Goal: Task Accomplishment & Management: Use online tool/utility

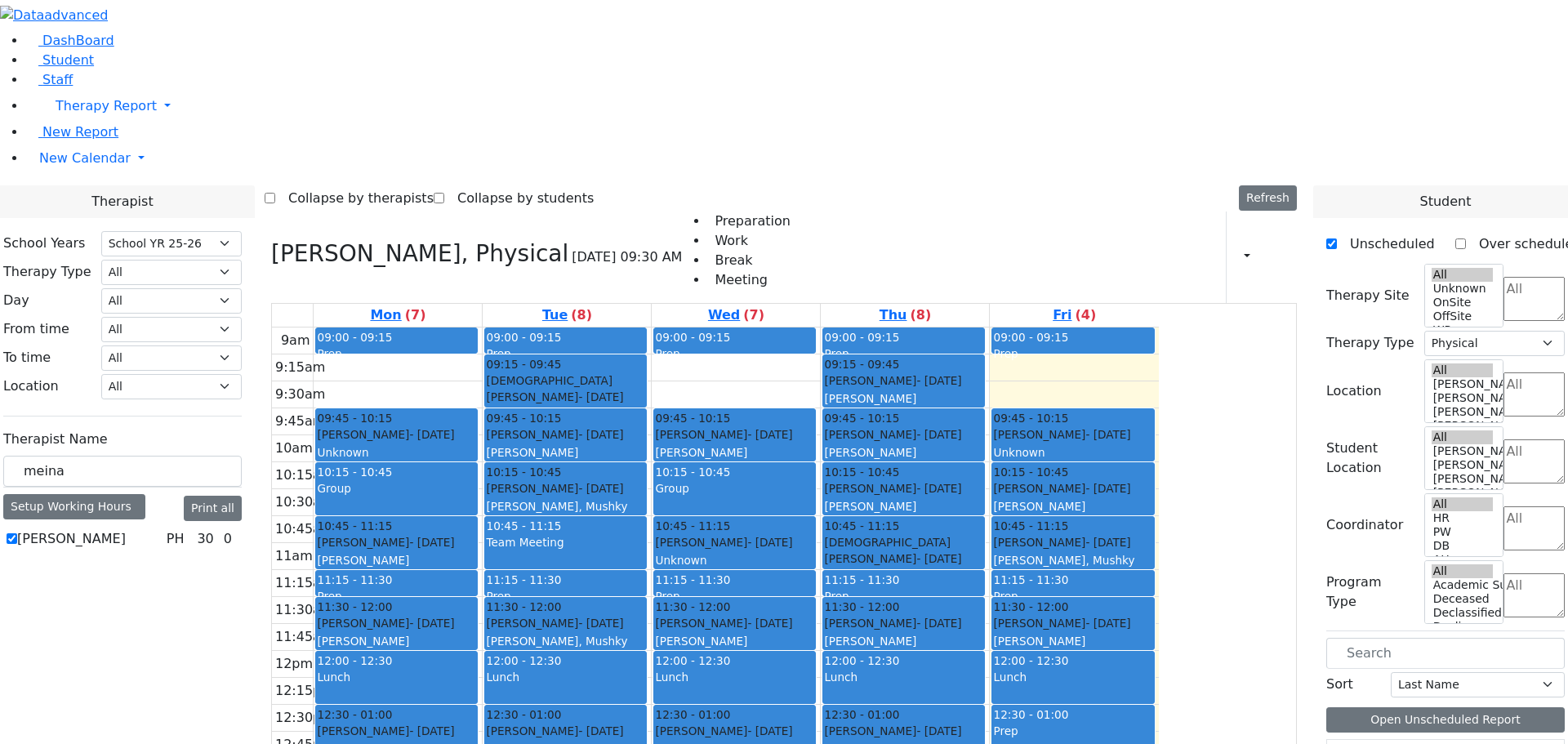
select select "212"
select select "2"
drag, startPoint x: 273, startPoint y: 282, endPoint x: 153, endPoint y: 275, distance: 120.2
type input "[PERSON_NAME]"
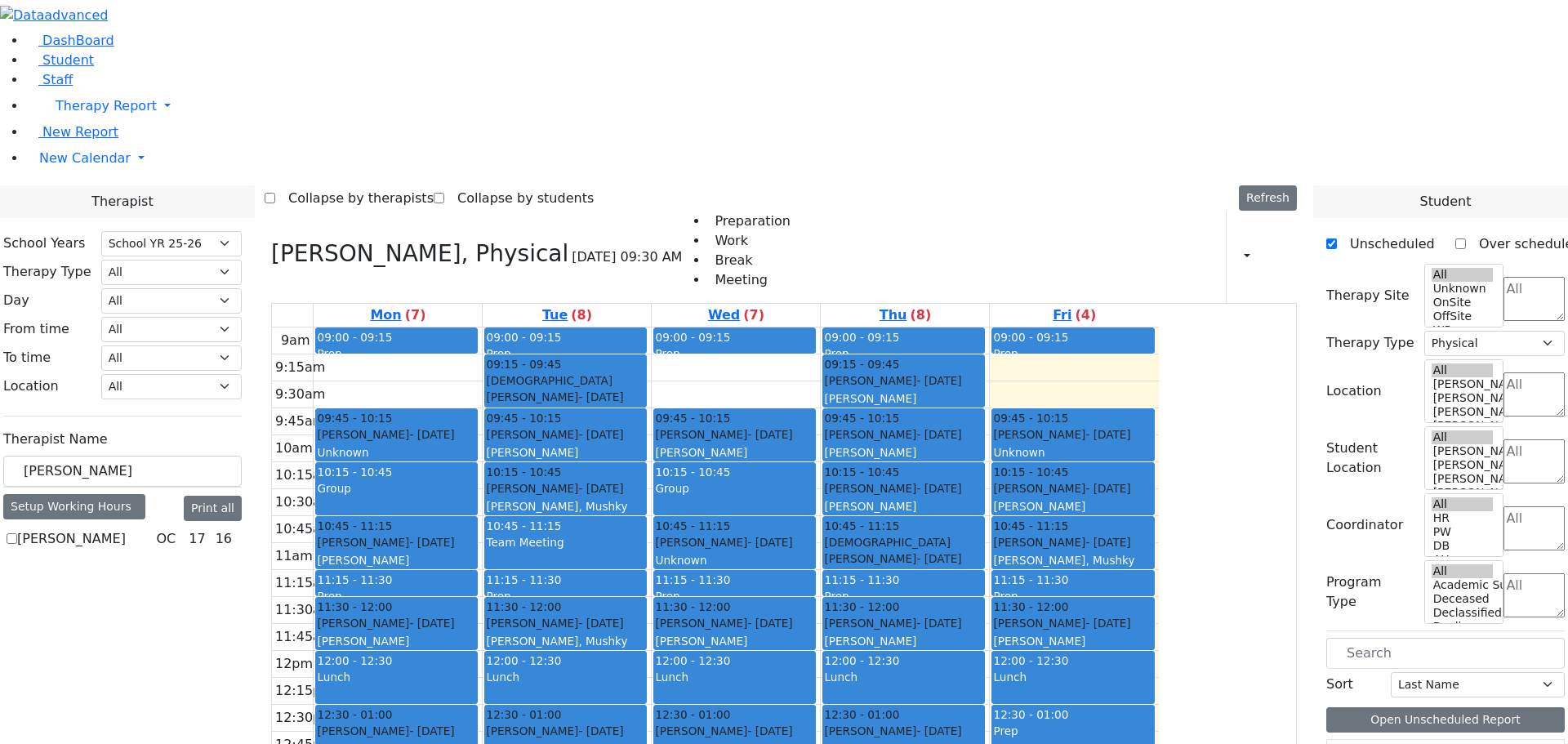
click at [126, 529] on label "[PERSON_NAME]" at bounding box center [72, 539] width 109 height 19
click at [17, 533] on input "[PERSON_NAME]" at bounding box center [12, 538] width 11 height 11
checkbox input "true"
select select "1"
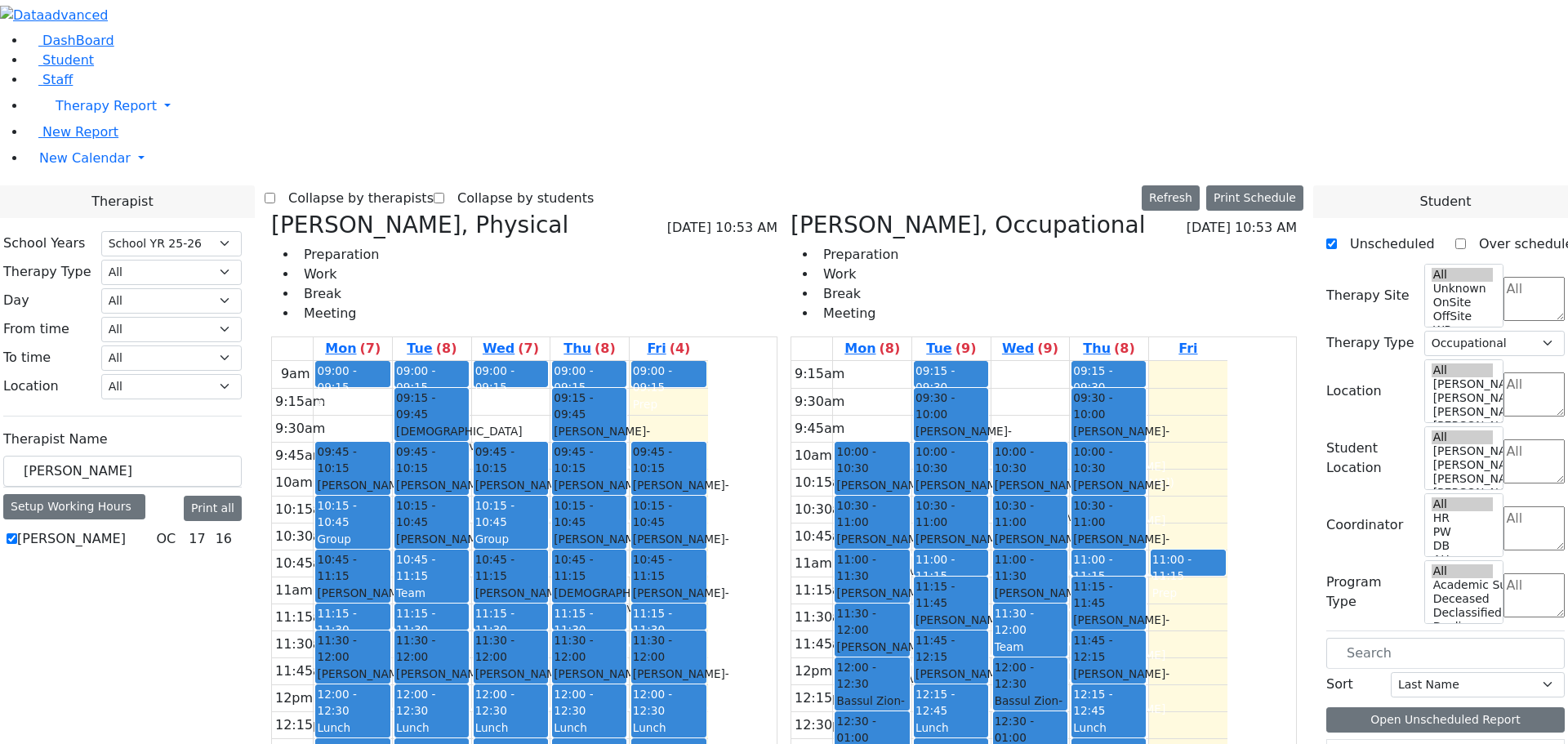
click at [271, 211] on icon at bounding box center [271, 225] width 0 height 27
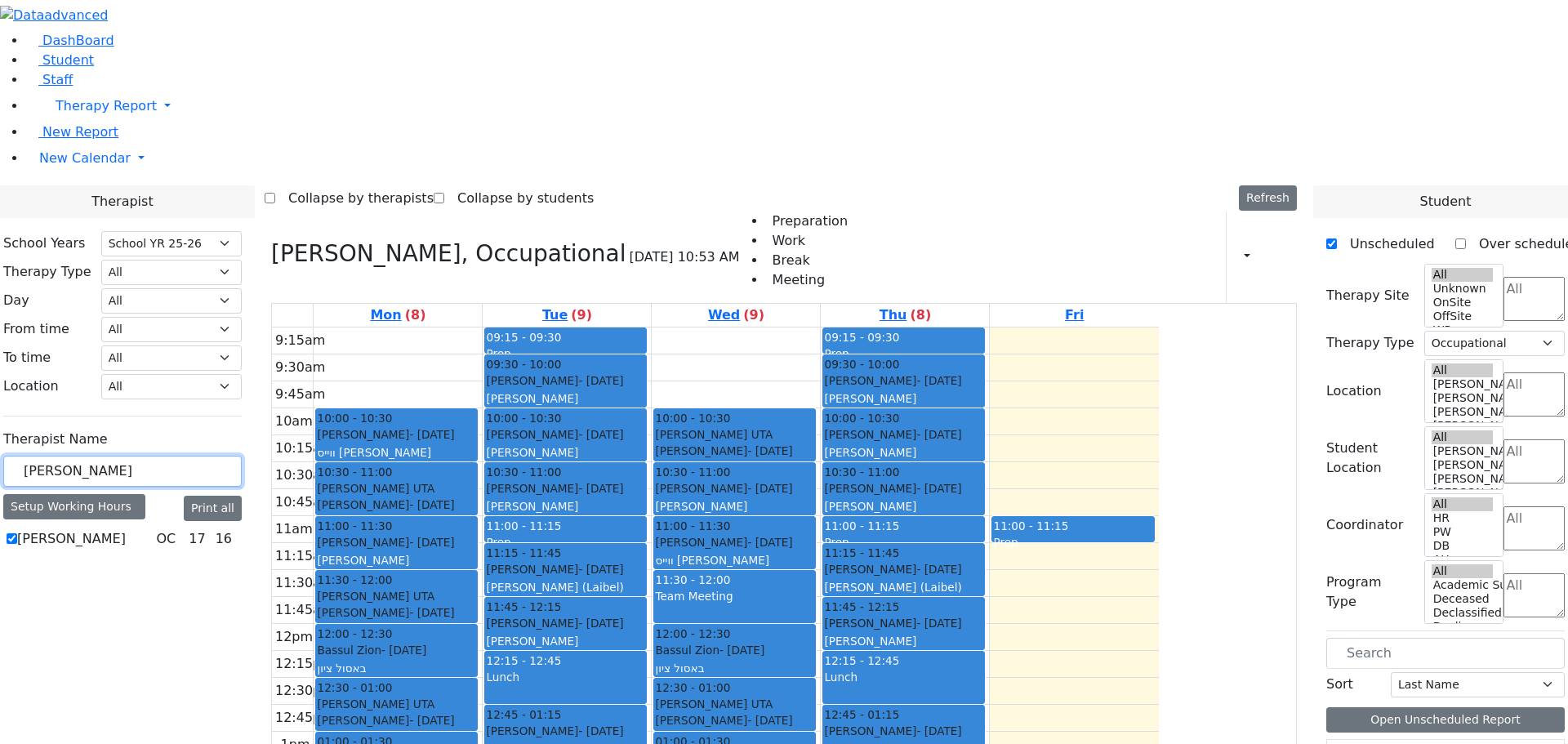
drag, startPoint x: 257, startPoint y: 279, endPoint x: 165, endPoint y: 278, distance: 92.0
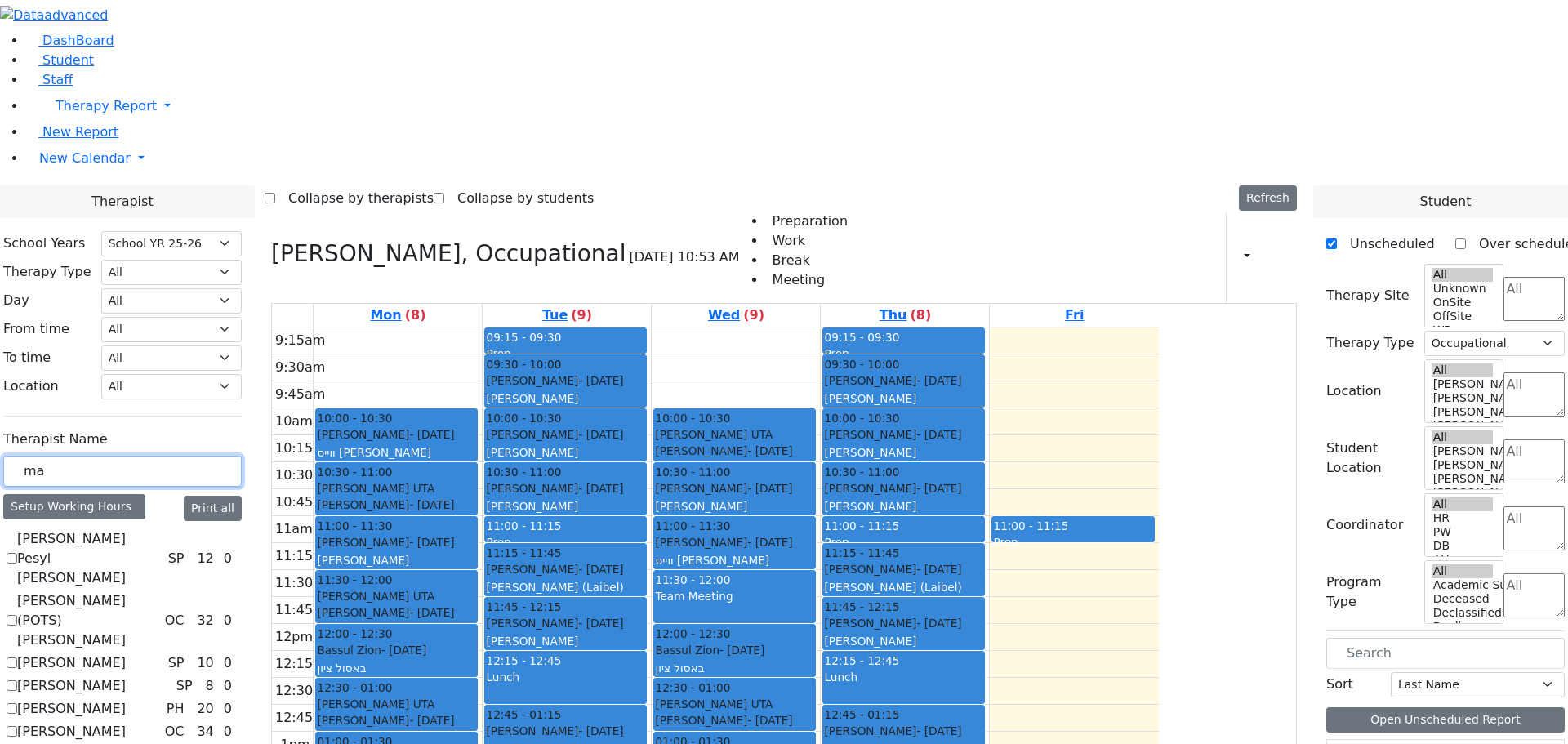
type input "m"
type input "ber"
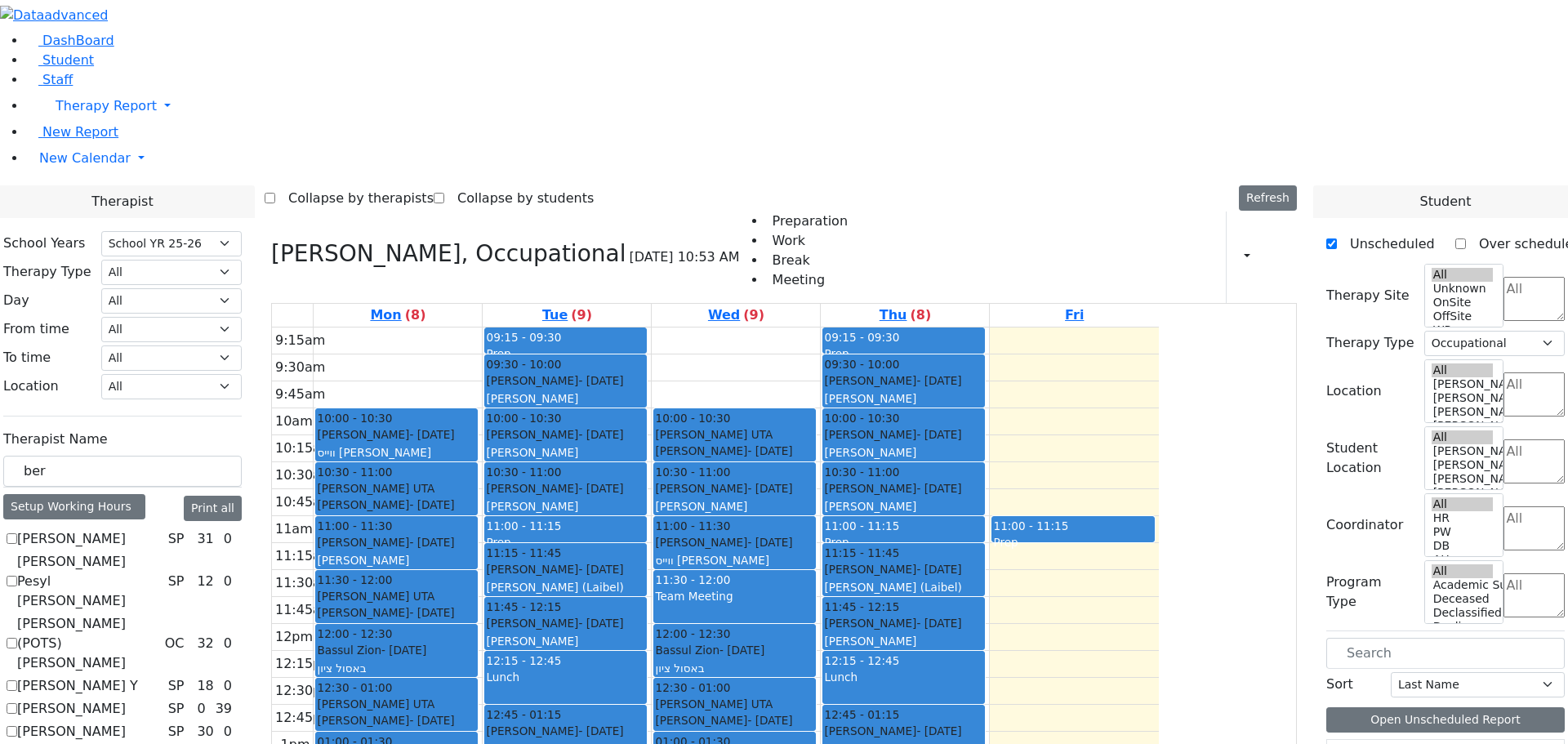
click at [158, 614] on label "[PERSON_NAME] (POTS) [PERSON_NAME]" at bounding box center [88, 643] width 141 height 59
click at [17, 637] on input "[PERSON_NAME] (POTS) [PERSON_NAME]" at bounding box center [12, 642] width 11 height 11
checkbox input "true"
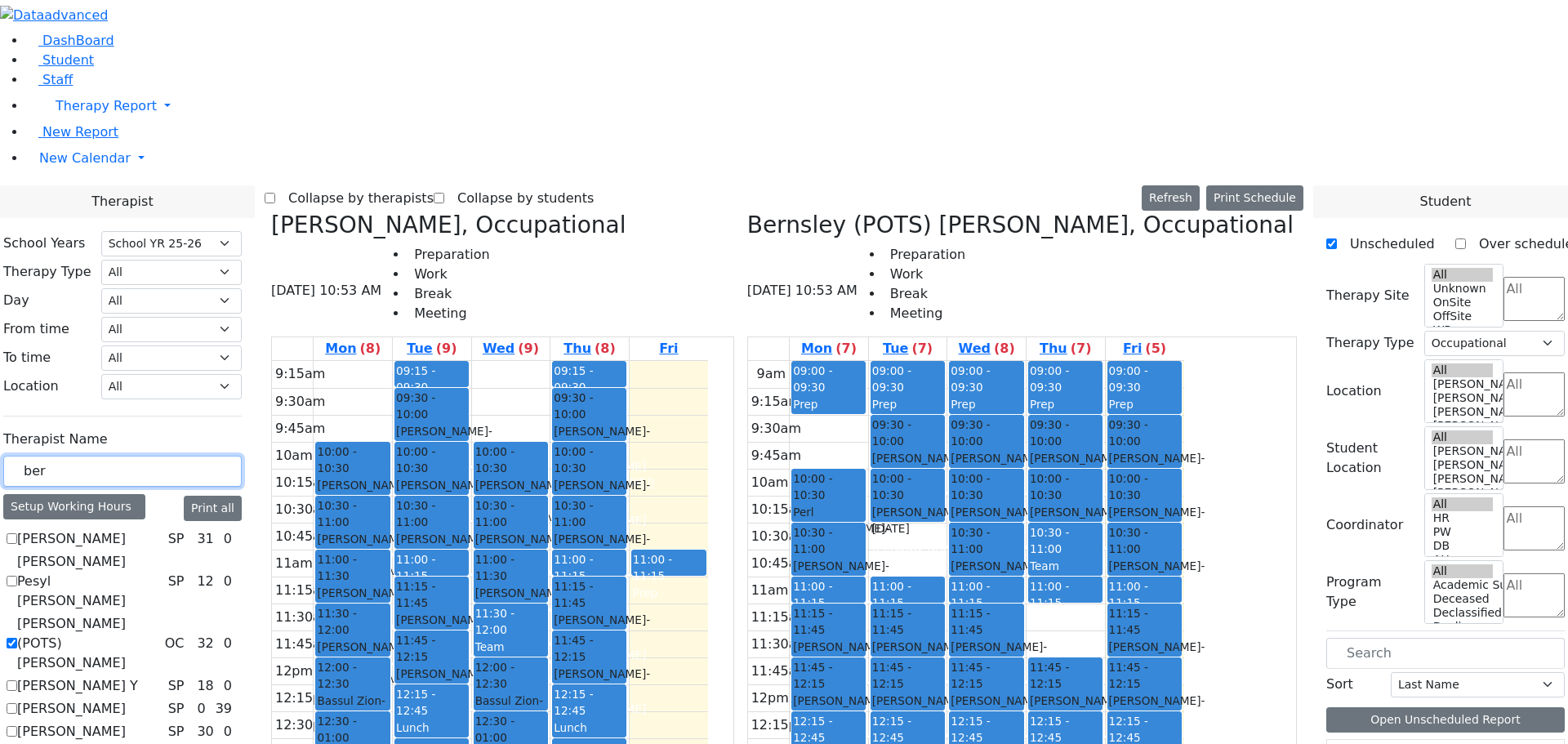
drag, startPoint x: 274, startPoint y: 279, endPoint x: 124, endPoint y: 283, distance: 150.1
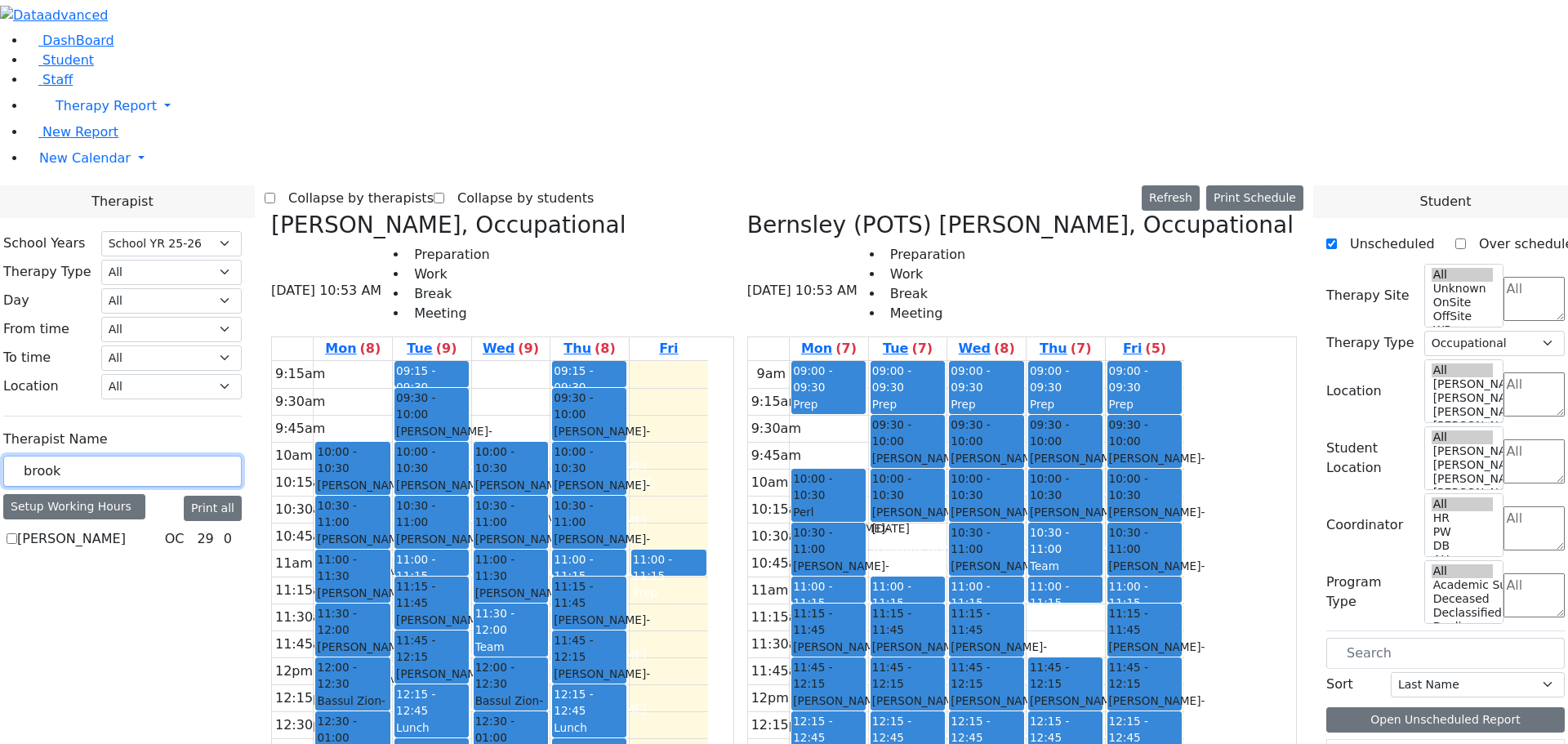
type input "brook"
click at [126, 529] on label "[PERSON_NAME]" at bounding box center [72, 539] width 109 height 19
click at [17, 533] on input "[PERSON_NAME]" at bounding box center [12, 538] width 11 height 11
checkbox input "true"
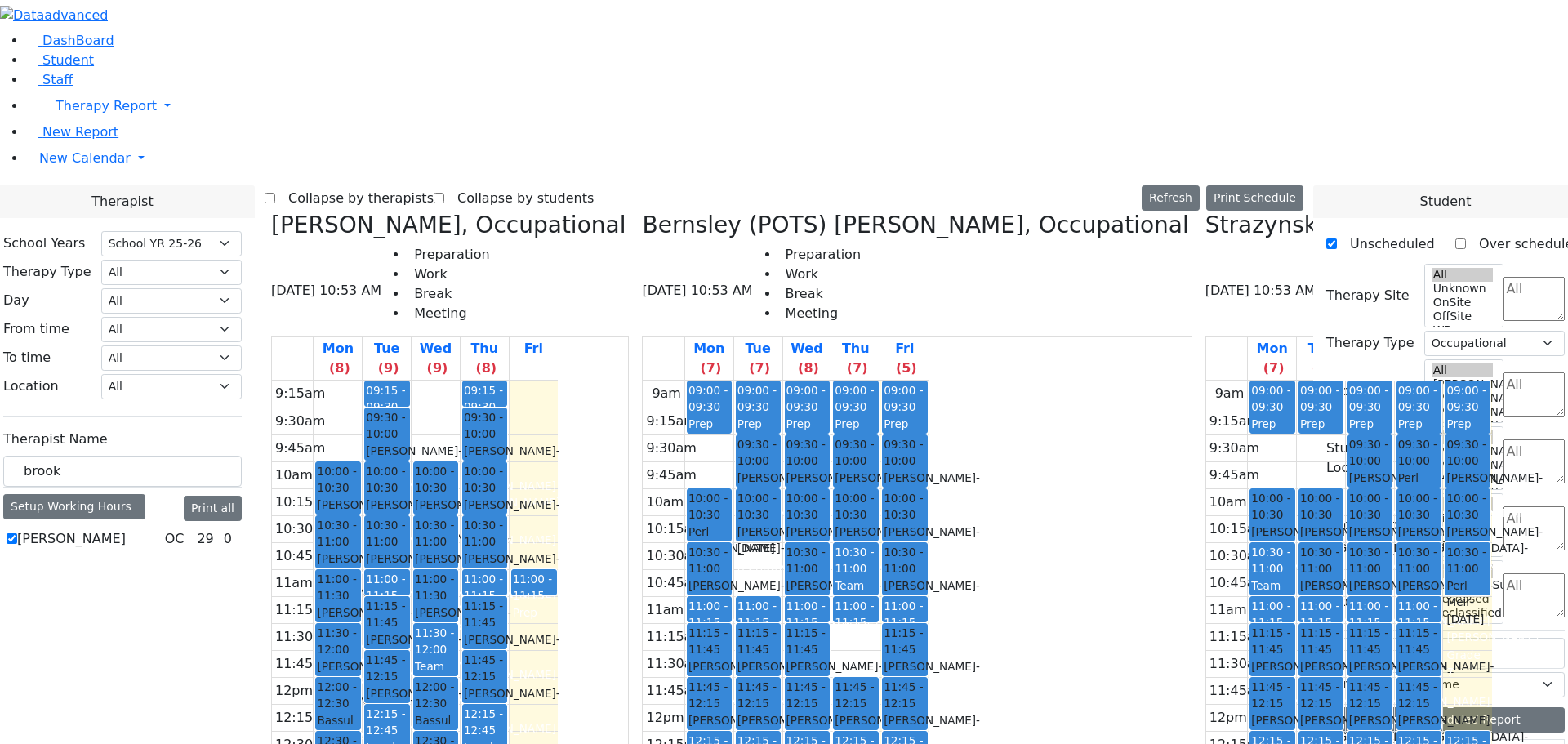
click at [1206, 211] on icon at bounding box center [1206, 225] width 0 height 27
select select
checkbox input "false"
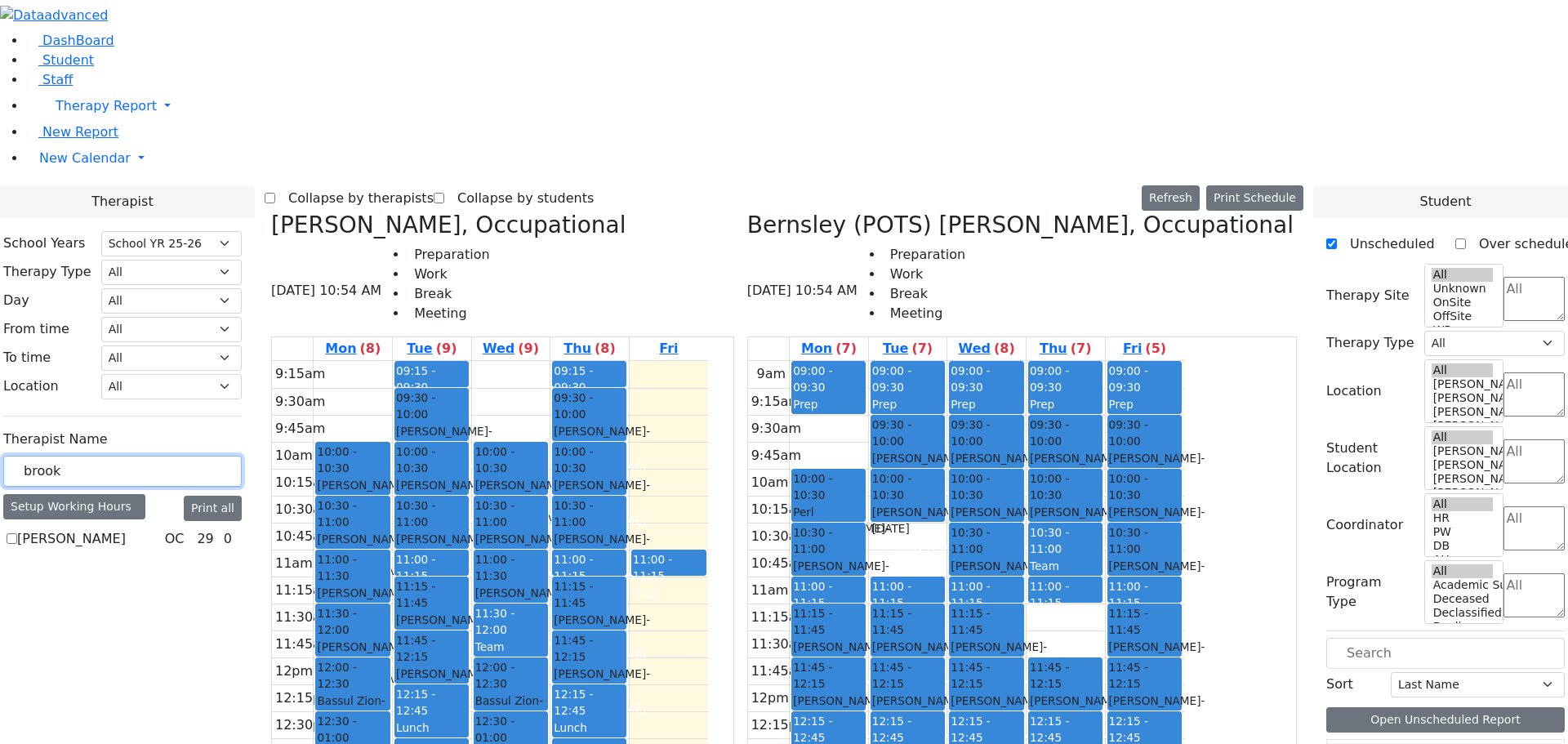
drag, startPoint x: 265, startPoint y: 287, endPoint x: 184, endPoint y: 296, distance: 81.5
type input "sheps"
click at [126, 529] on label "[PERSON_NAME]" at bounding box center [72, 539] width 109 height 19
click at [17, 533] on input "[PERSON_NAME]" at bounding box center [12, 538] width 11 height 11
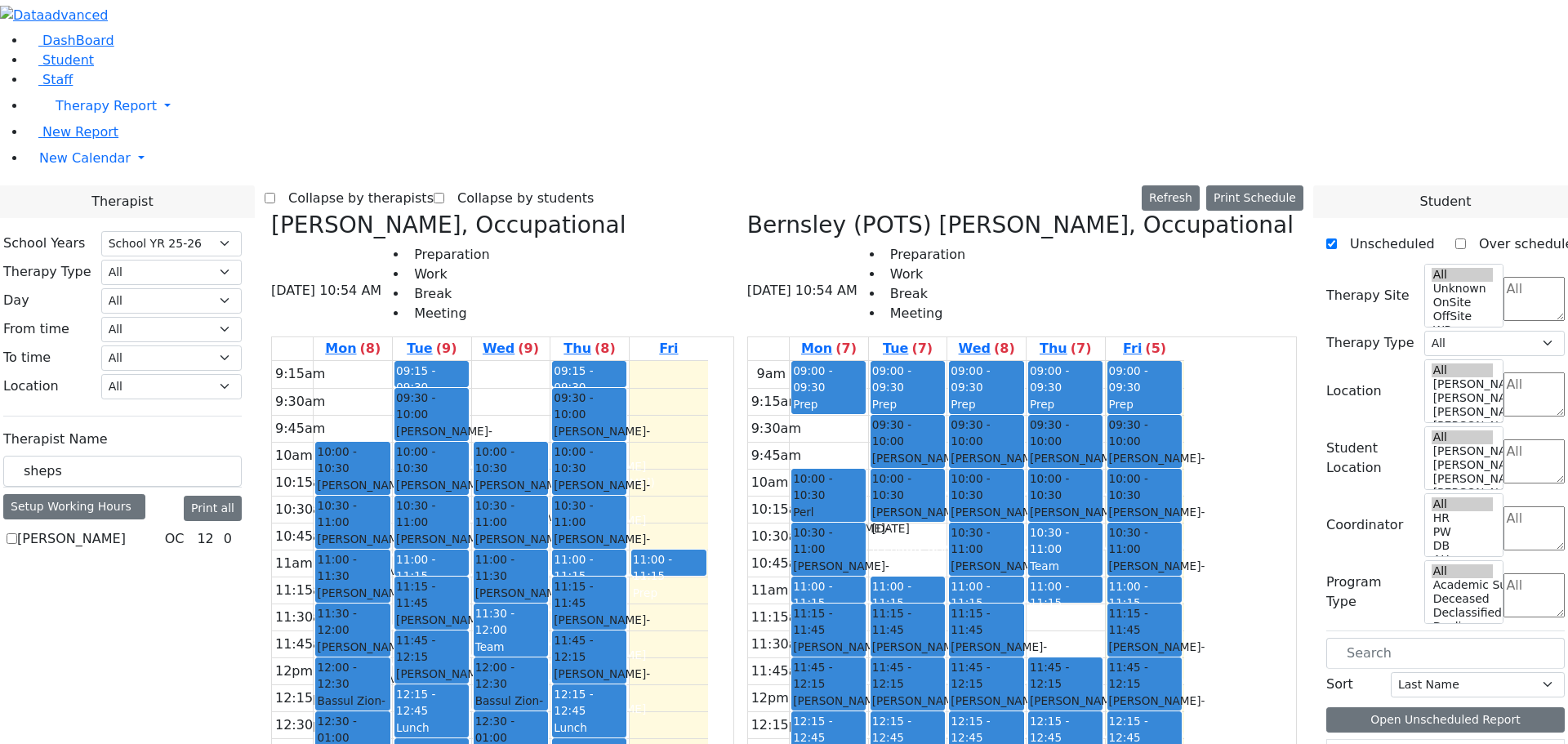
checkbox input "true"
select select "1"
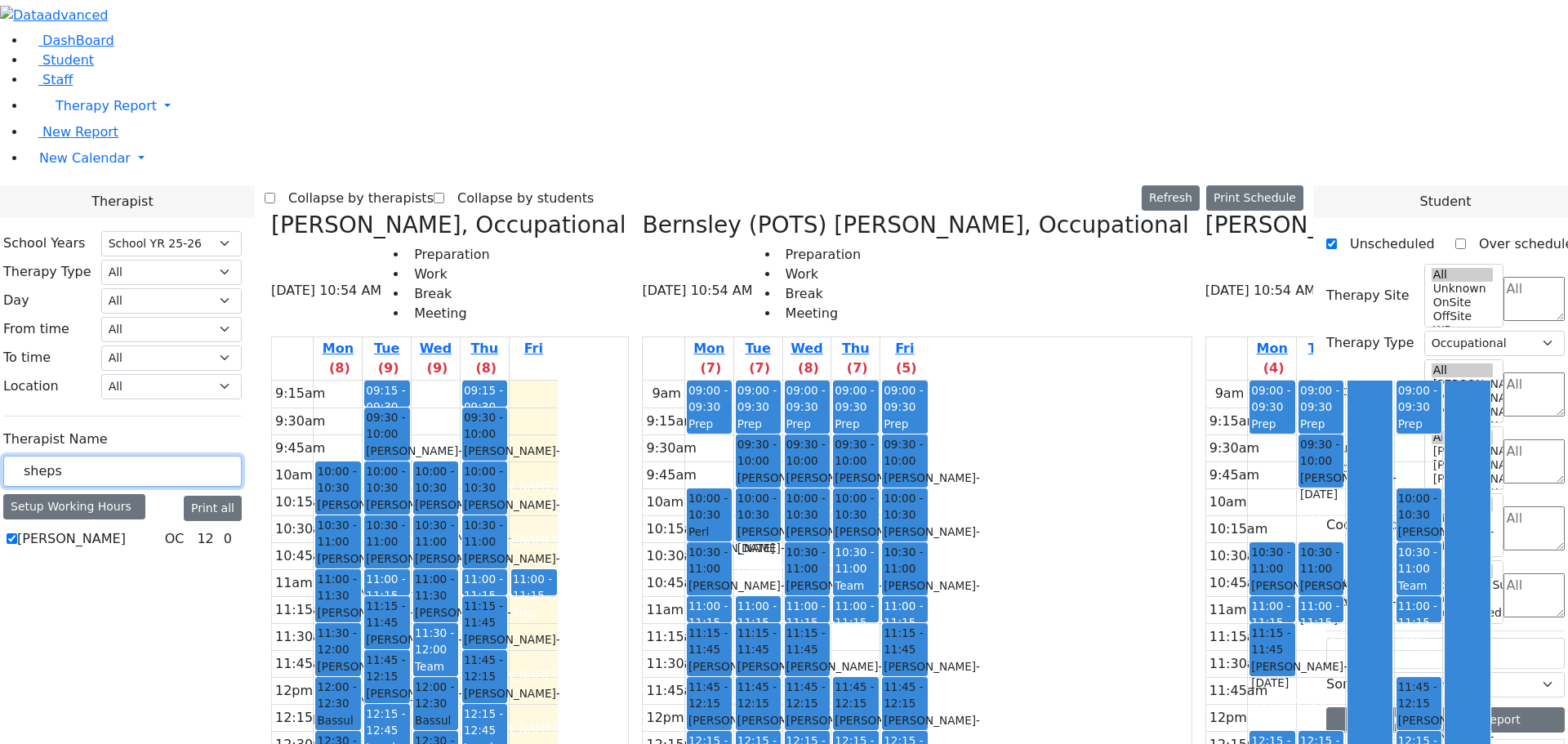
drag, startPoint x: 273, startPoint y: 274, endPoint x: 238, endPoint y: 277, distance: 35.1
click at [238, 455] on input "sheps" at bounding box center [122, 471] width 238 height 31
click at [223, 455] on input "szilber" at bounding box center [122, 471] width 238 height 31
type input "zilber"
click at [1206, 211] on icon at bounding box center [1206, 225] width 0 height 27
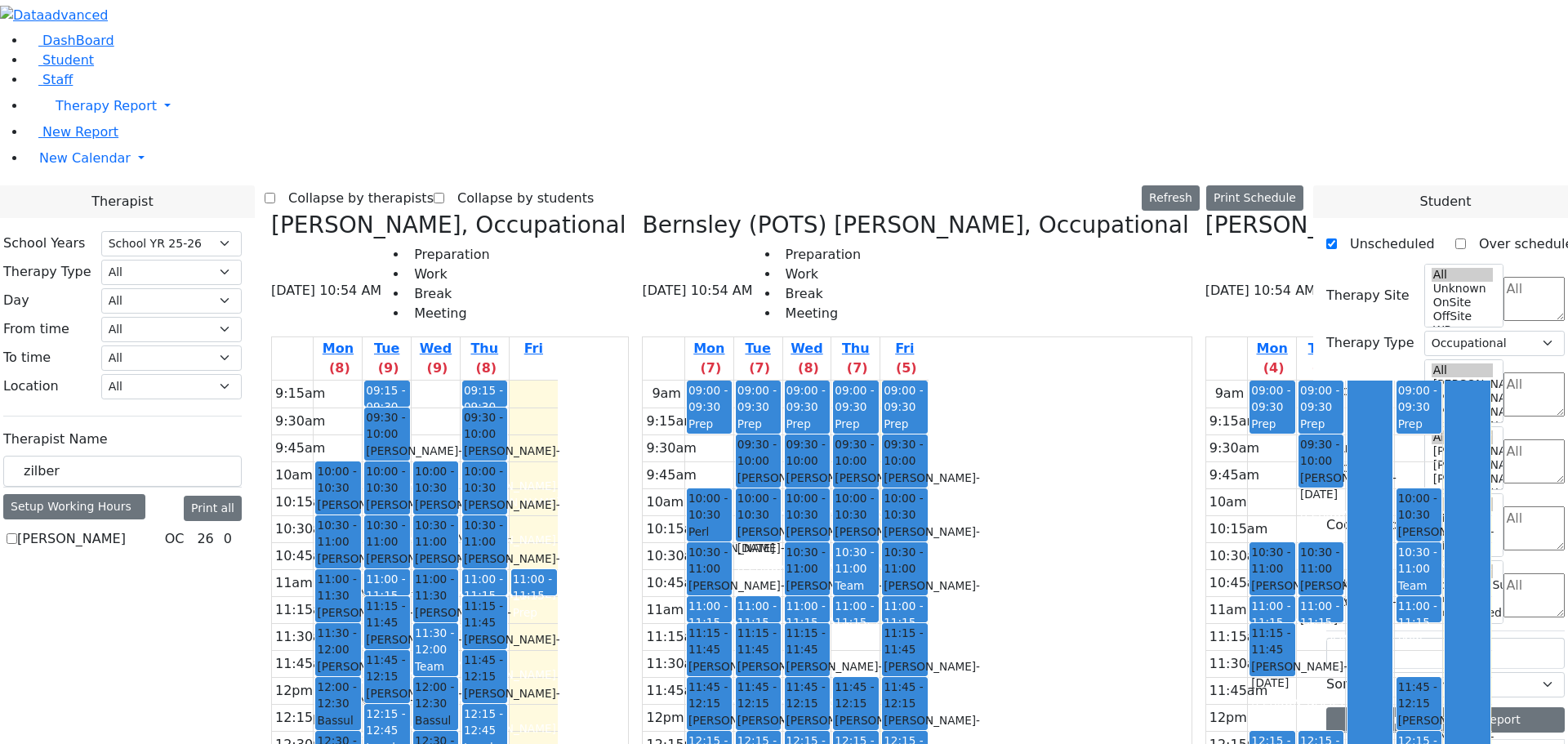
select select
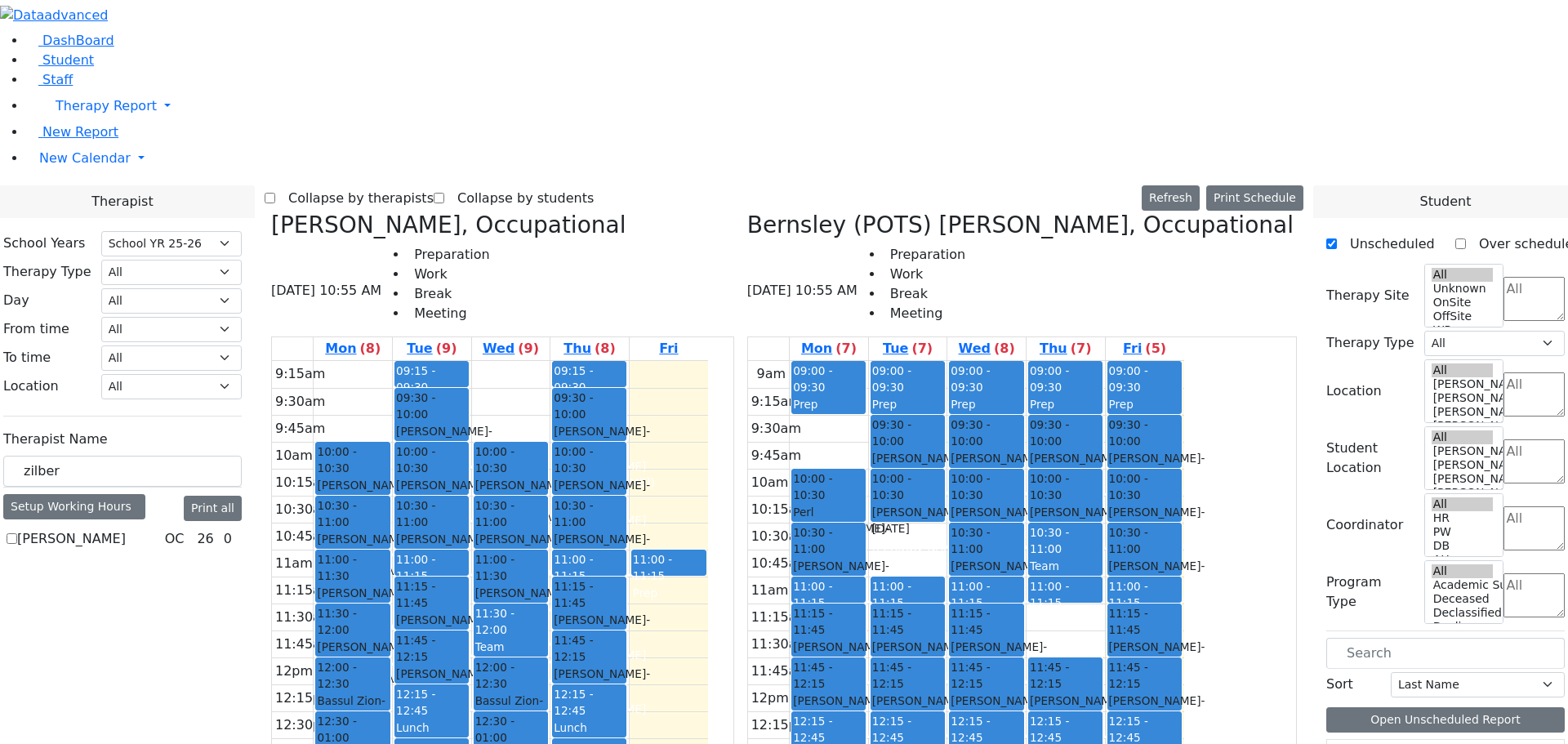
click at [893, 211] on h3 "Bernsley (POTS) [PERSON_NAME], Occupational" at bounding box center [1020, 225] width 547 height 28
click at [747, 211] on icon at bounding box center [747, 225] width 0 height 27
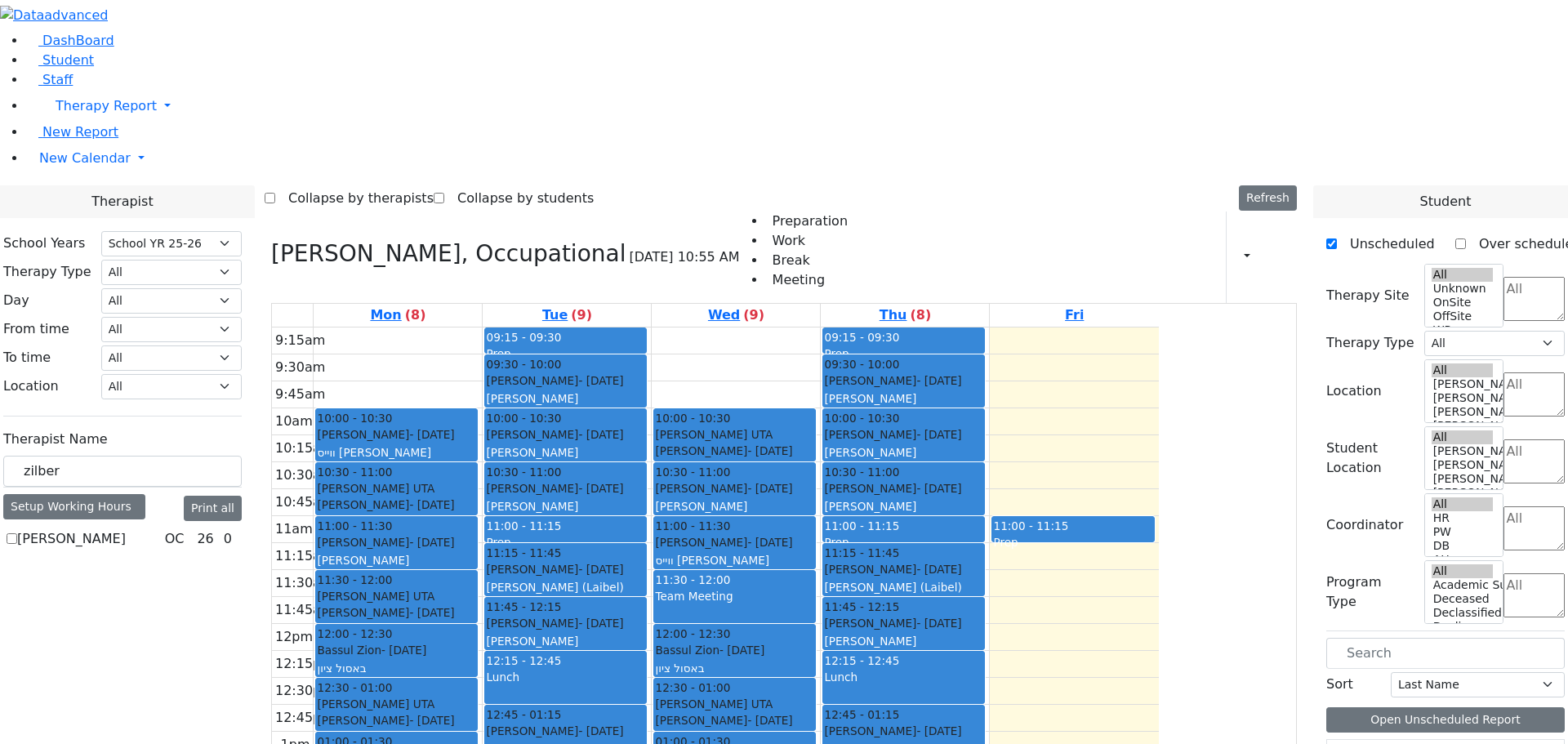
click at [271, 240] on icon at bounding box center [271, 254] width 0 height 27
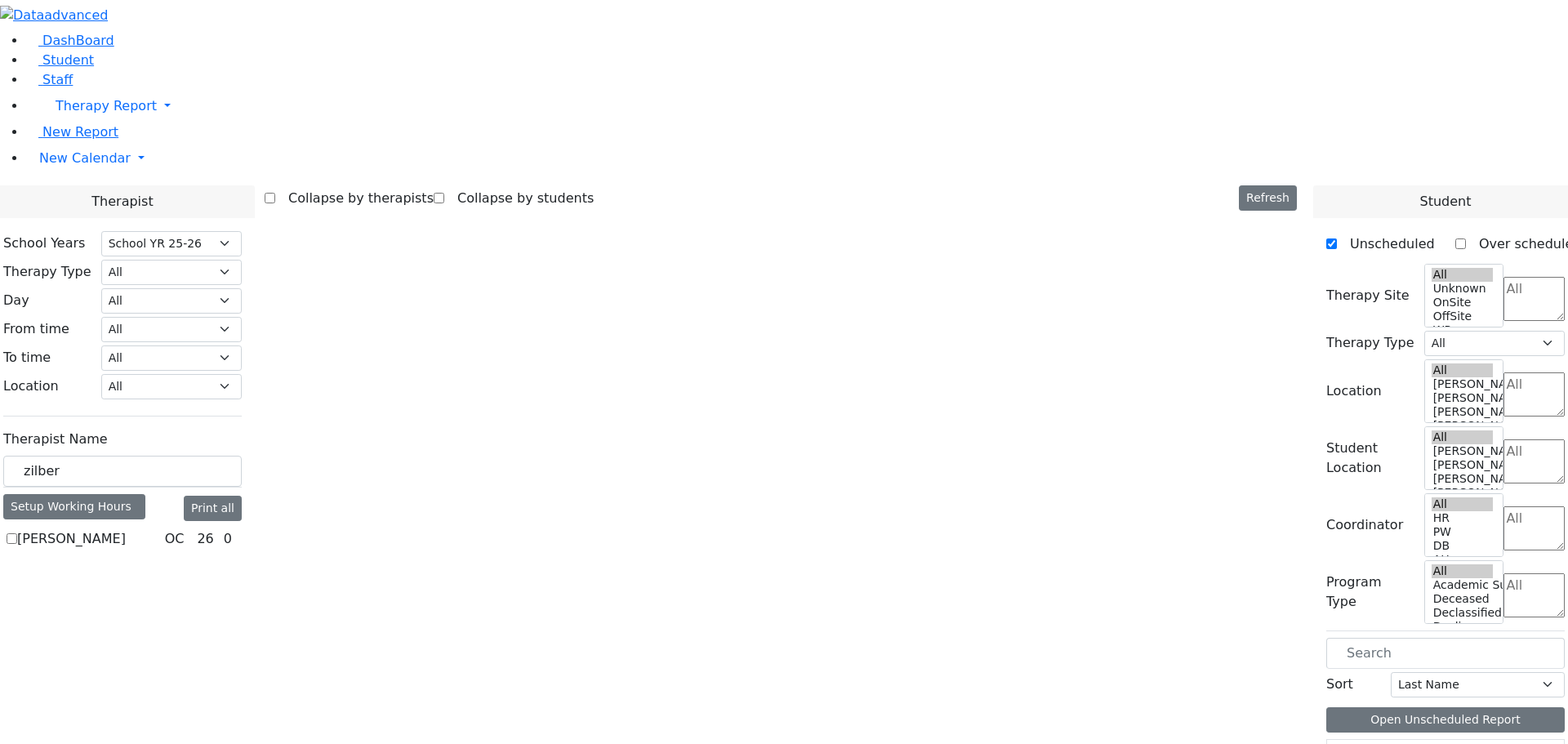
click at [126, 529] on label "[PERSON_NAME]" at bounding box center [72, 539] width 109 height 19
click at [17, 533] on input "[PERSON_NAME]" at bounding box center [12, 538] width 11 height 11
checkbox input "true"
select select "1"
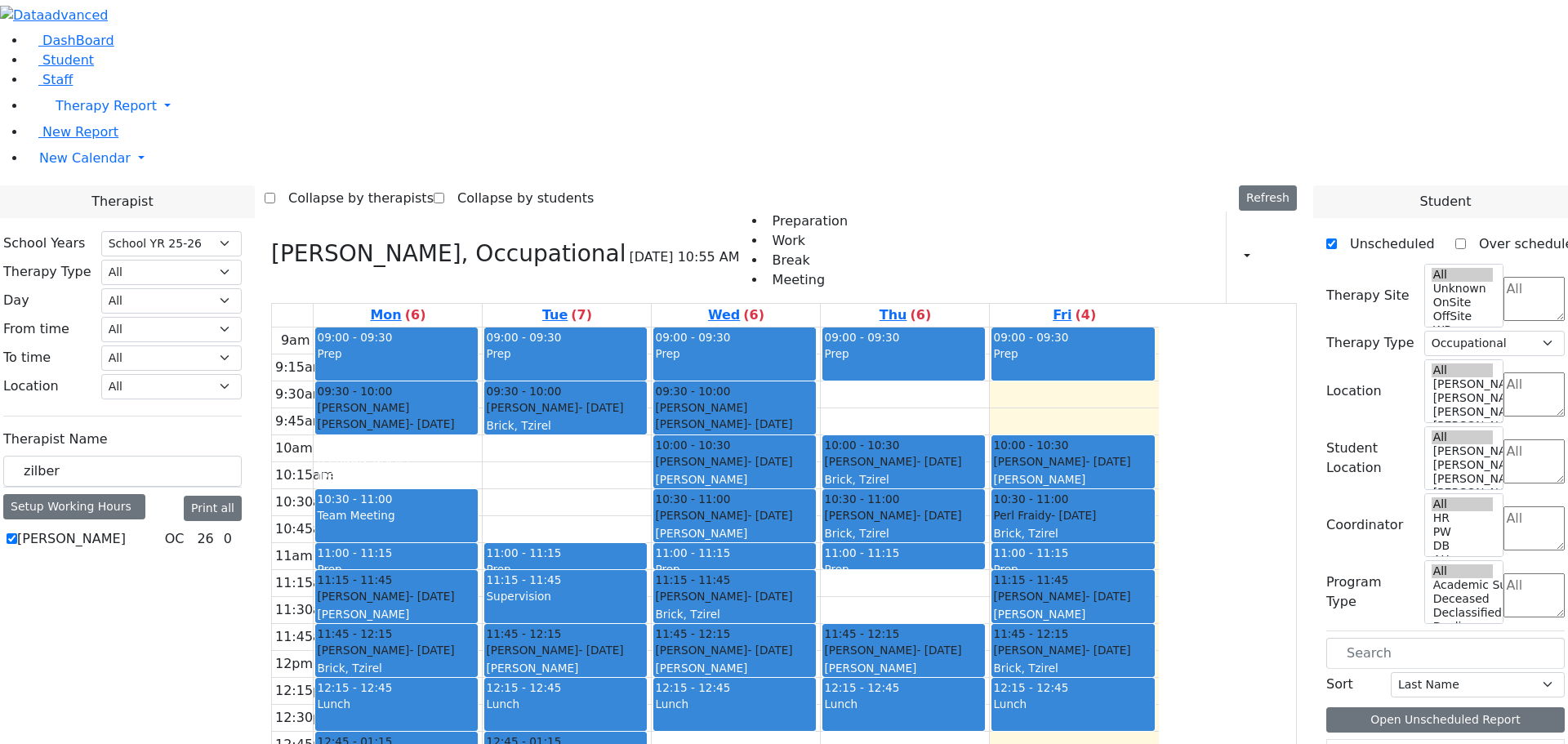
click at [848, 575] on div "9am 9:15am 9:30am 9:45am 10am 10:15am 10:30am 10:45am 11am 11:15am 11:30am 11:4…" at bounding box center [715, 650] width 887 height 646
click at [852, 519] on div "9am 9:15am 9:30am 9:45am 10am 10:15am 10:30am 10:45am 11am 11:15am 11:30am 11:4…" at bounding box center [715, 650] width 887 height 646
drag, startPoint x: 834, startPoint y: 518, endPoint x: 903, endPoint y: 550, distance: 76.1
click at [897, 596] on div "9am 9:15am 9:30am 9:45am 10am 10:15am 10:30am 10:45am 11am 11:15am 11:30am 11:4…" at bounding box center [715, 650] width 887 height 646
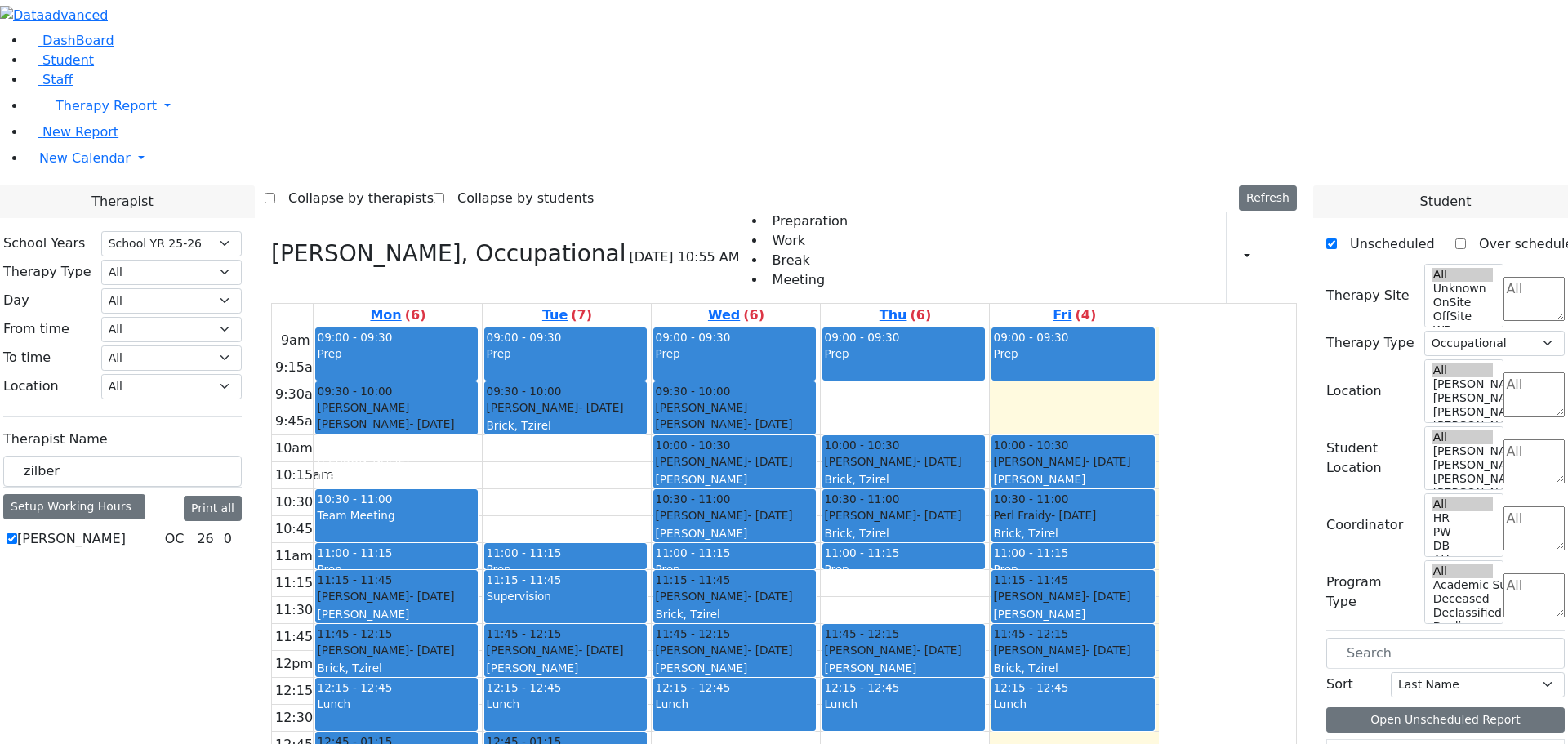
drag, startPoint x: 1436, startPoint y: 488, endPoint x: 904, endPoint y: 523, distance: 533.2
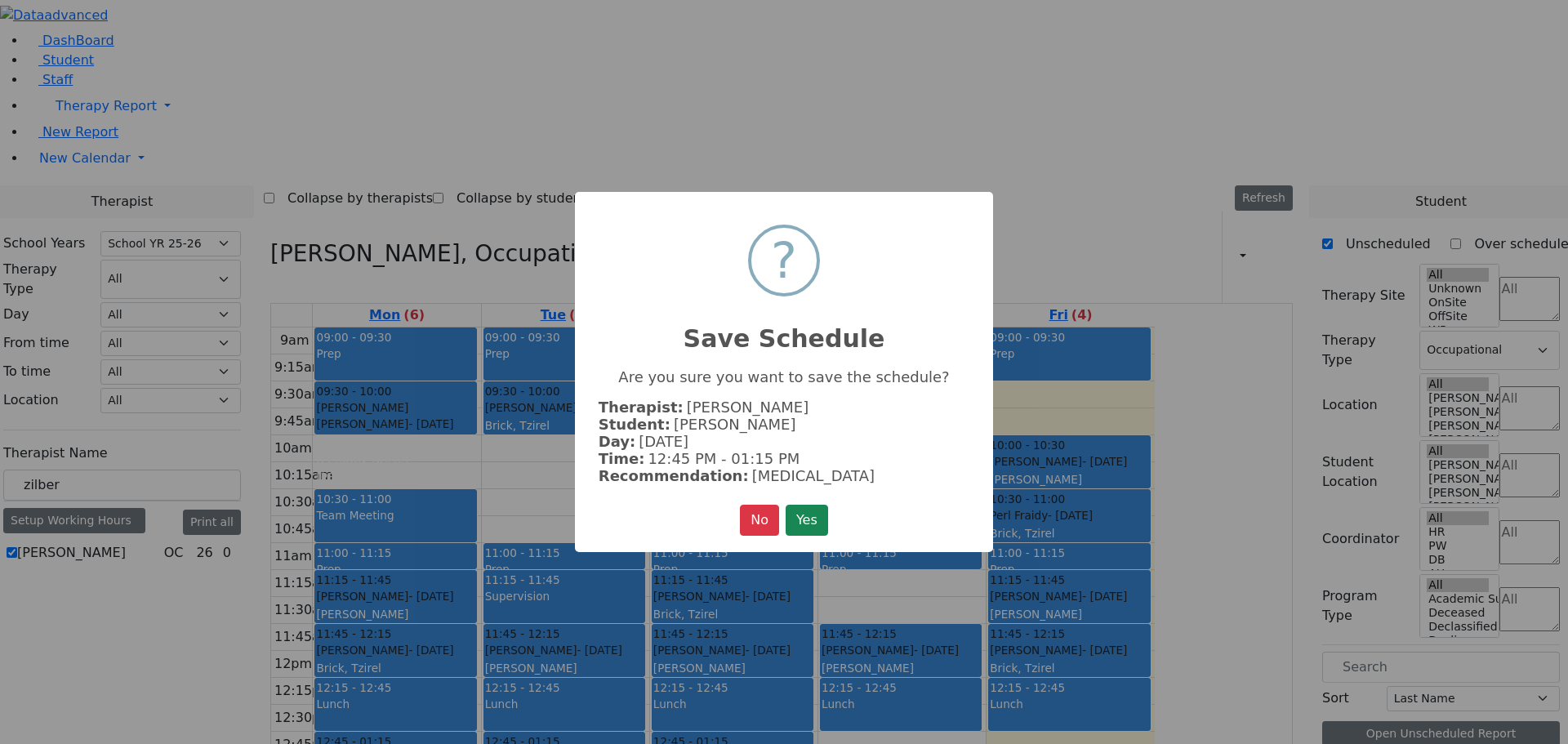
scroll to position [658, 0]
click at [808, 512] on button "Yes" at bounding box center [807, 520] width 43 height 31
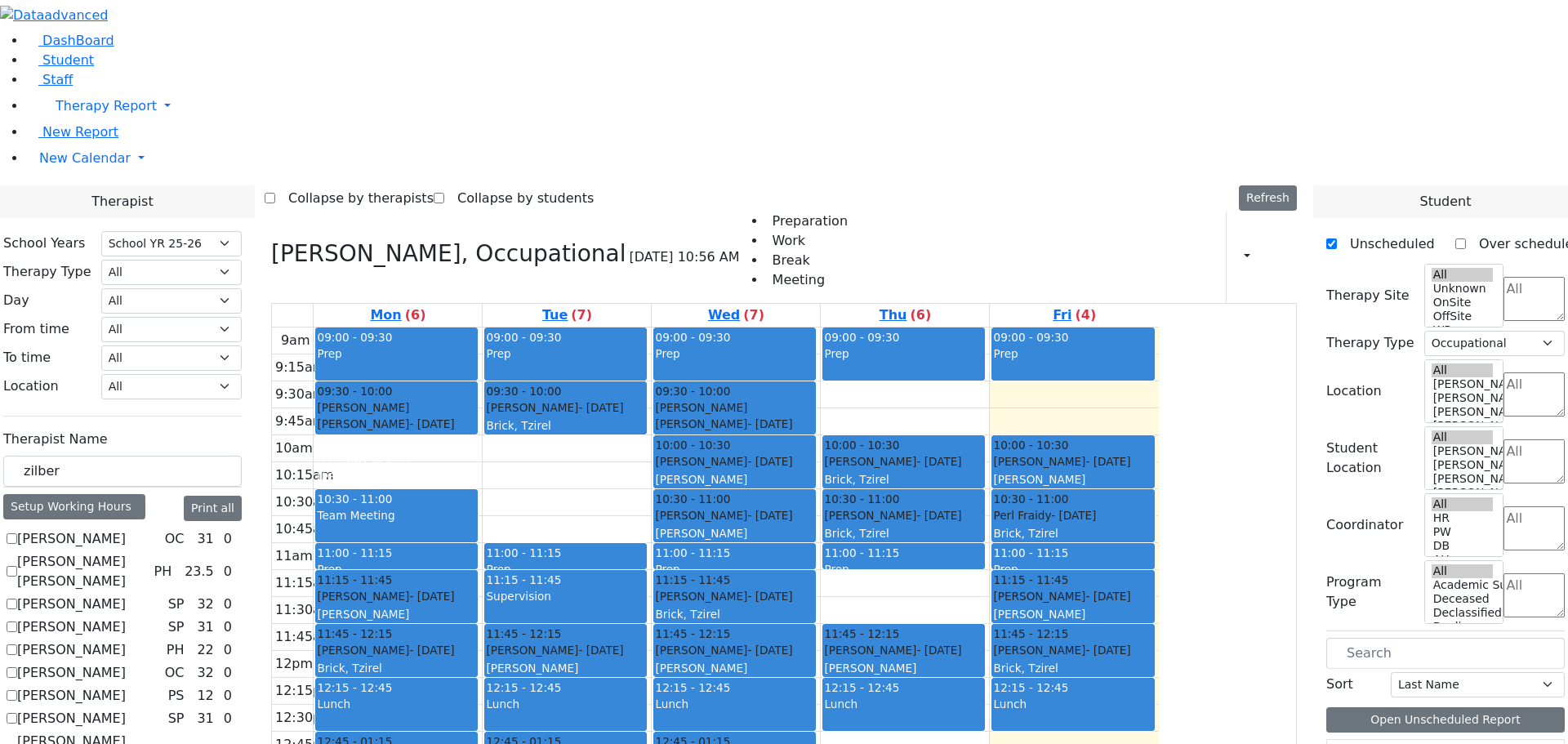
drag, startPoint x: 1451, startPoint y: 480, endPoint x: 571, endPoint y: 582, distance: 885.9
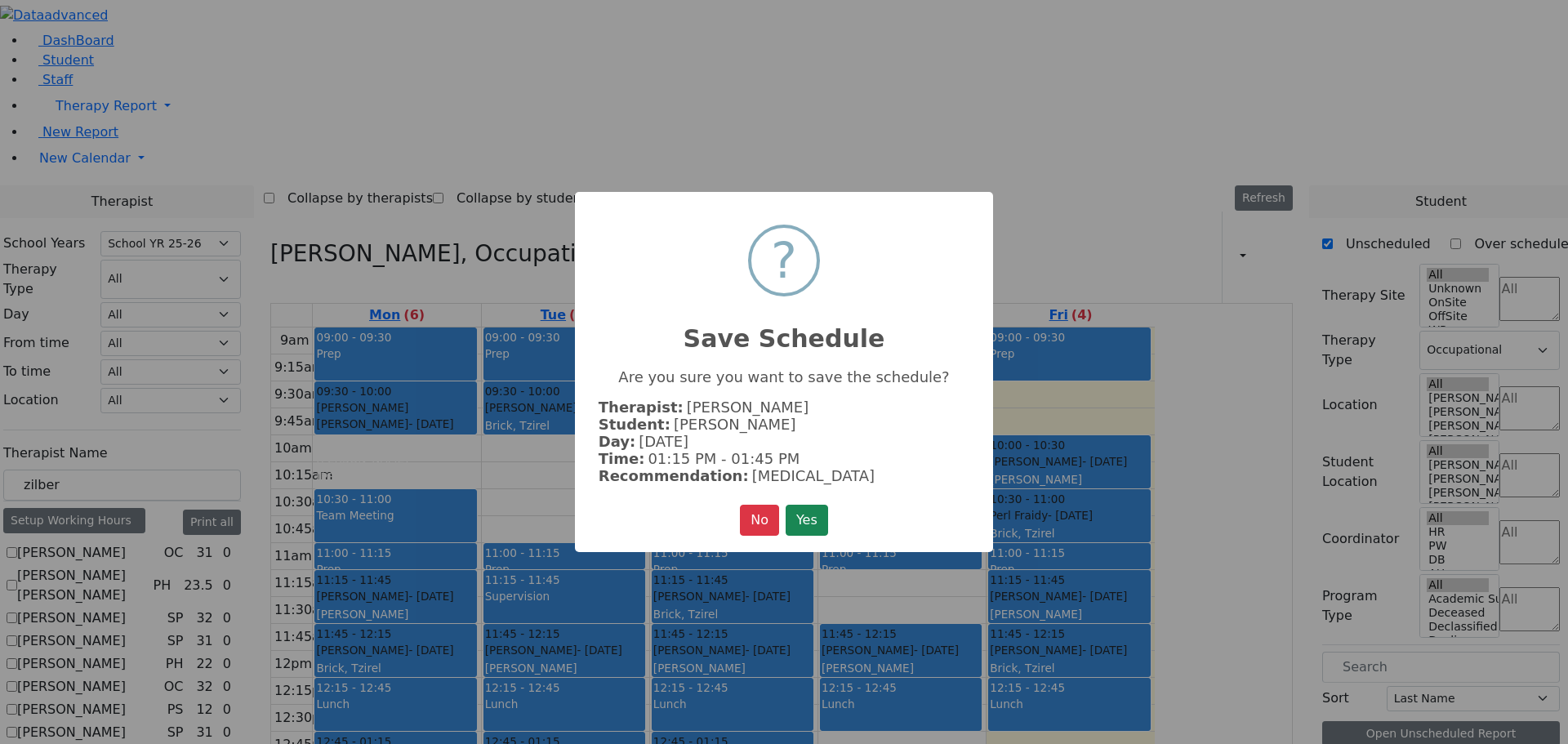
scroll to position [663, 0]
click at [802, 520] on button "Yes" at bounding box center [807, 520] width 43 height 31
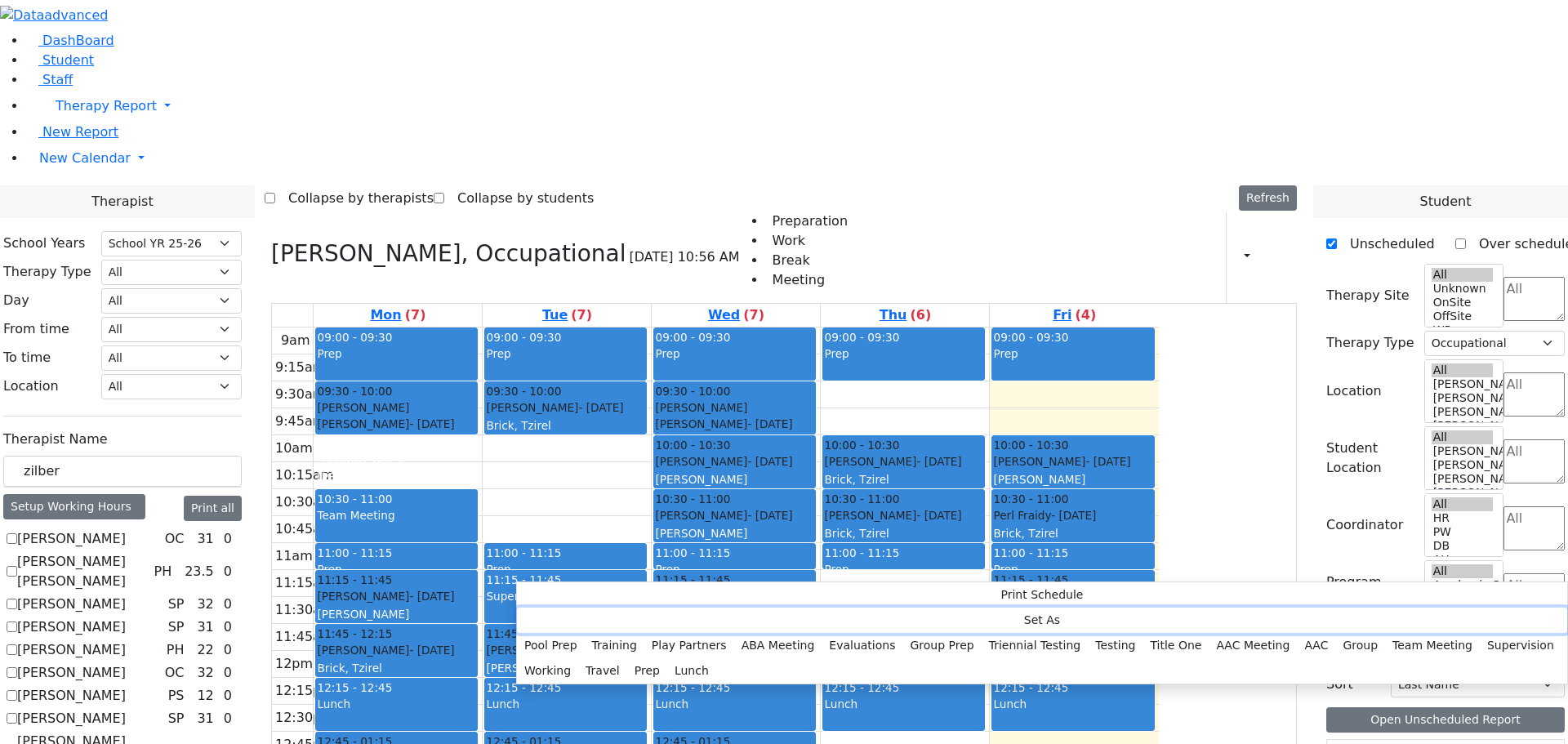
click at [571, 617] on button "Set As" at bounding box center [1042, 620] width 1051 height 25
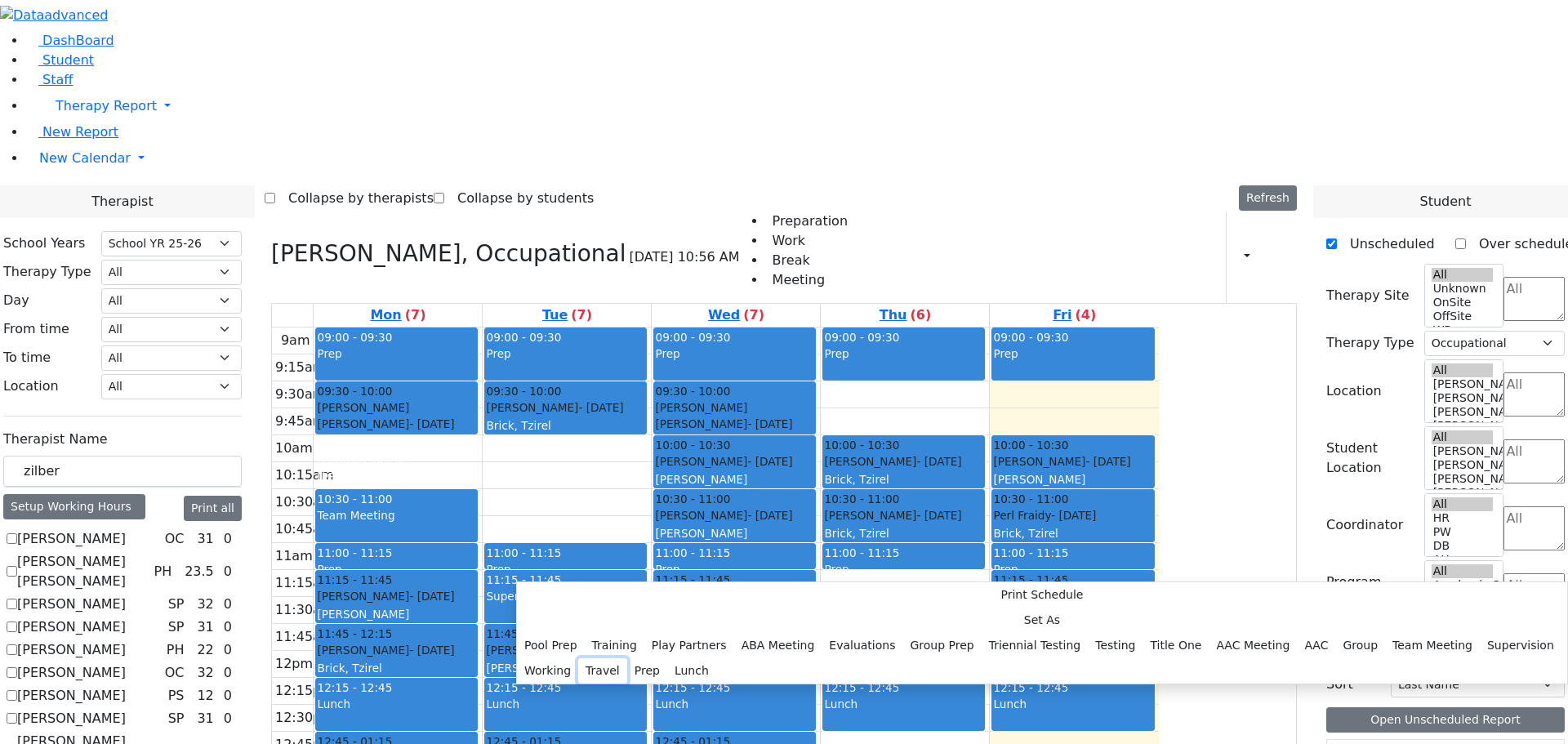
click at [627, 658] on button "Travel" at bounding box center [603, 670] width 49 height 25
select select "1"
select select "13:45:00"
select select "14:00:00"
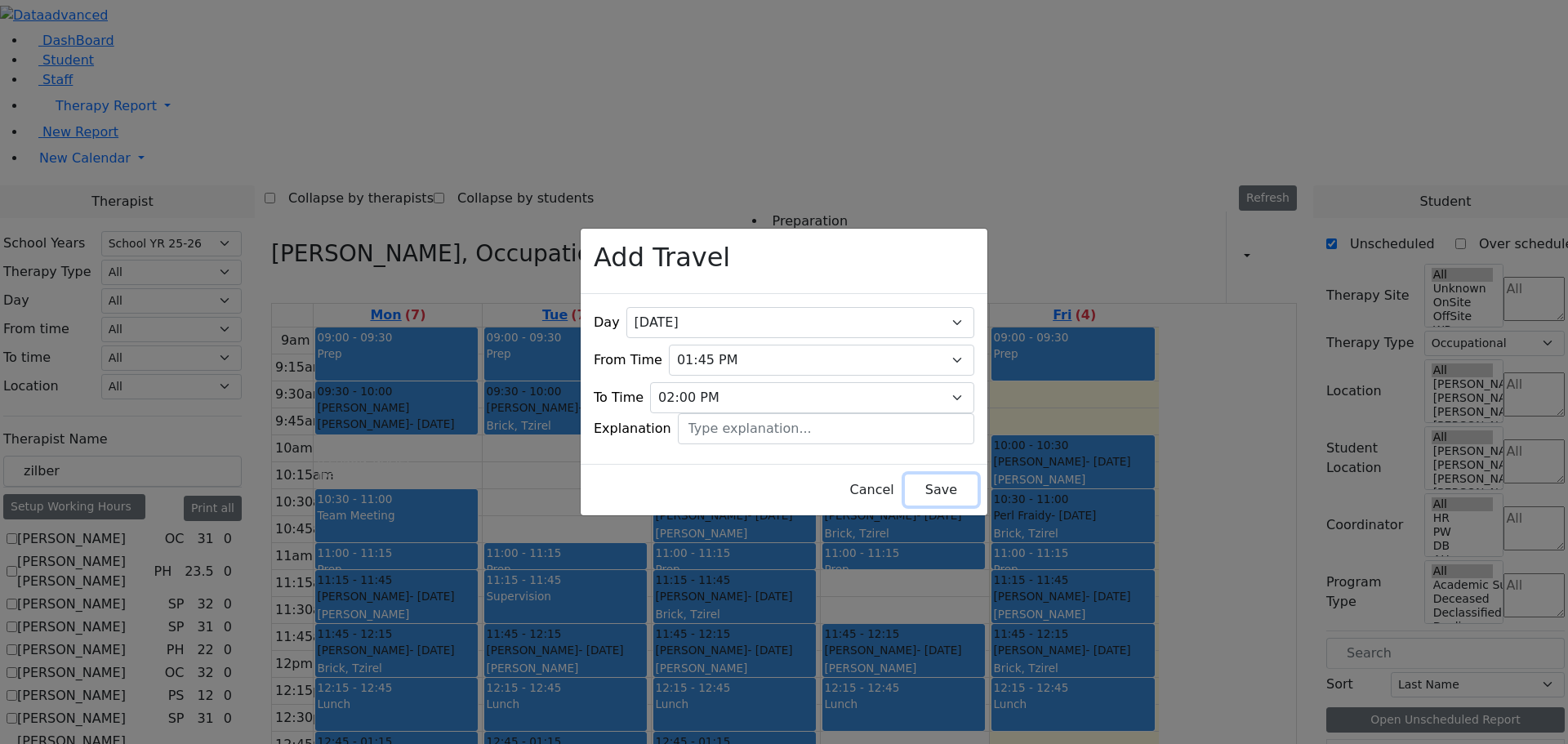
click at [925, 478] on button "Save" at bounding box center [941, 490] width 73 height 31
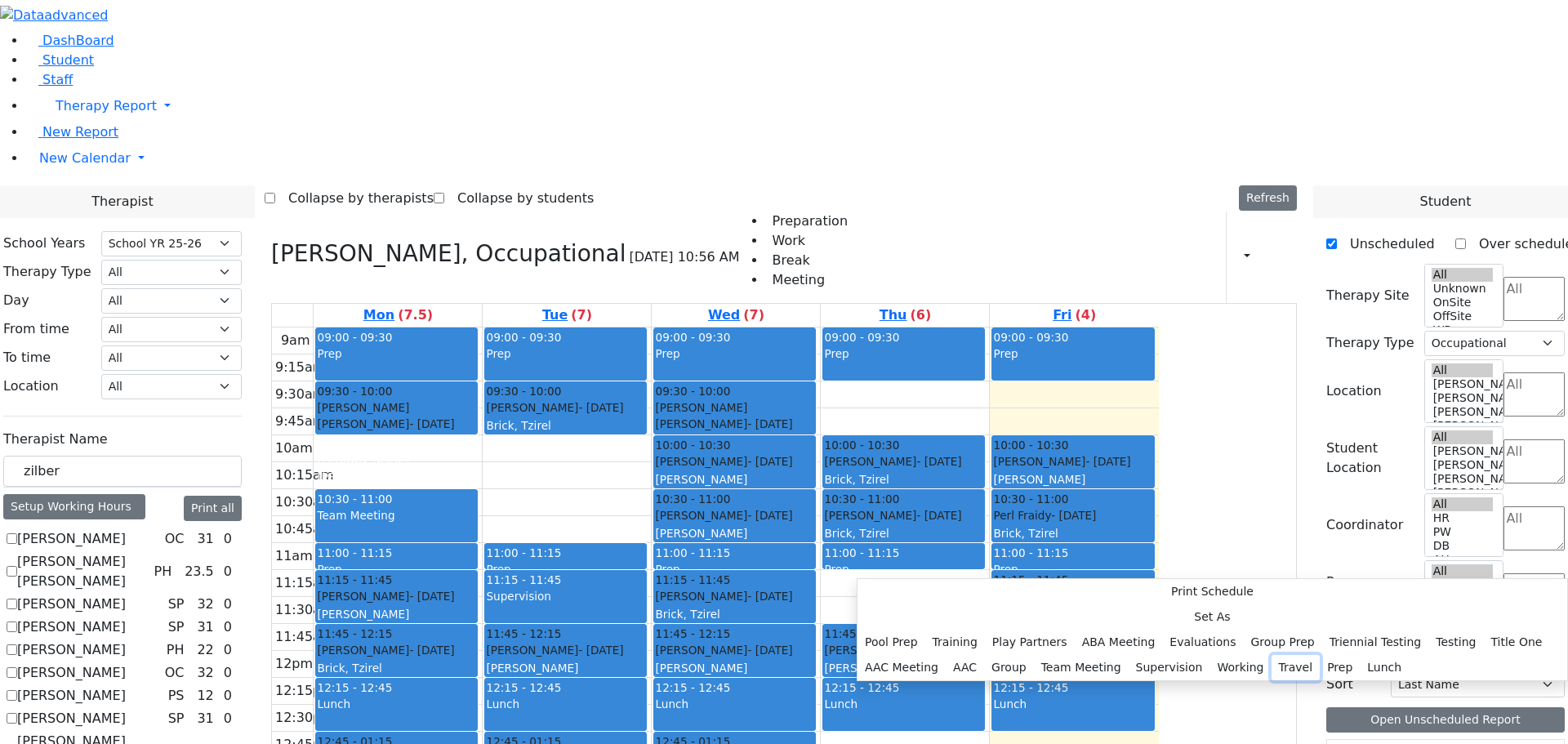
click at [1271, 655] on button "Travel" at bounding box center [1296, 667] width 49 height 25
select select "3"
select select "13:15:00"
select select "13:30:00"
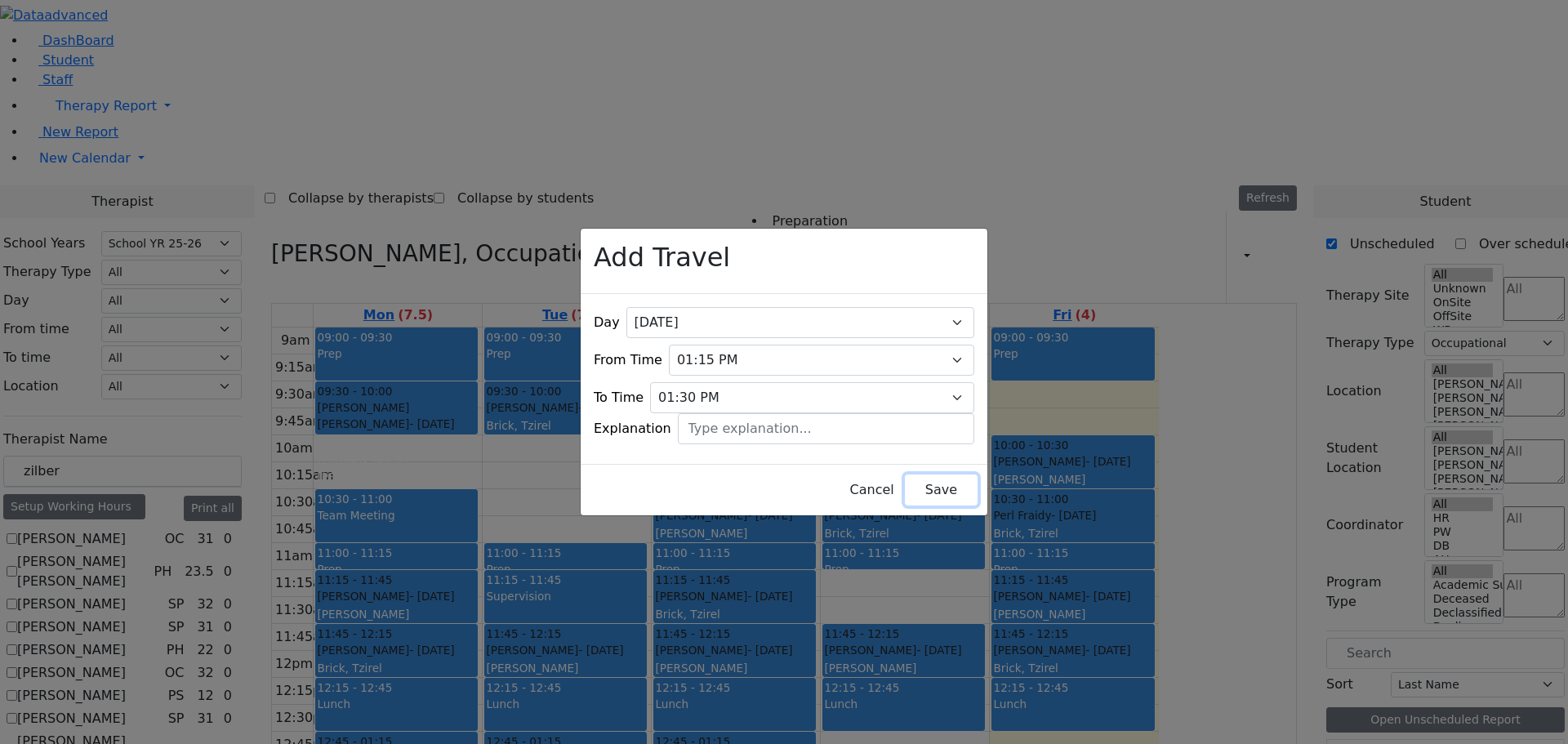
click at [919, 482] on button "Save" at bounding box center [941, 490] width 73 height 31
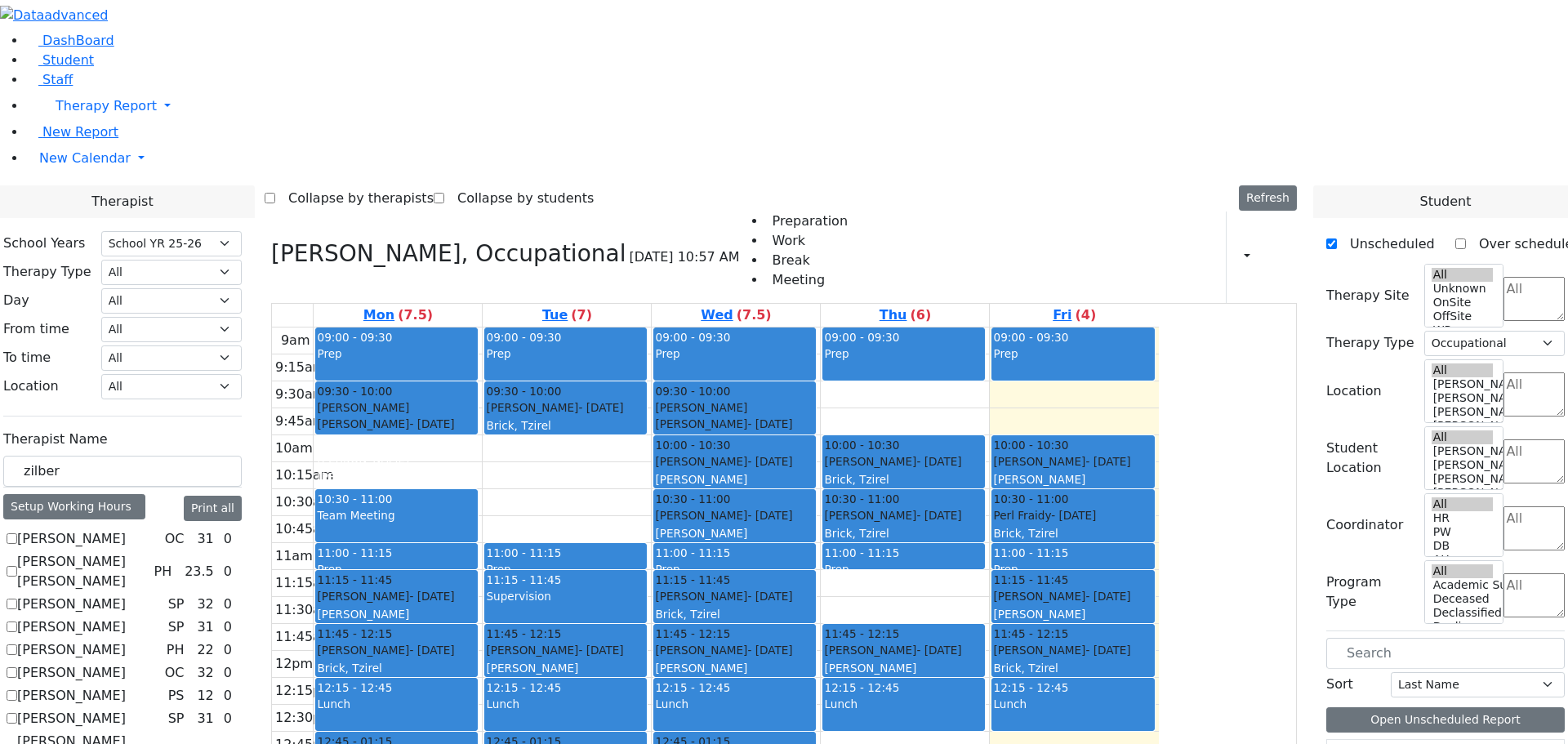
click at [271, 240] on icon at bounding box center [271, 254] width 0 height 27
select select
checkbox input "false"
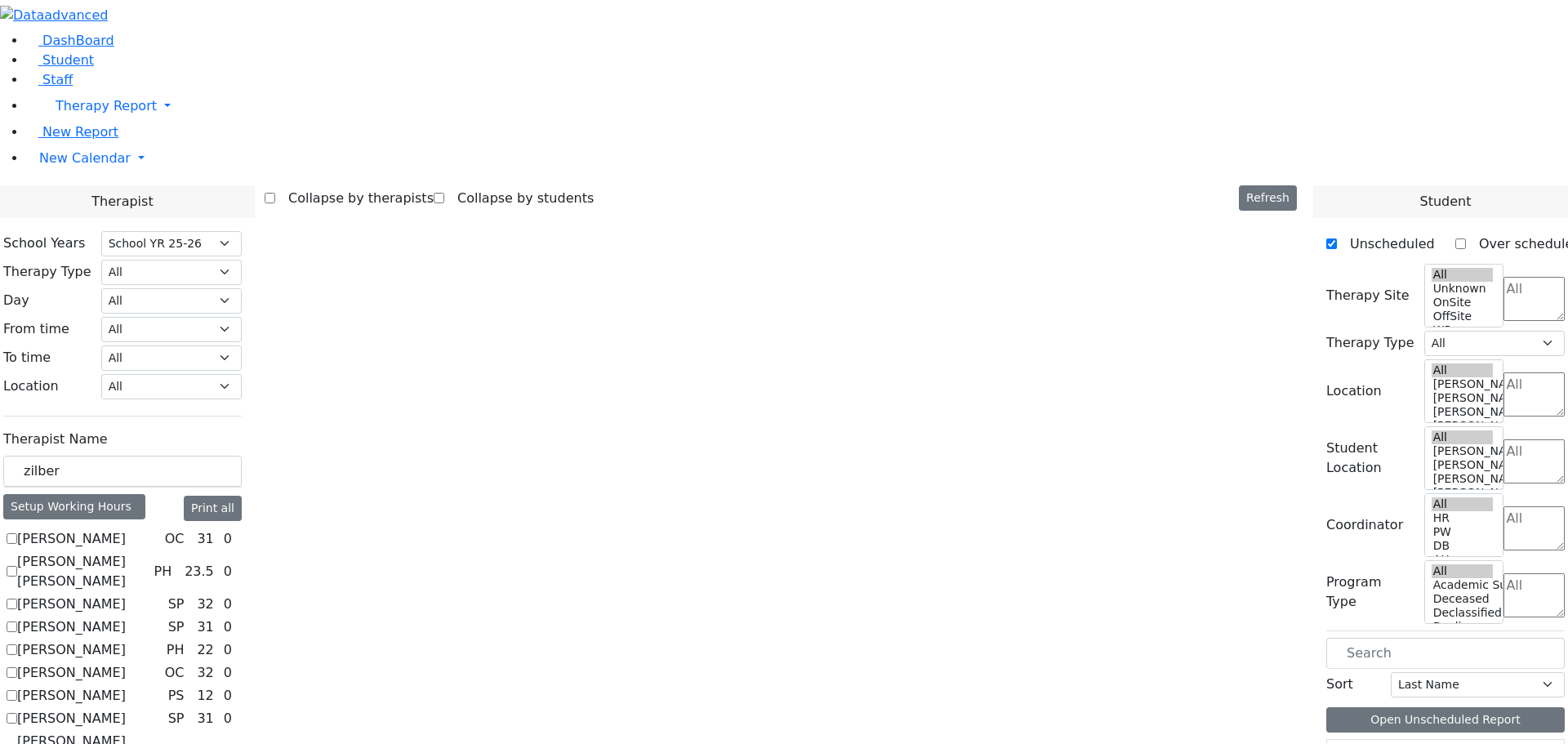
click at [126, 529] on label "[PERSON_NAME]" at bounding box center [72, 539] width 109 height 19
click at [17, 533] on input "[PERSON_NAME]" at bounding box center [12, 538] width 11 height 11
checkbox input "true"
select select "1"
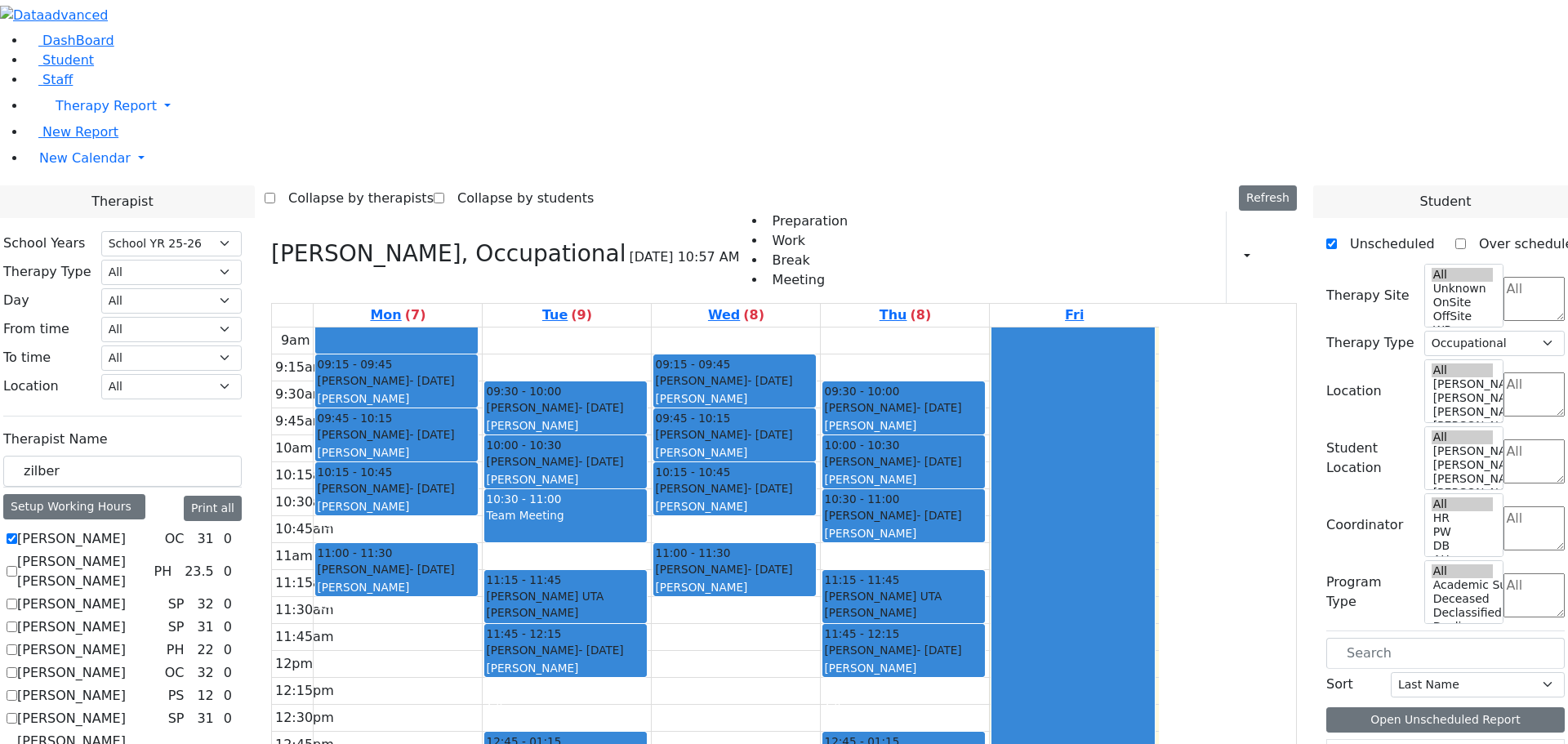
click at [126, 529] on label "[PERSON_NAME]" at bounding box center [72, 539] width 109 height 19
click at [17, 533] on input "[PERSON_NAME]" at bounding box center [12, 538] width 11 height 11
checkbox input "false"
select select
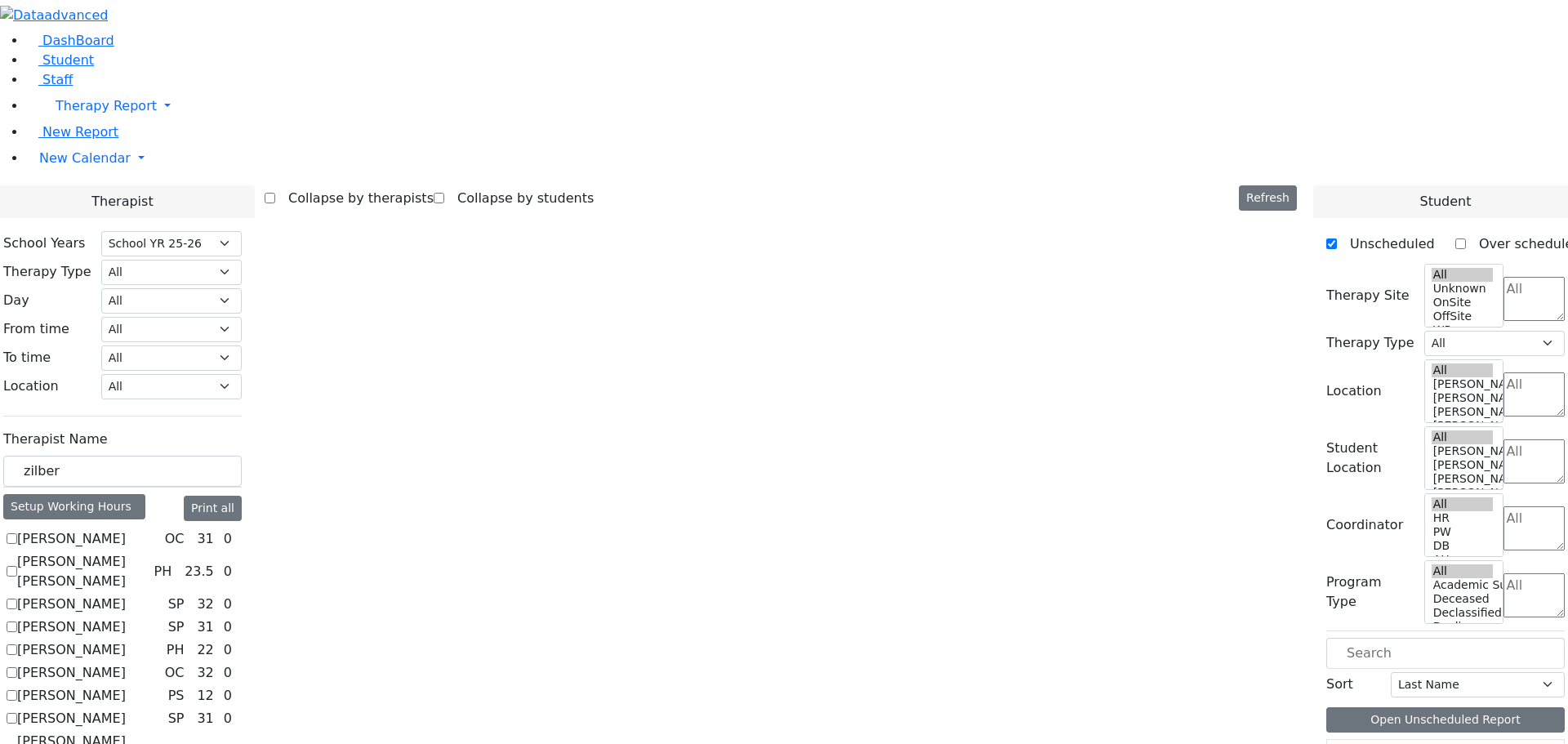
click at [126, 529] on label "[PERSON_NAME]" at bounding box center [72, 539] width 109 height 19
click at [17, 533] on input "[PERSON_NAME]" at bounding box center [12, 538] width 11 height 11
checkbox input "true"
select select "1"
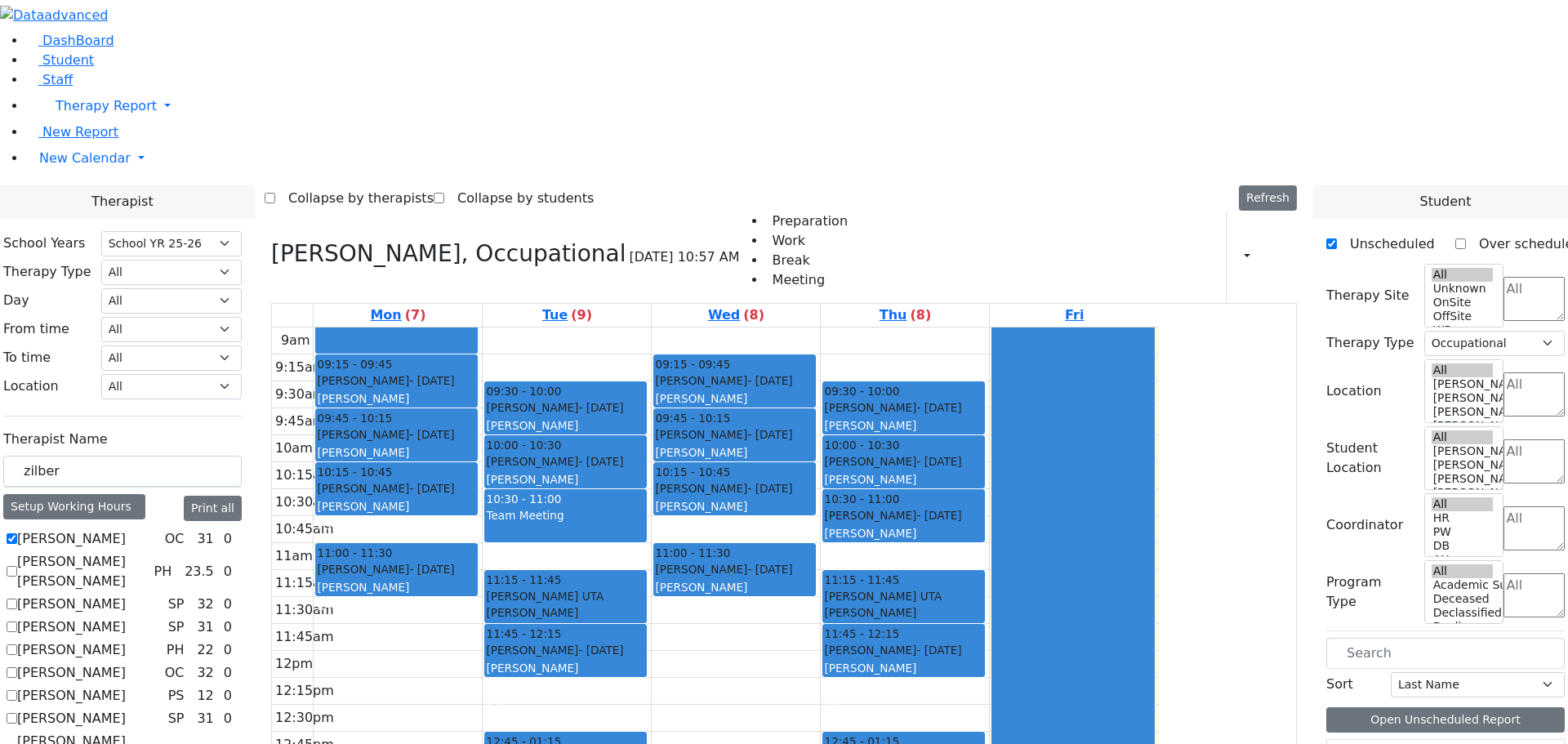
click at [126, 594] on label "[PERSON_NAME]" at bounding box center [72, 604] width 109 height 19
click at [17, 599] on input "[PERSON_NAME]" at bounding box center [12, 604] width 11 height 11
checkbox input "true"
select select
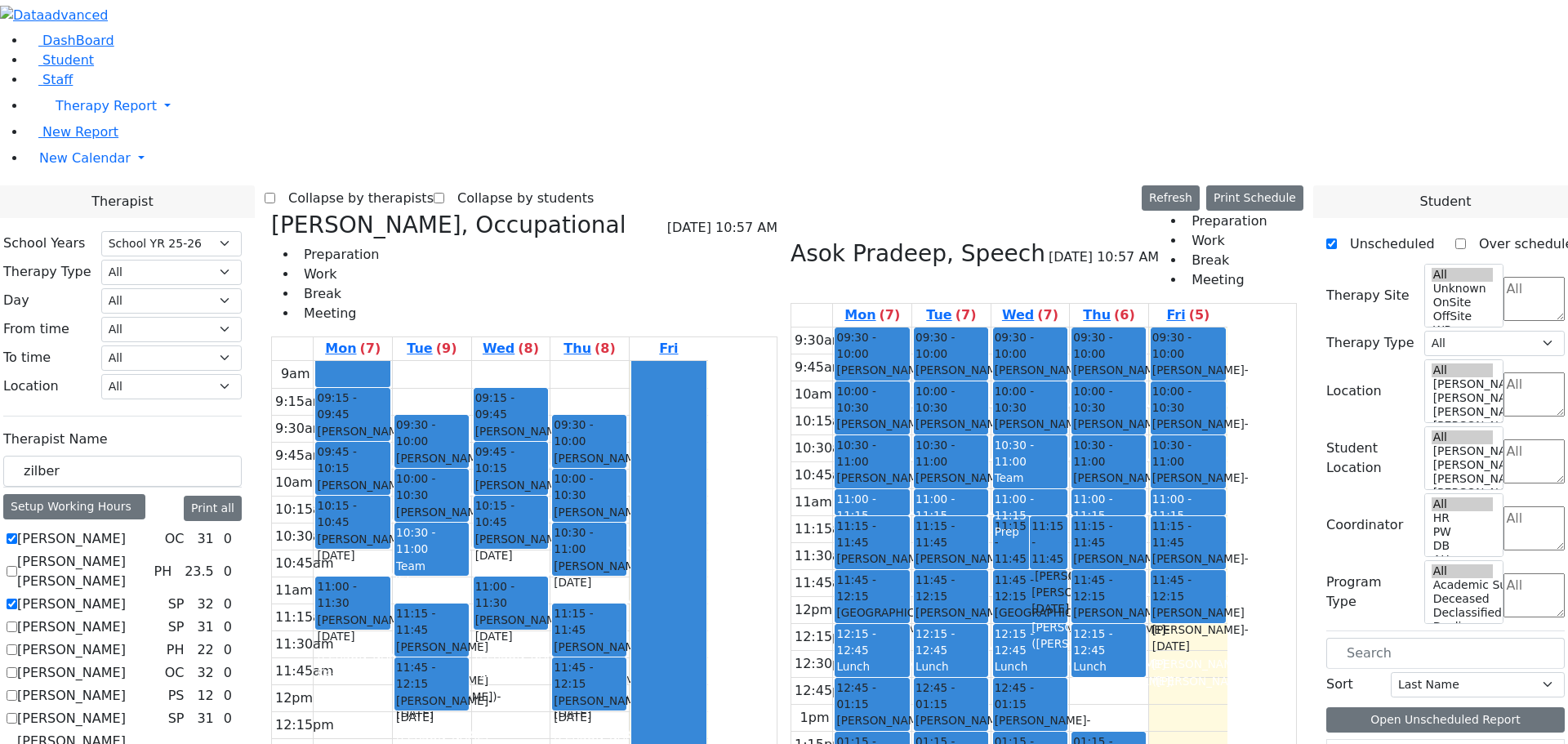
click at [126, 594] on label "[PERSON_NAME]" at bounding box center [72, 604] width 109 height 19
click at [17, 599] on input "[PERSON_NAME]" at bounding box center [12, 604] width 11 height 11
checkbox input "false"
select select "1"
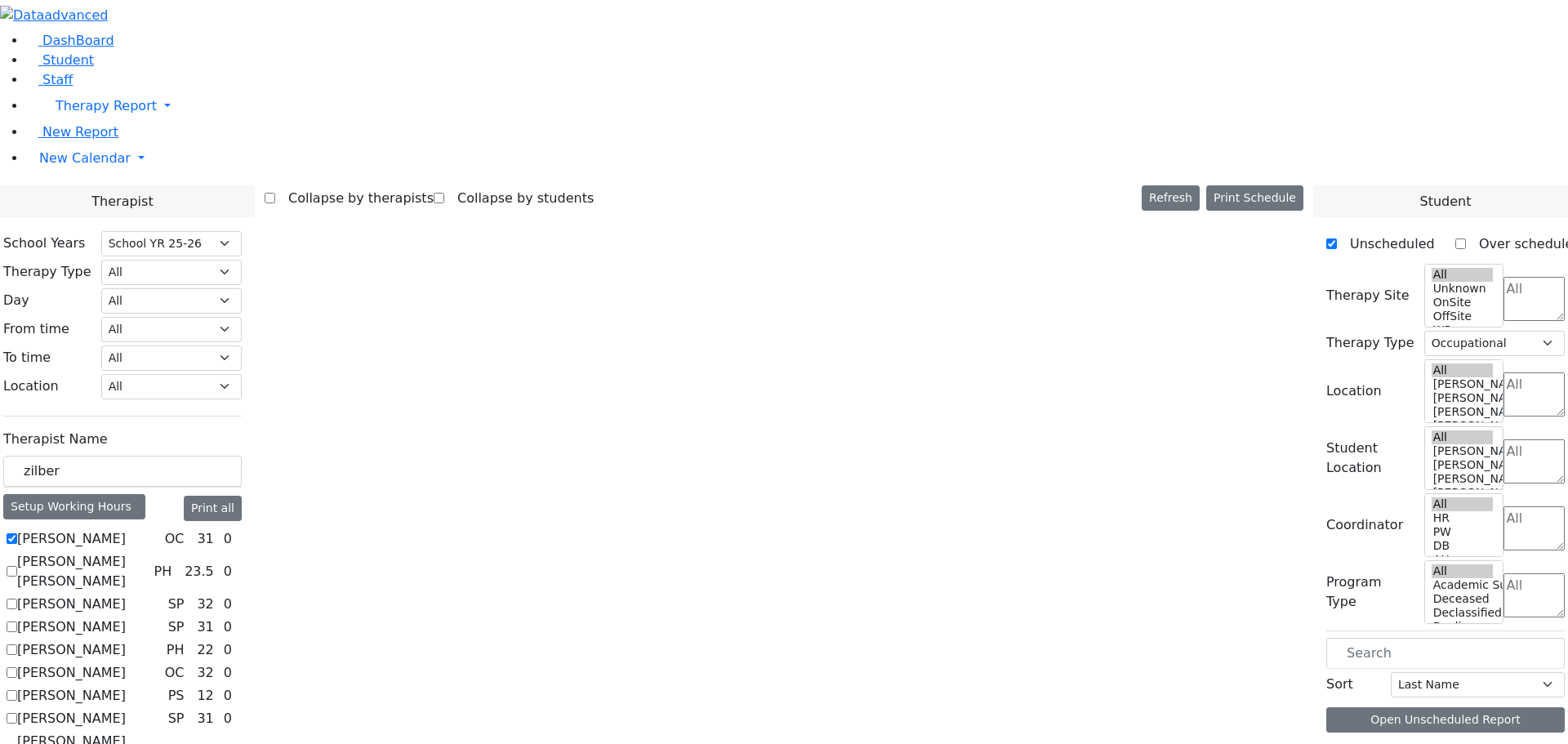
scroll to position [0, 0]
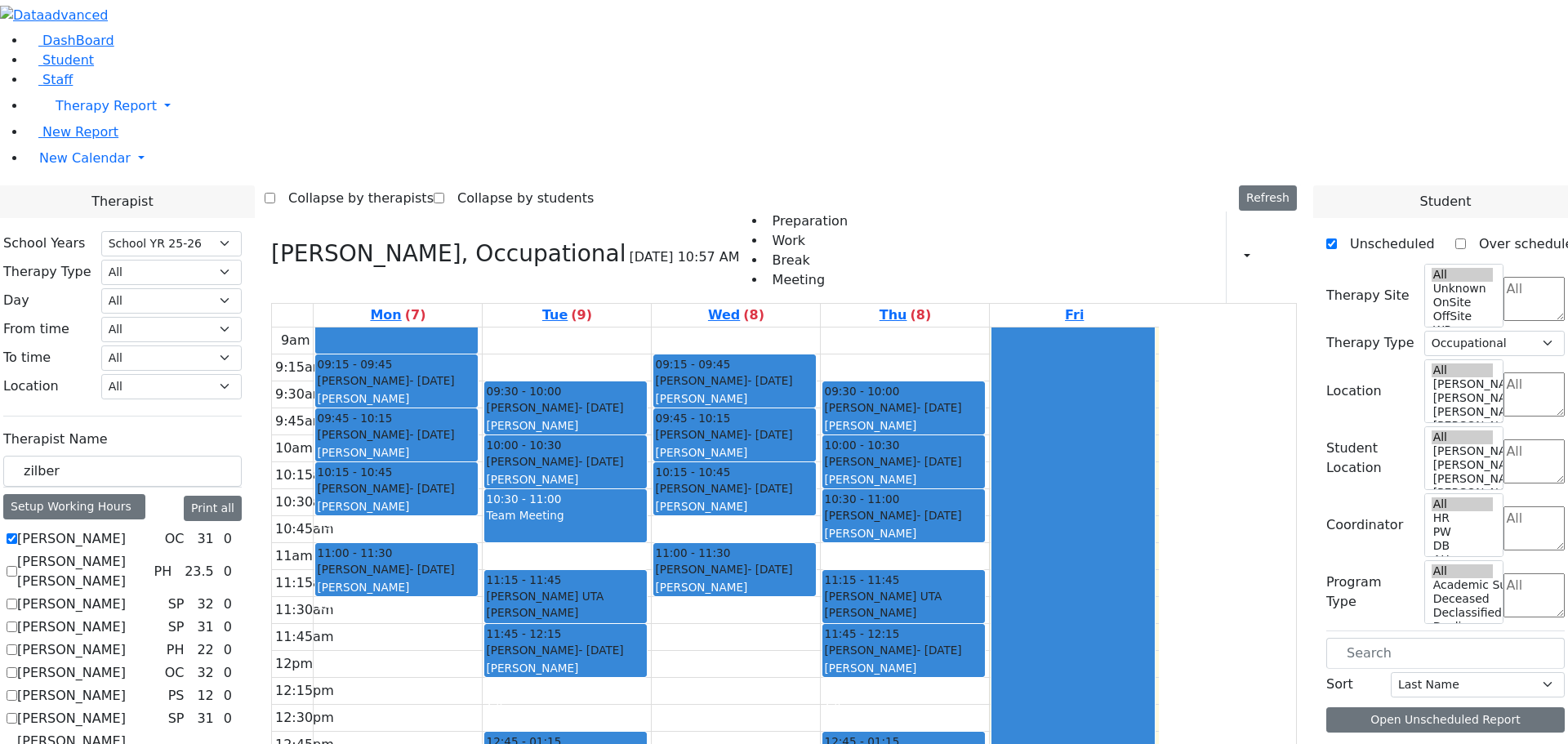
click at [126, 529] on label "[PERSON_NAME]" at bounding box center [72, 539] width 109 height 19
click at [17, 533] on input "[PERSON_NAME]" at bounding box center [12, 538] width 11 height 11
checkbox input "false"
select select
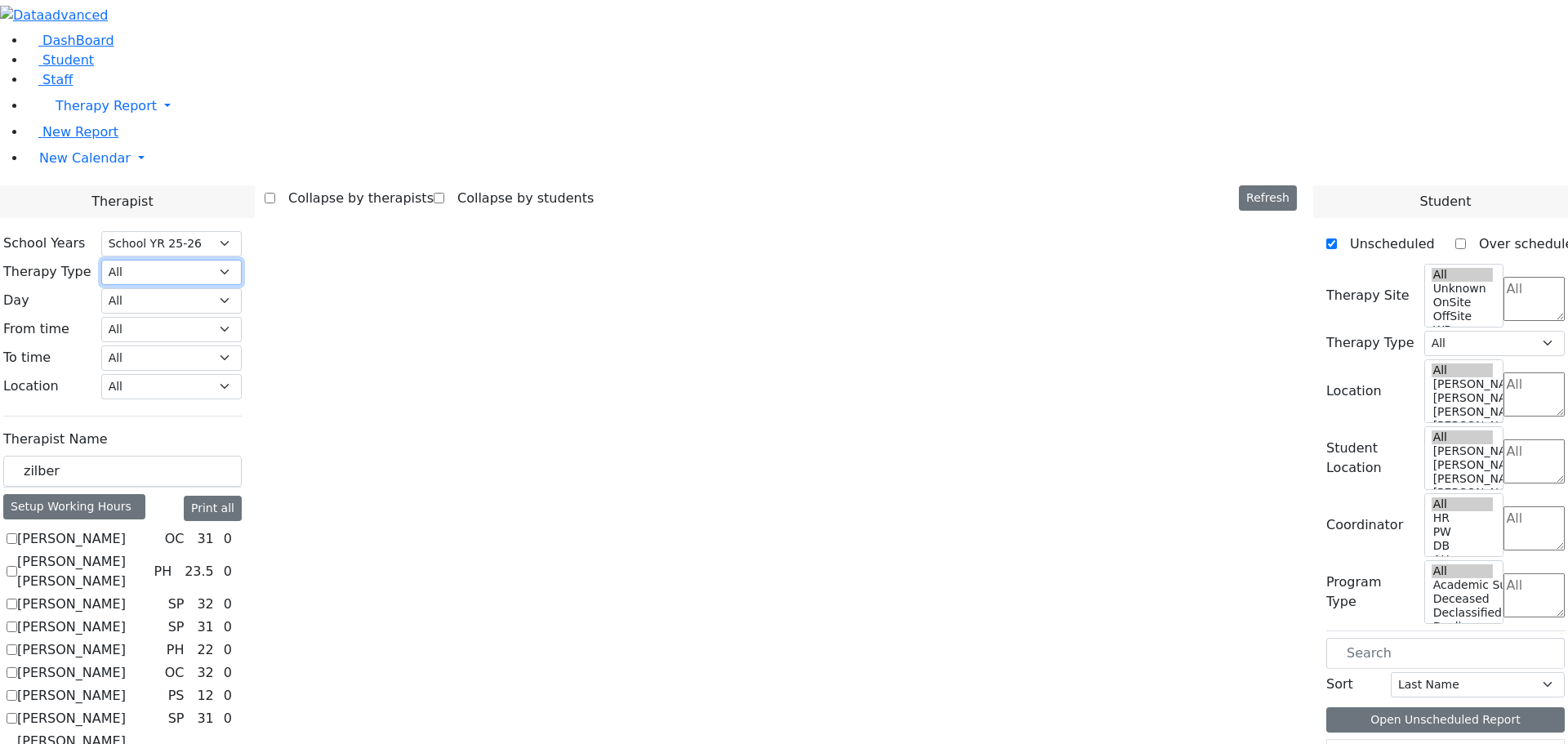
click at [241, 260] on select "All Psych Hearing Vision Speech Physical Occupational" at bounding box center [171, 272] width 141 height 25
select select "3"
click at [241, 260] on select "All Psych Hearing Vision Speech Physical Occupational" at bounding box center [171, 272] width 141 height 25
select select "3"
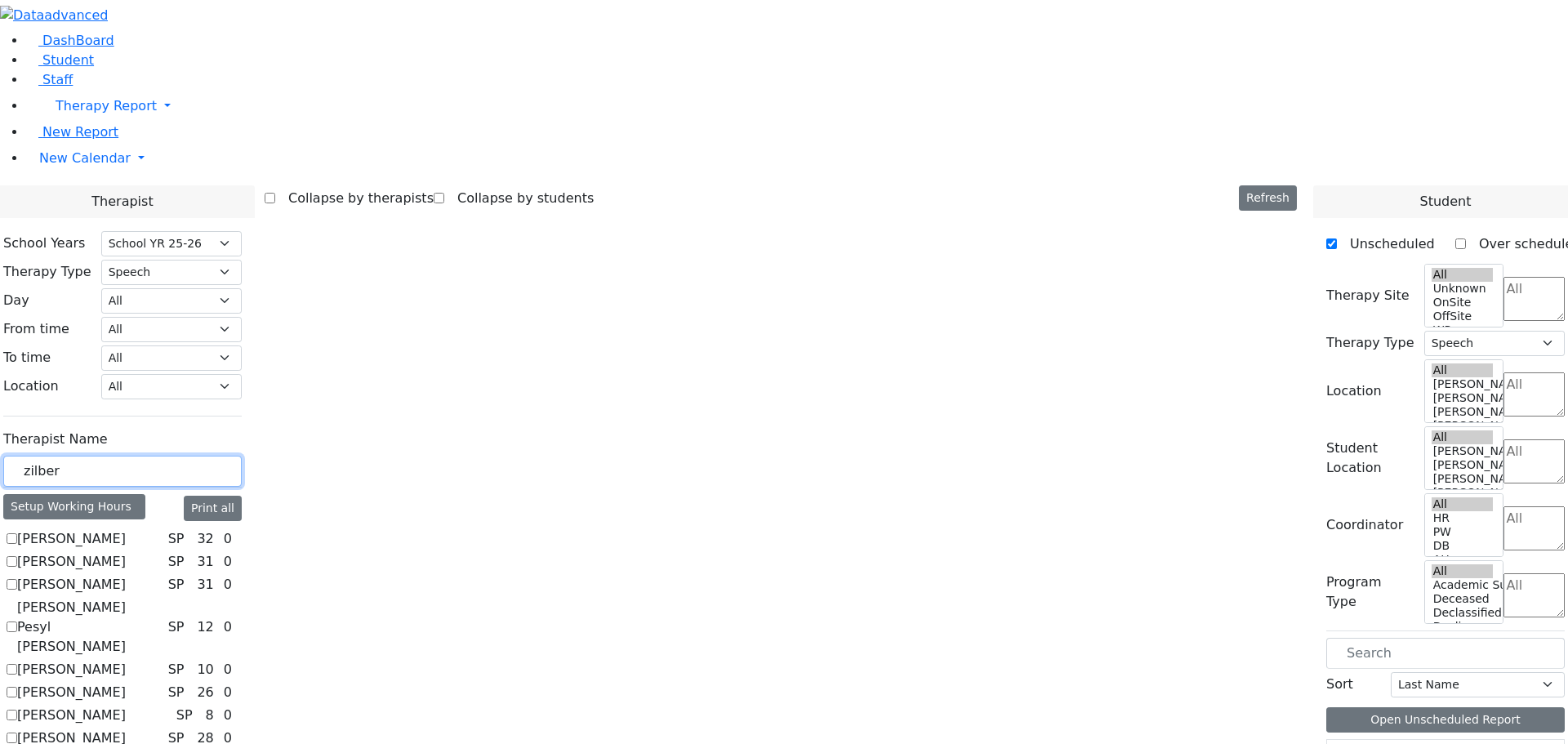
drag, startPoint x: 259, startPoint y: 278, endPoint x: 191, endPoint y: 281, distance: 68.1
click at [241, 374] on select "All [PERSON_NAME] 5 [PERSON_NAME] 4 [PERSON_NAME] 3 [PERSON_NAME] 2 [PERSON_NAM…" at bounding box center [171, 387] width 141 height 25
select select "31"
click at [241, 374] on select "All [PERSON_NAME] 5 [PERSON_NAME] 4 [PERSON_NAME] 3 [PERSON_NAME] 2 [PERSON_NAM…" at bounding box center [171, 387] width 141 height 25
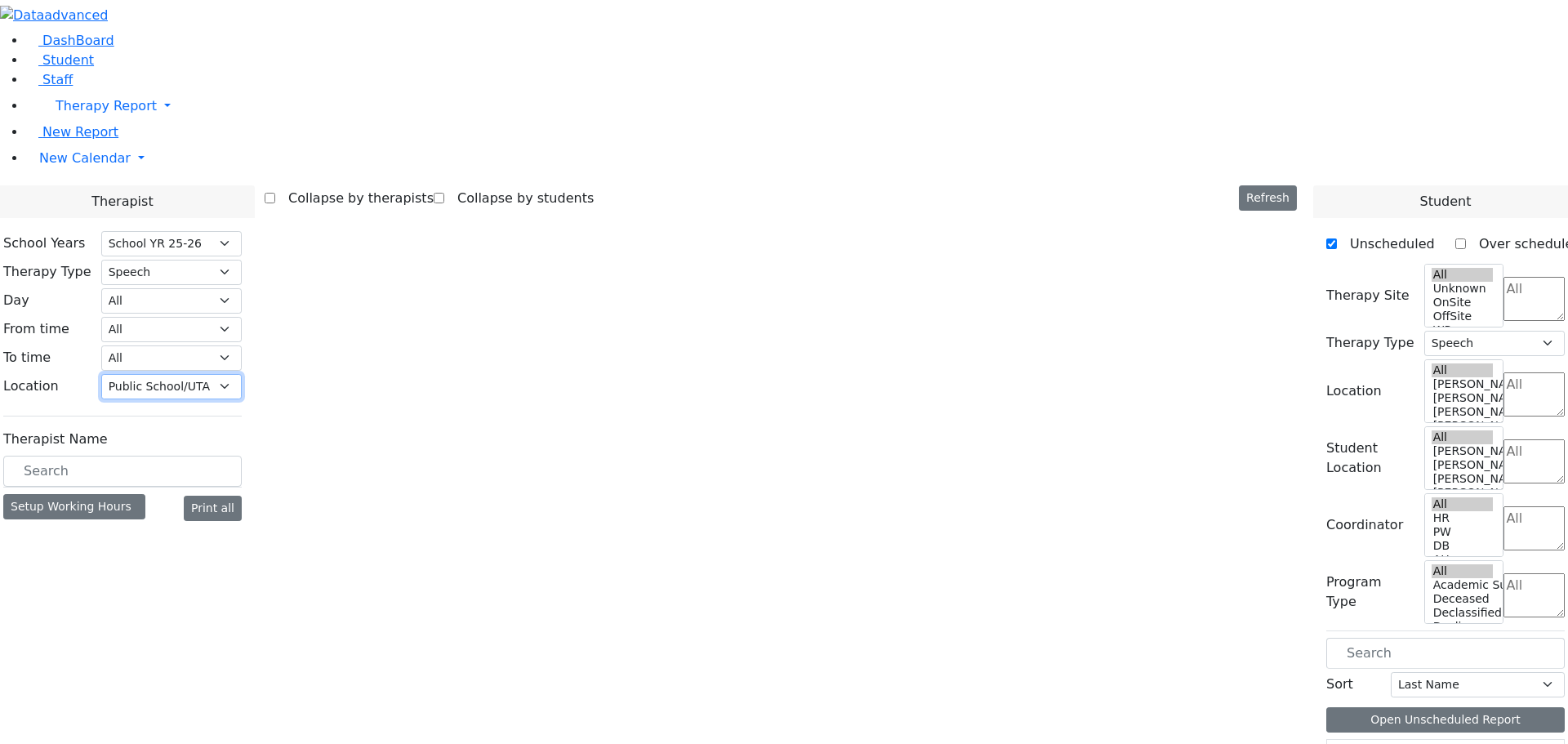
click at [241, 374] on select "All [PERSON_NAME] 5 [PERSON_NAME] 4 [PERSON_NAME] 3 [PERSON_NAME] 2 [PERSON_NAM…" at bounding box center [171, 387] width 141 height 25
select select
click at [241, 374] on select "All [PERSON_NAME] 5 [PERSON_NAME] 4 [PERSON_NAME] 3 [PERSON_NAME] 2 [PERSON_NAM…" at bounding box center [171, 387] width 141 height 25
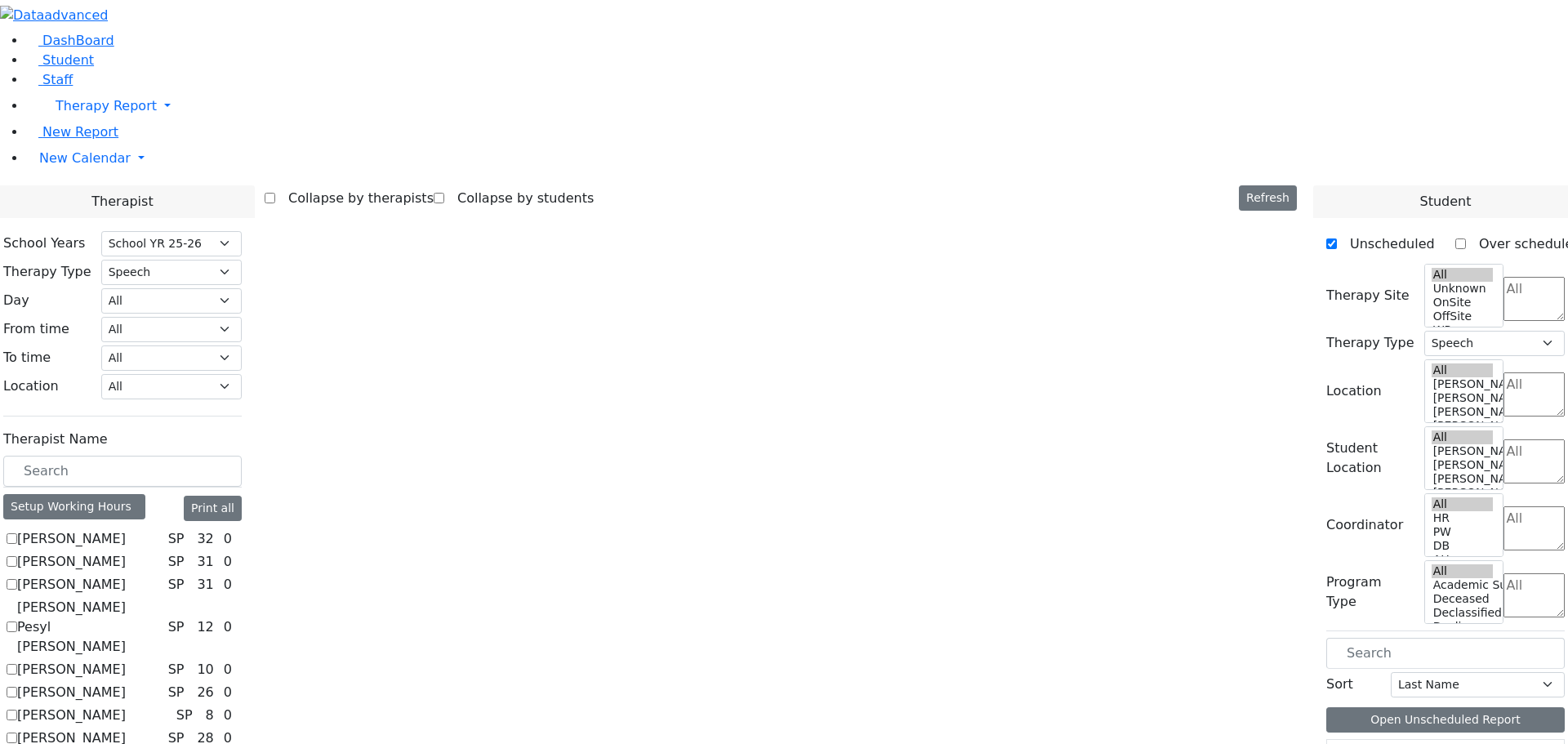
click at [126, 529] on label "[PERSON_NAME]" at bounding box center [72, 539] width 109 height 19
click at [17, 533] on input "[PERSON_NAME]" at bounding box center [12, 538] width 11 height 11
checkbox input "true"
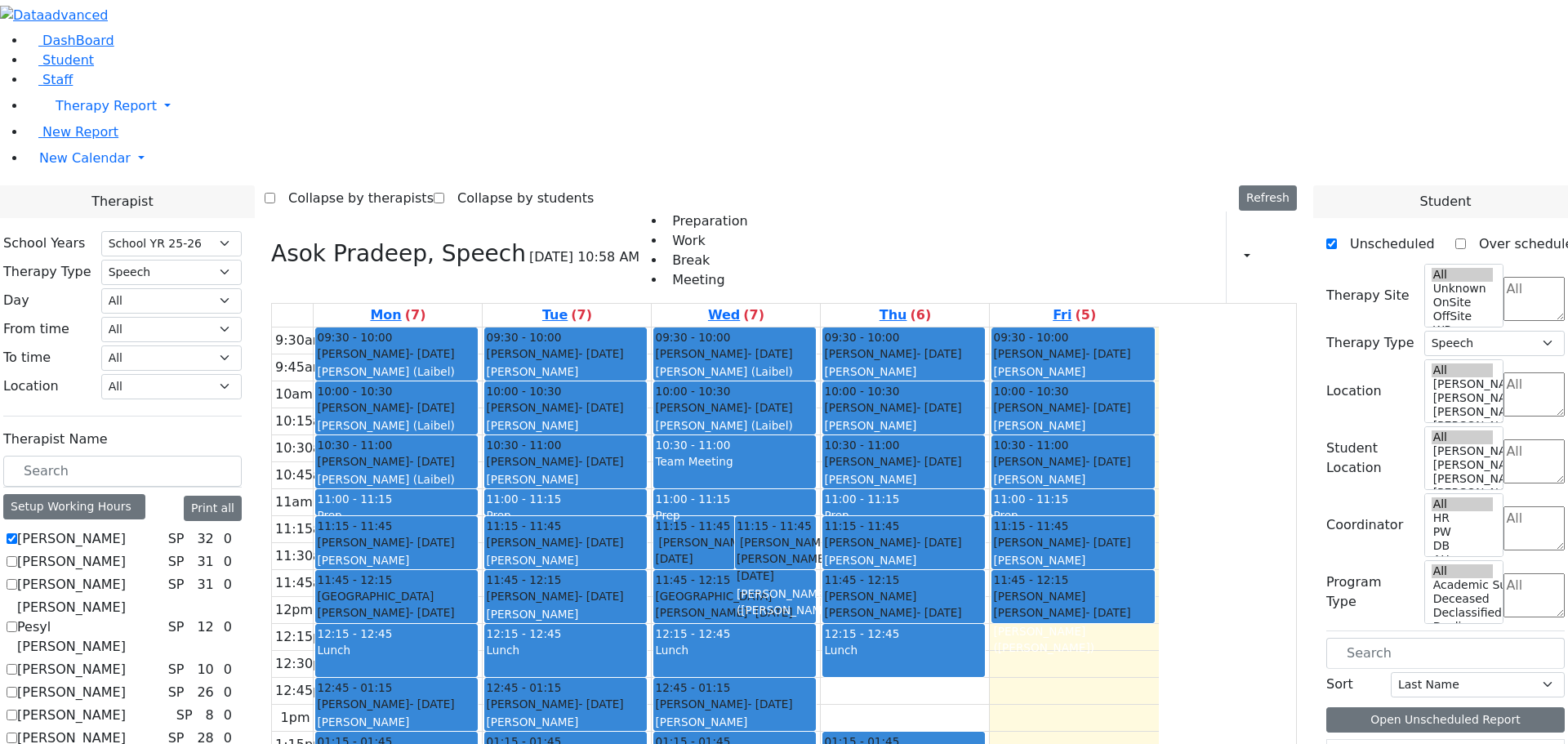
click at [162, 598] on label "[PERSON_NAME] Pesyl [PERSON_NAME]" at bounding box center [89, 627] width 144 height 59
click at [17, 621] on input "[PERSON_NAME] Pesyl [PERSON_NAME]" at bounding box center [12, 626] width 11 height 11
checkbox input "true"
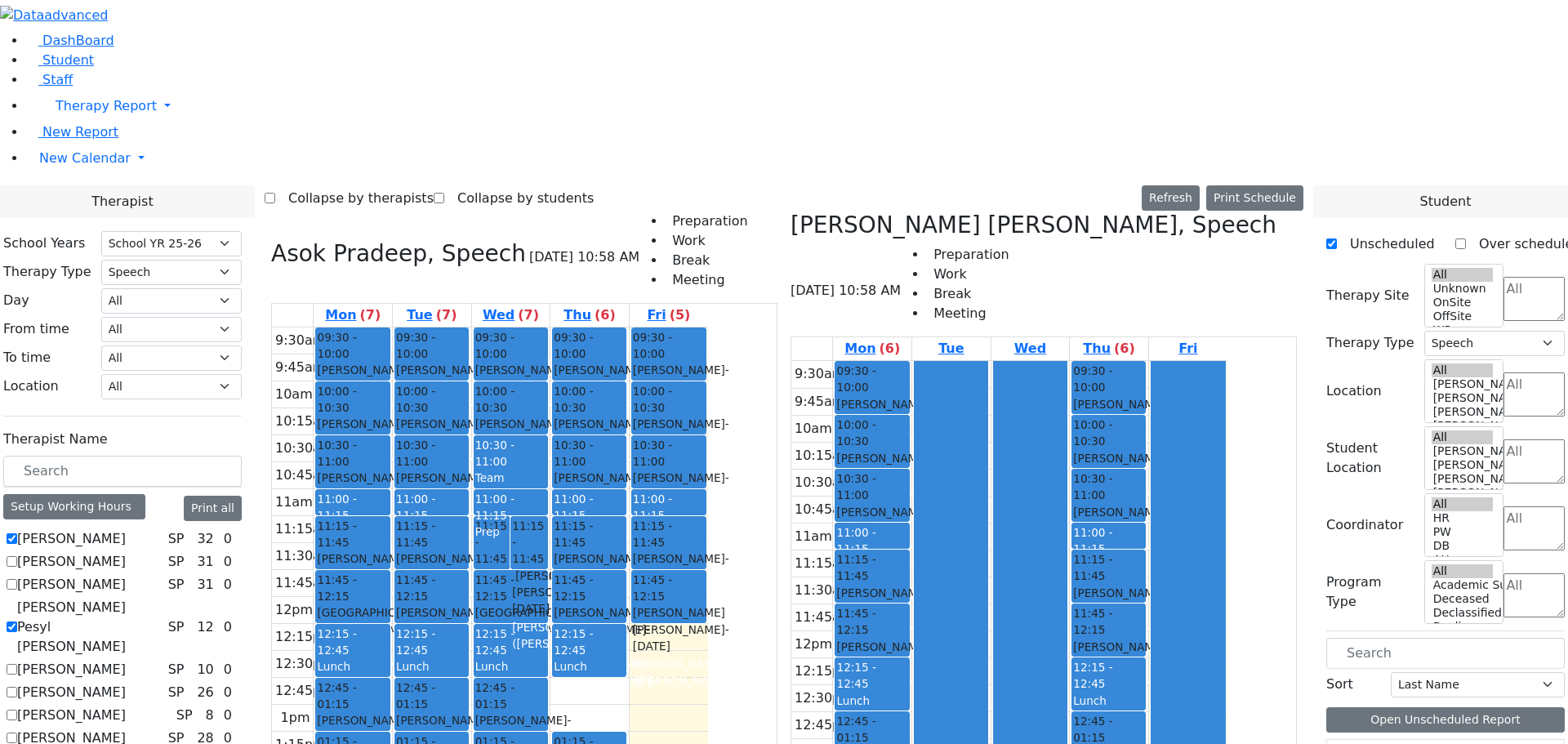
click at [126, 660] on label "[PERSON_NAME]" at bounding box center [72, 669] width 109 height 19
click at [17, 664] on input "[PERSON_NAME]" at bounding box center [12, 668] width 11 height 11
checkbox input "true"
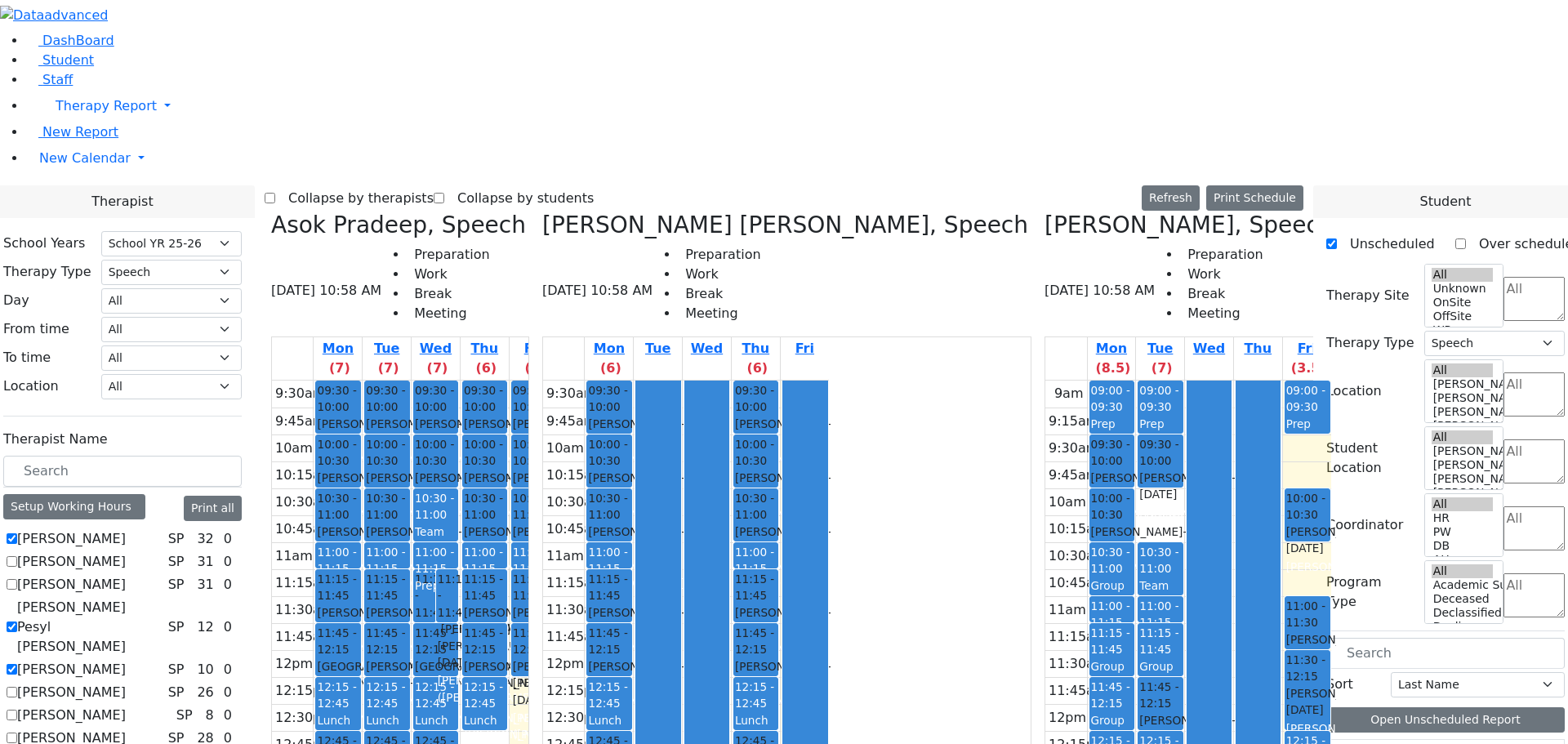
click at [126, 682] on label "[PERSON_NAME]" at bounding box center [72, 692] width 109 height 19
click at [17, 687] on input "[PERSON_NAME]" at bounding box center [12, 692] width 11 height 11
checkbox input "true"
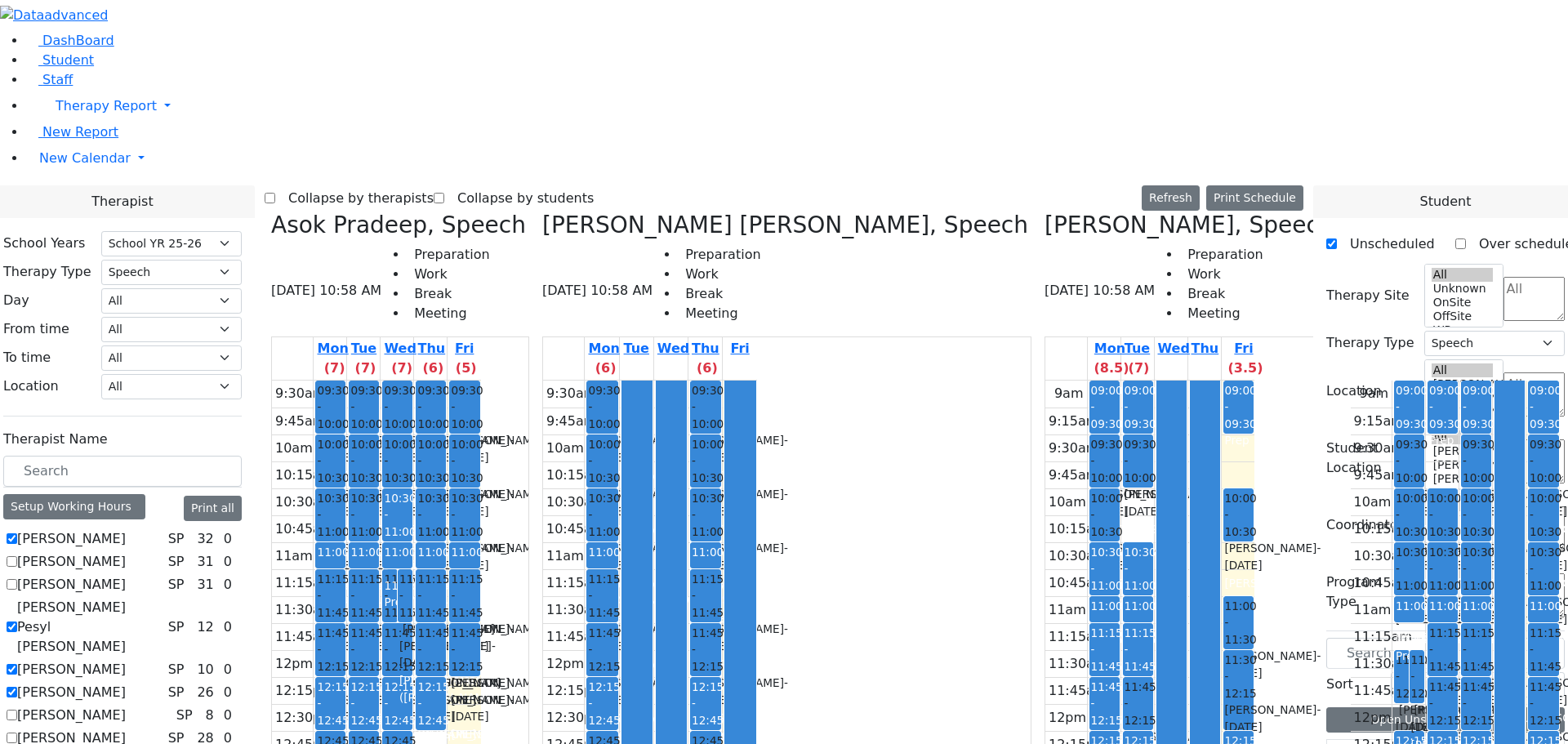
checkbox input "true"
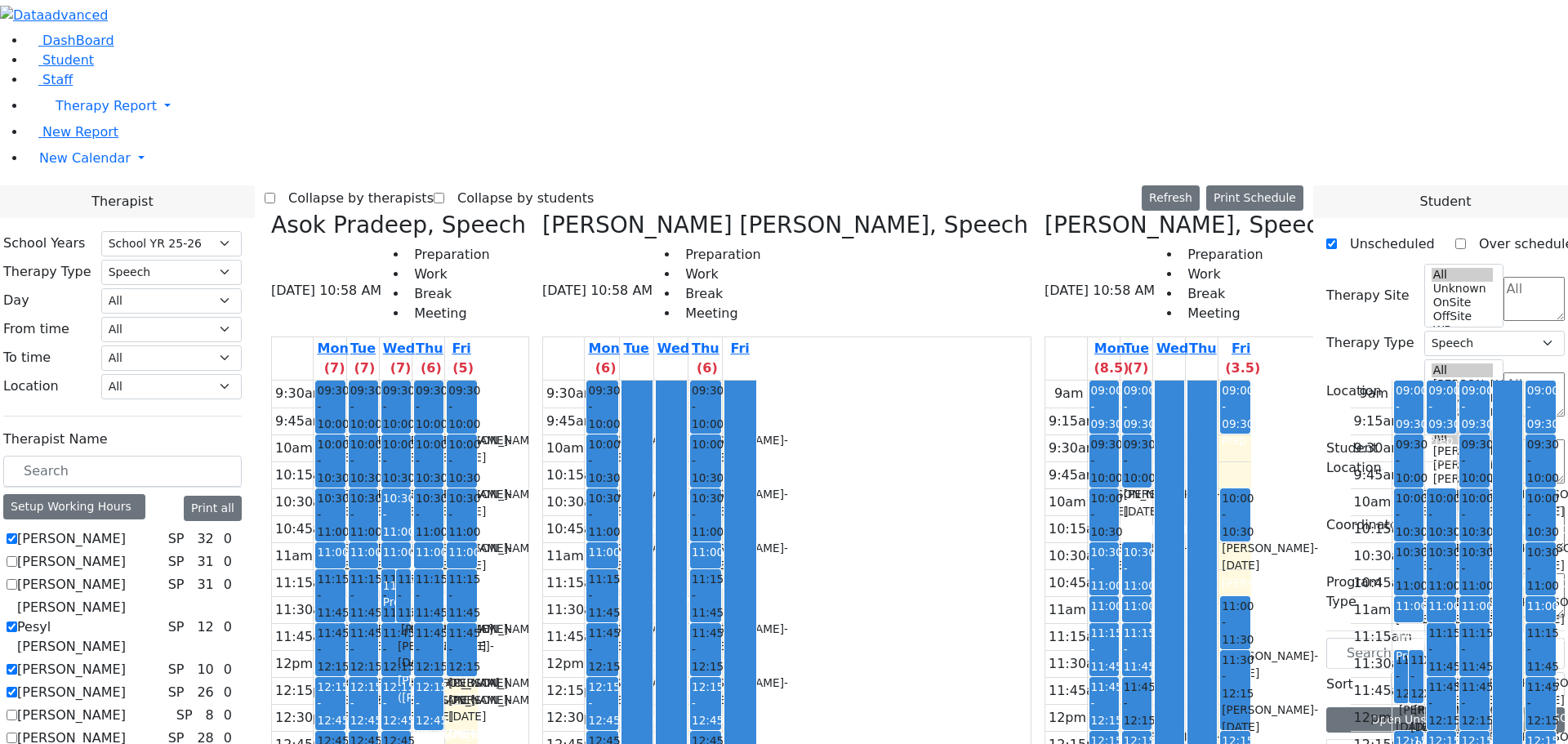
checkbox input "true"
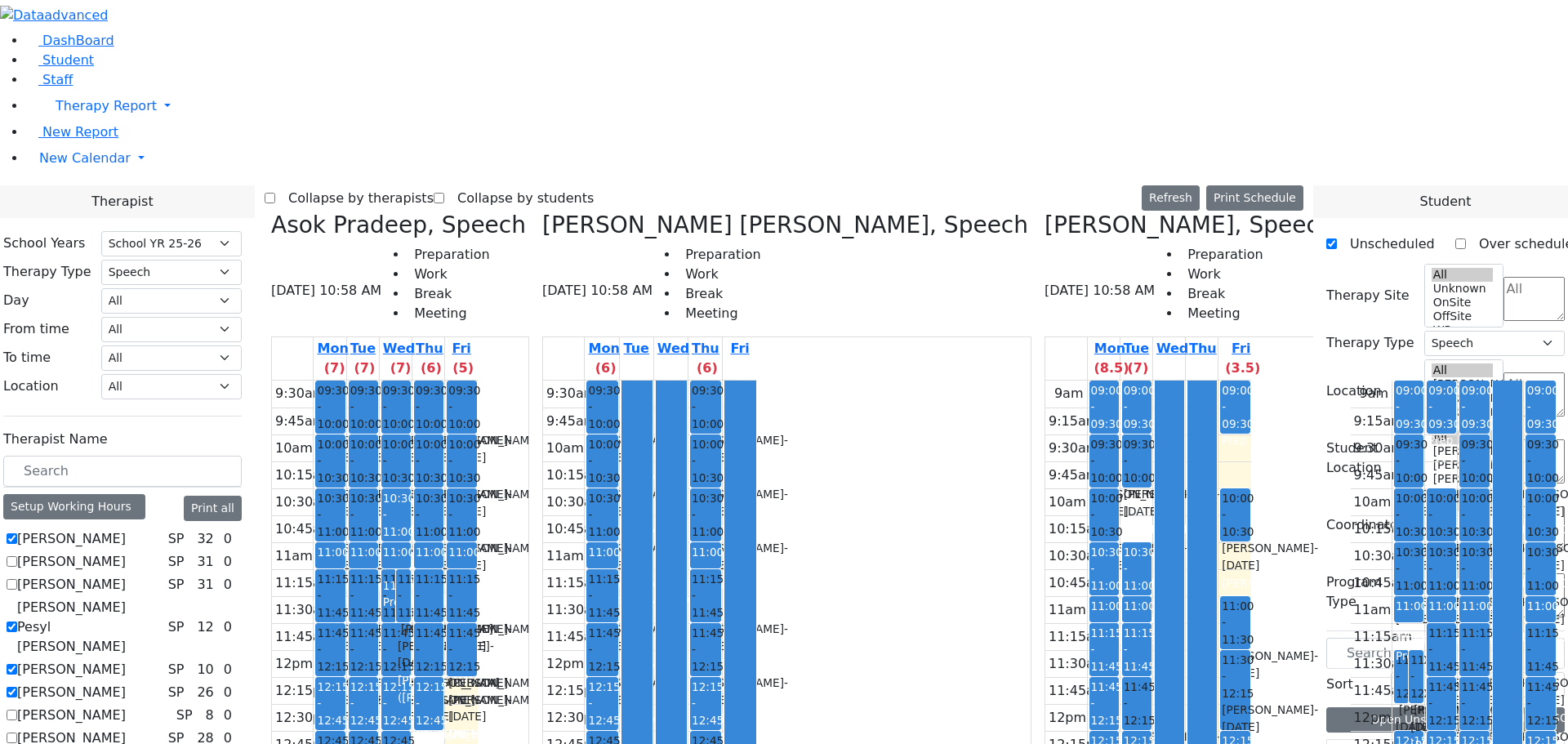
checkbox input "true"
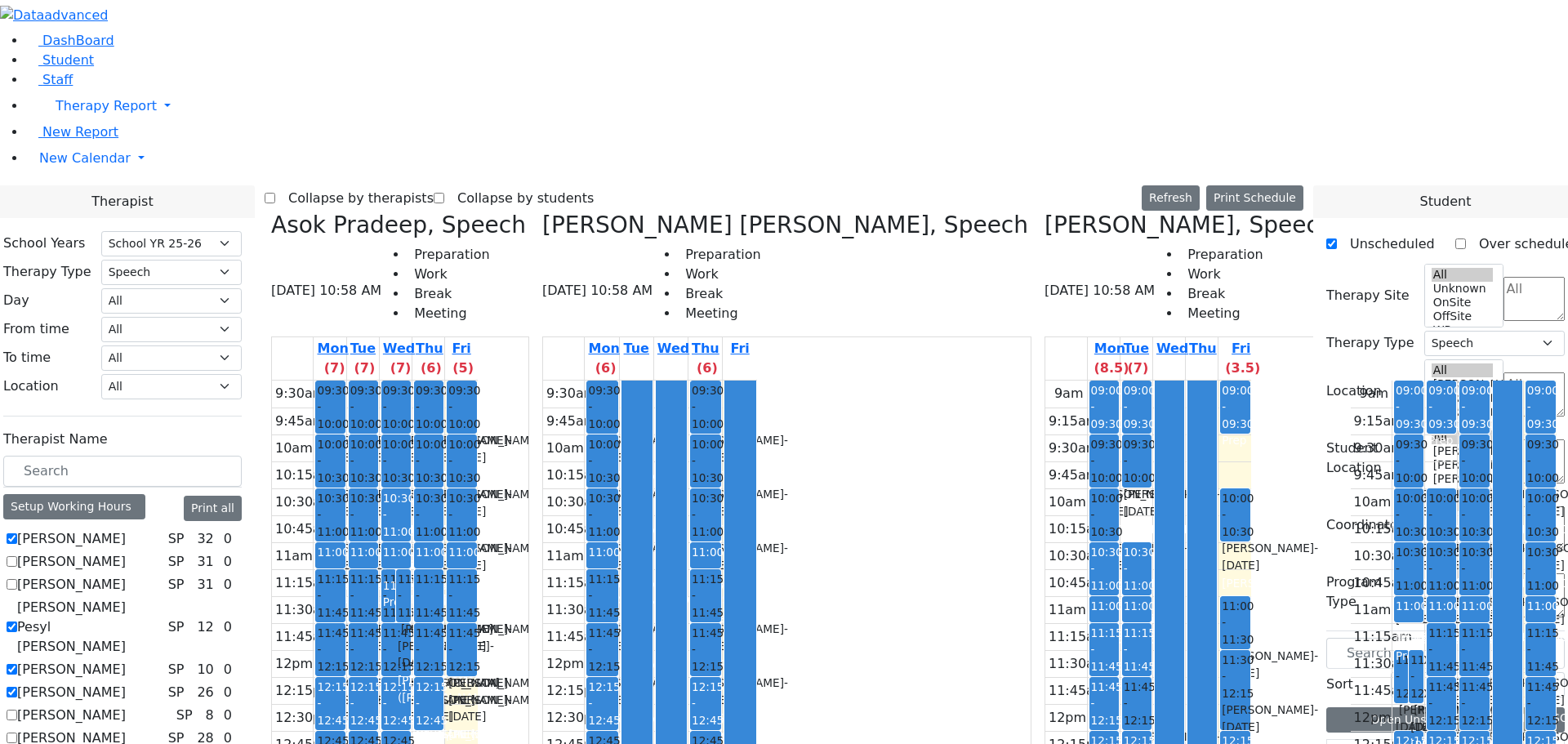
checkbox input "true"
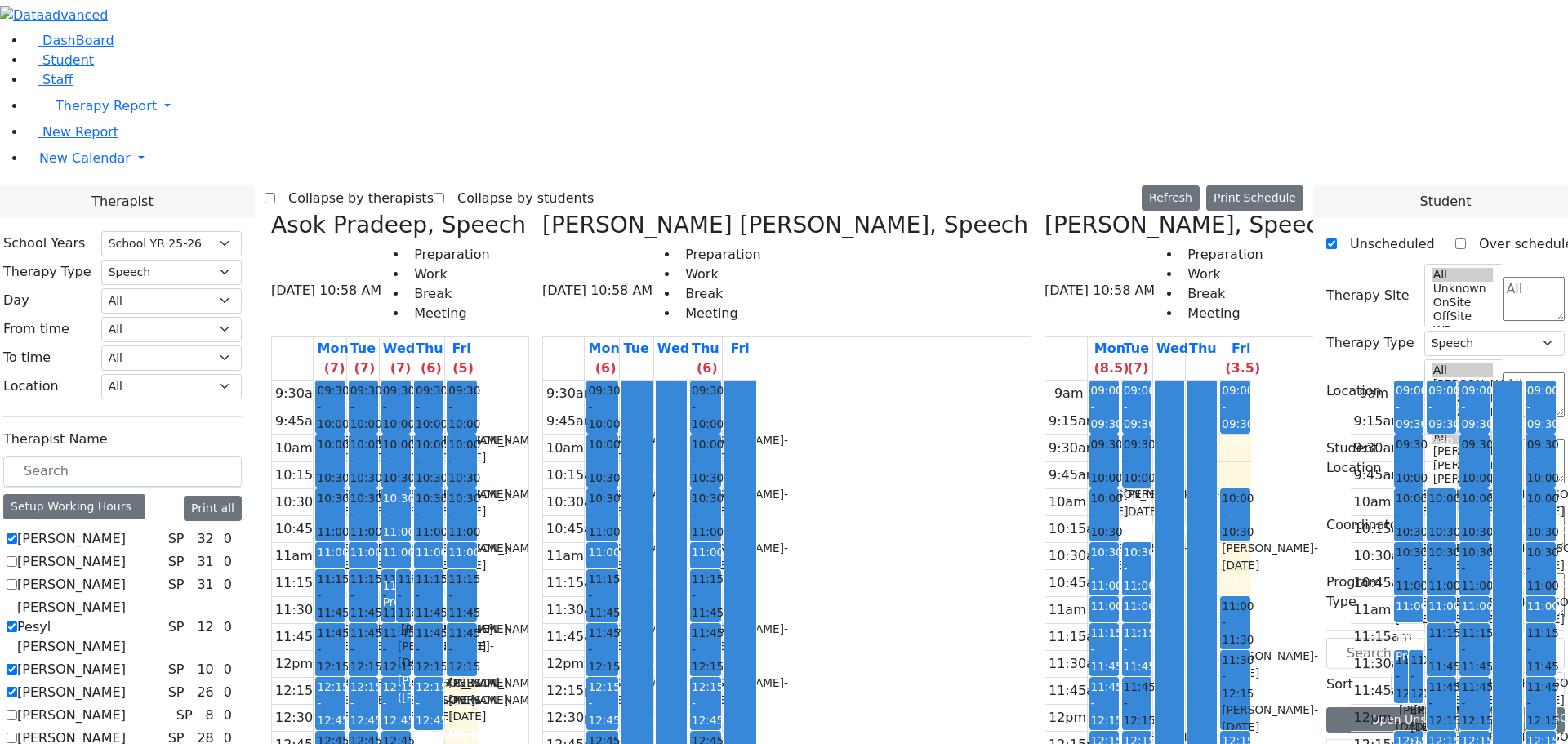
checkbox input "true"
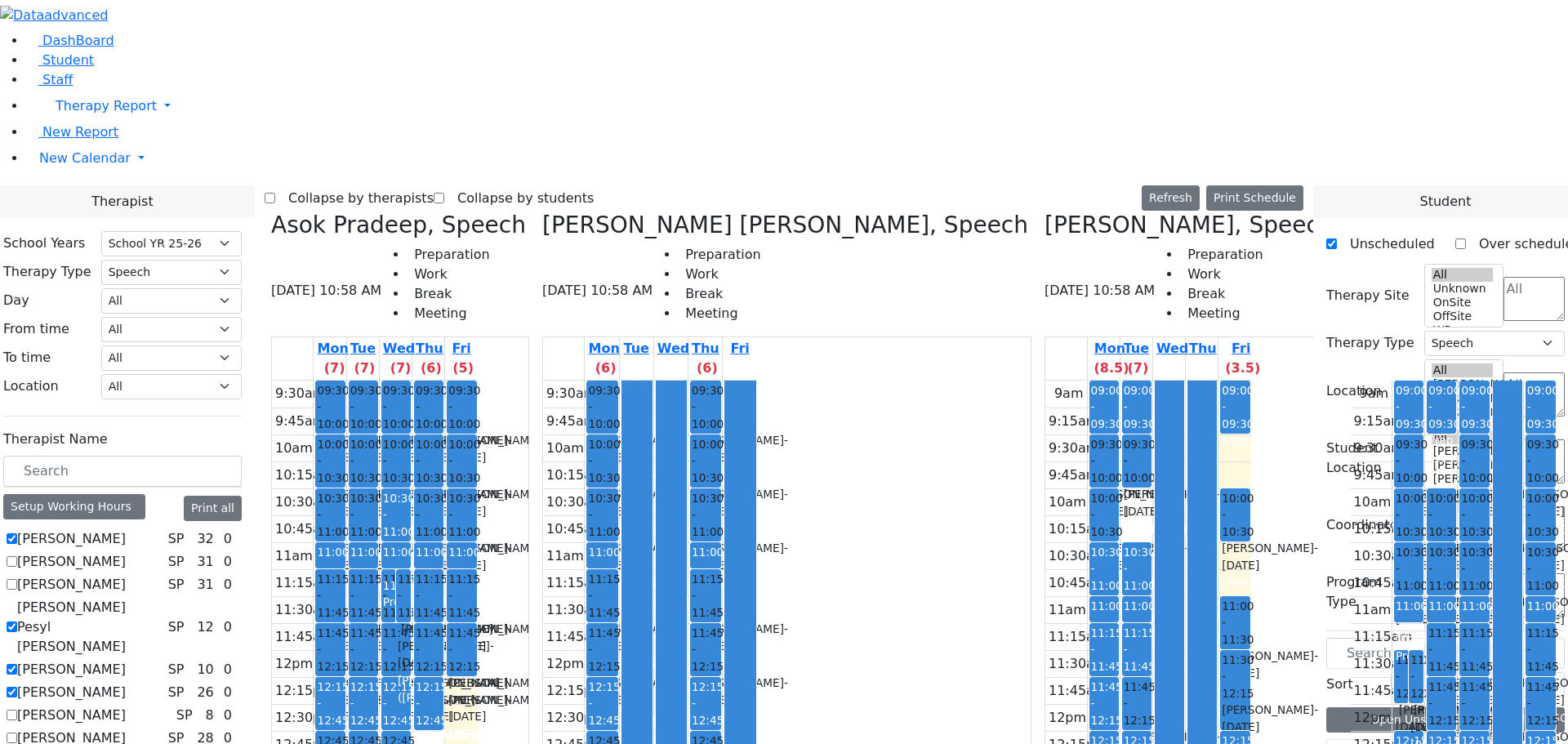
checkbox input "true"
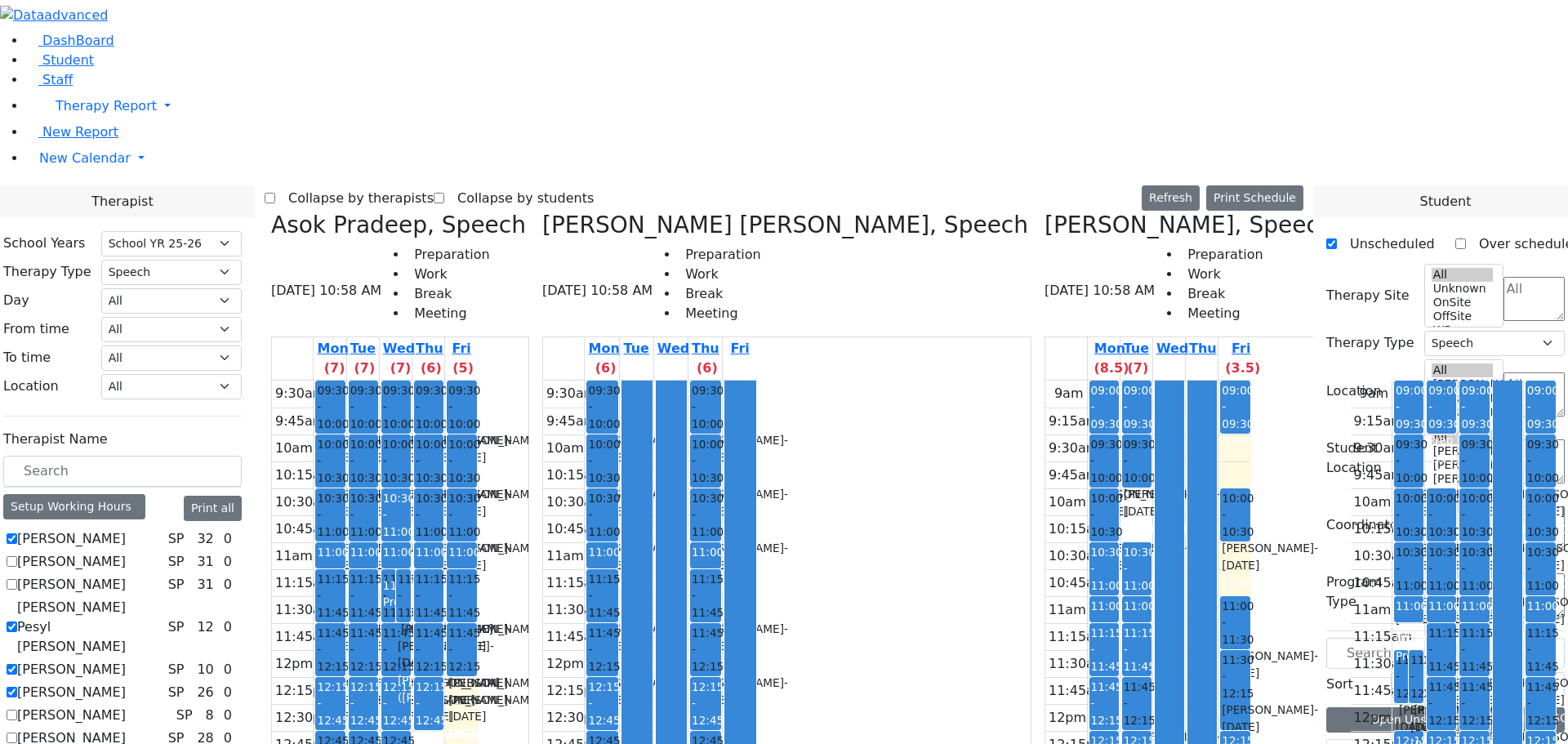
checkbox input "true"
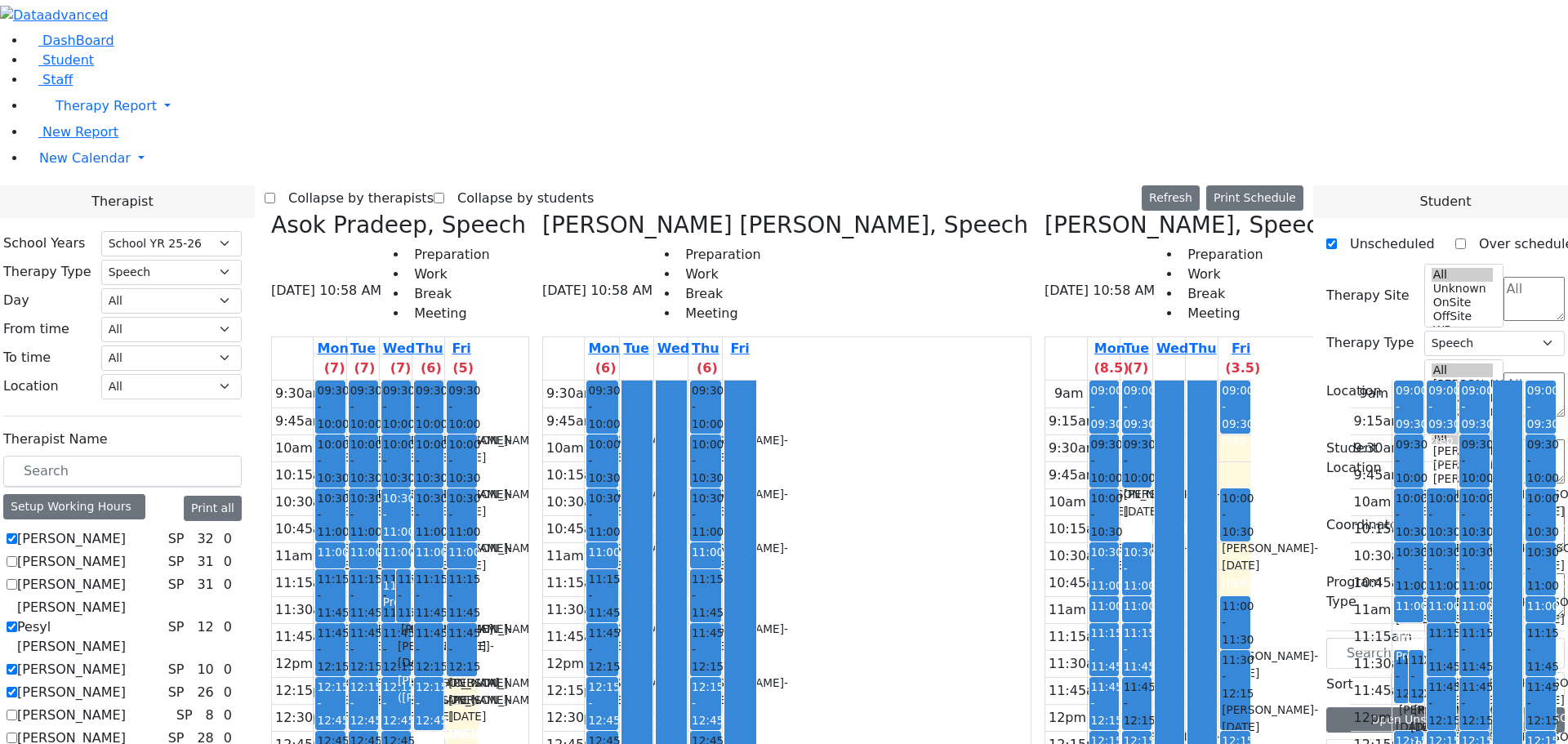
checkbox input "true"
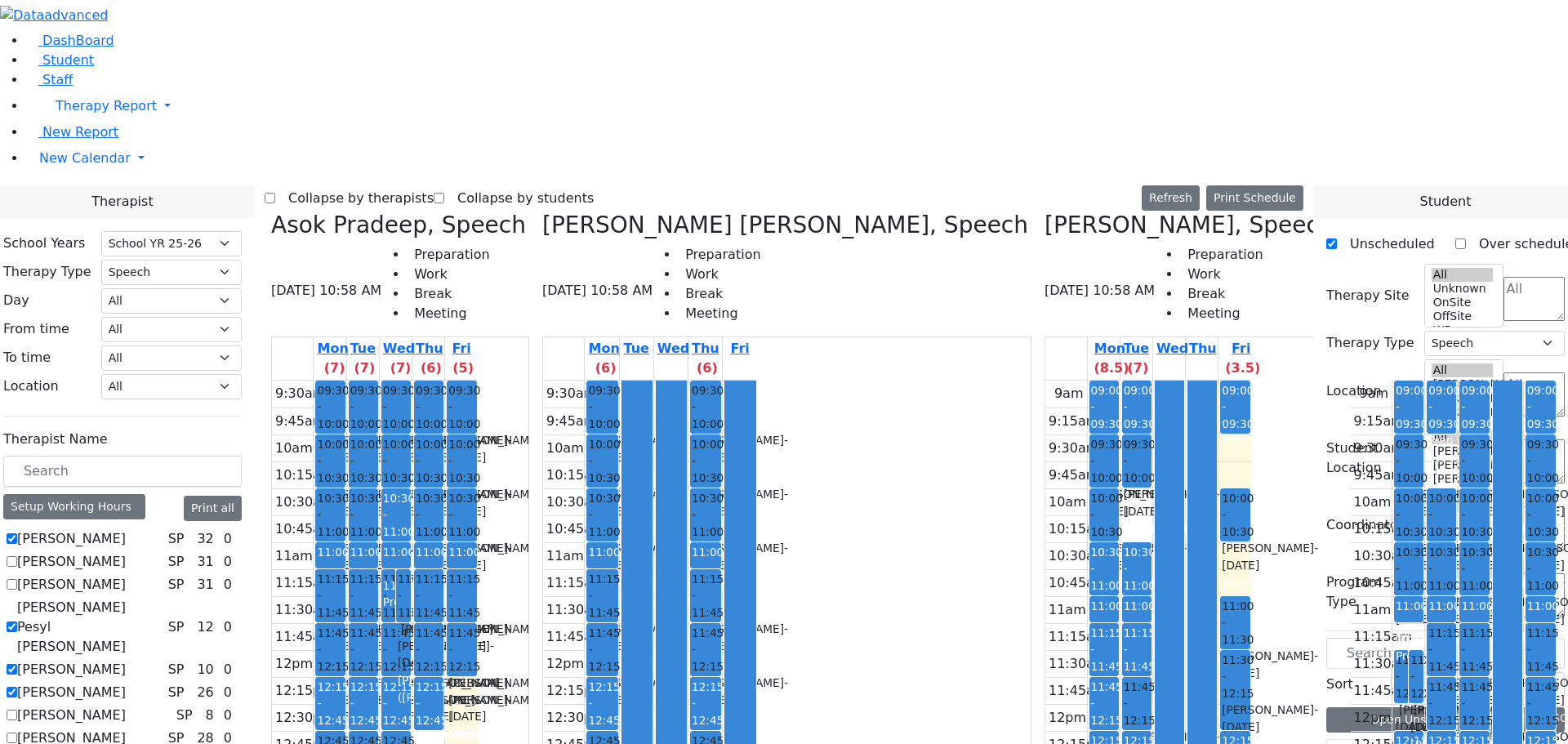
checkbox input "true"
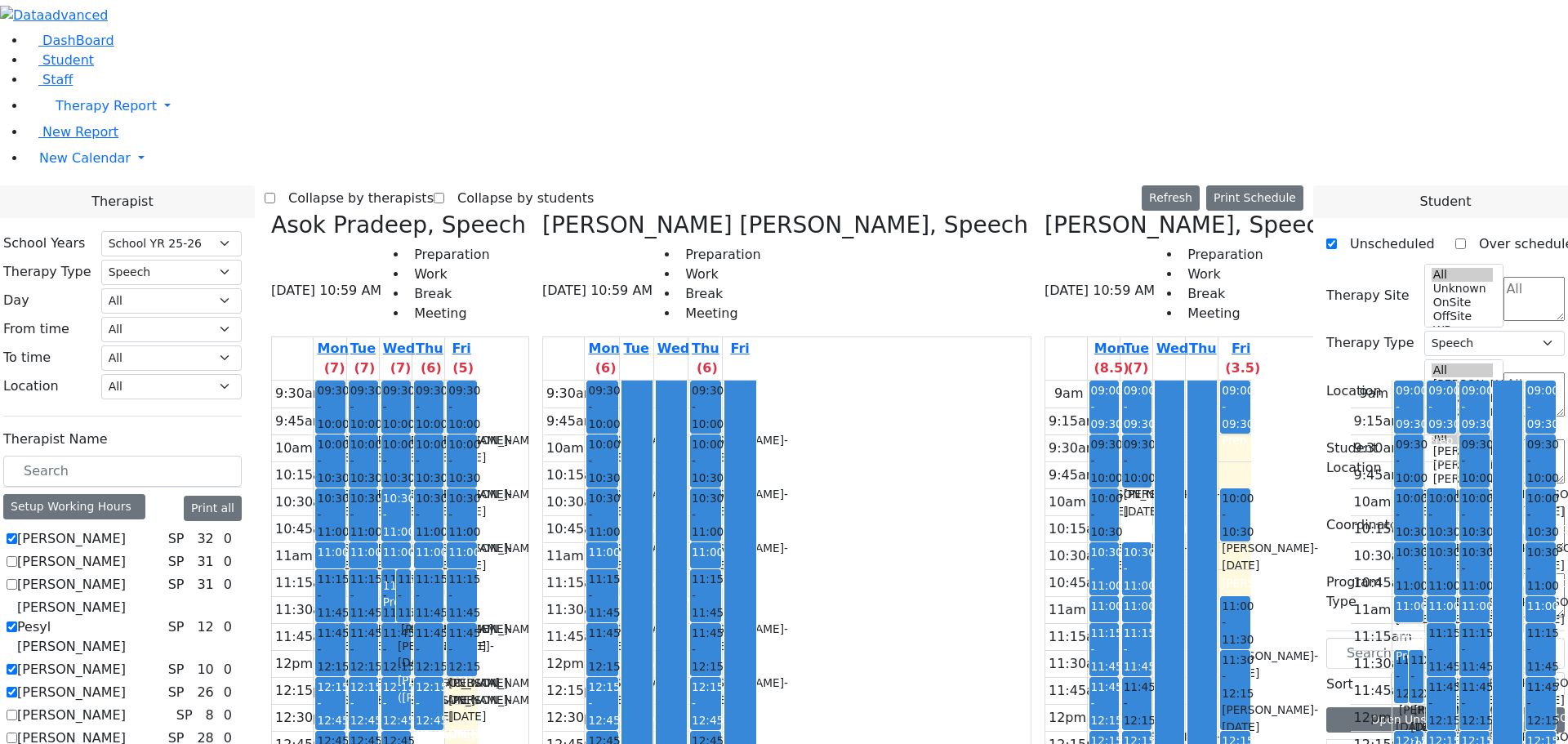
checkbox input "true"
click at [1303, 185] on button "Print Schedule" at bounding box center [1255, 198] width 97 height 25
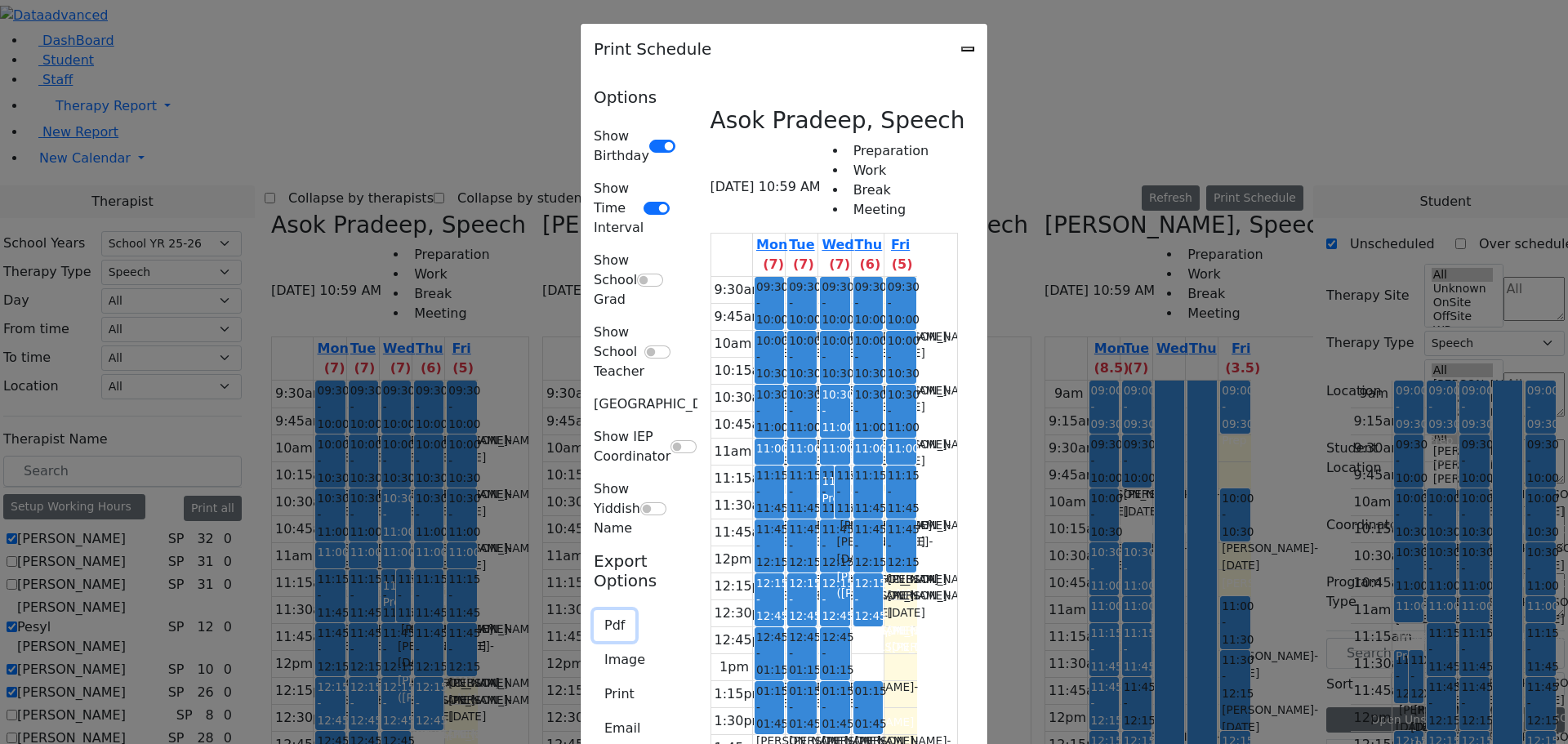
click at [594, 609] on button "Pdf" at bounding box center [614, 625] width 42 height 31
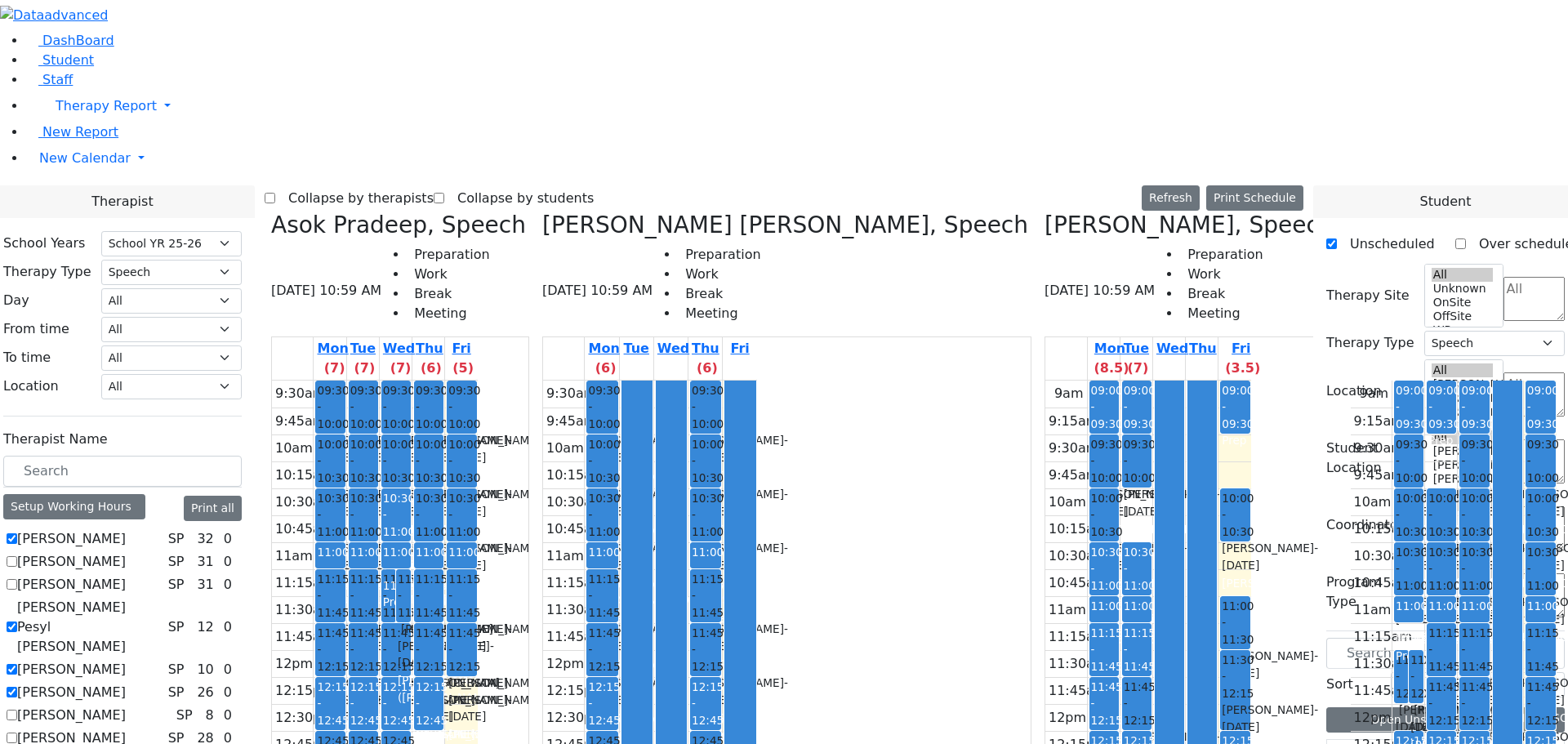
checkbox input "false"
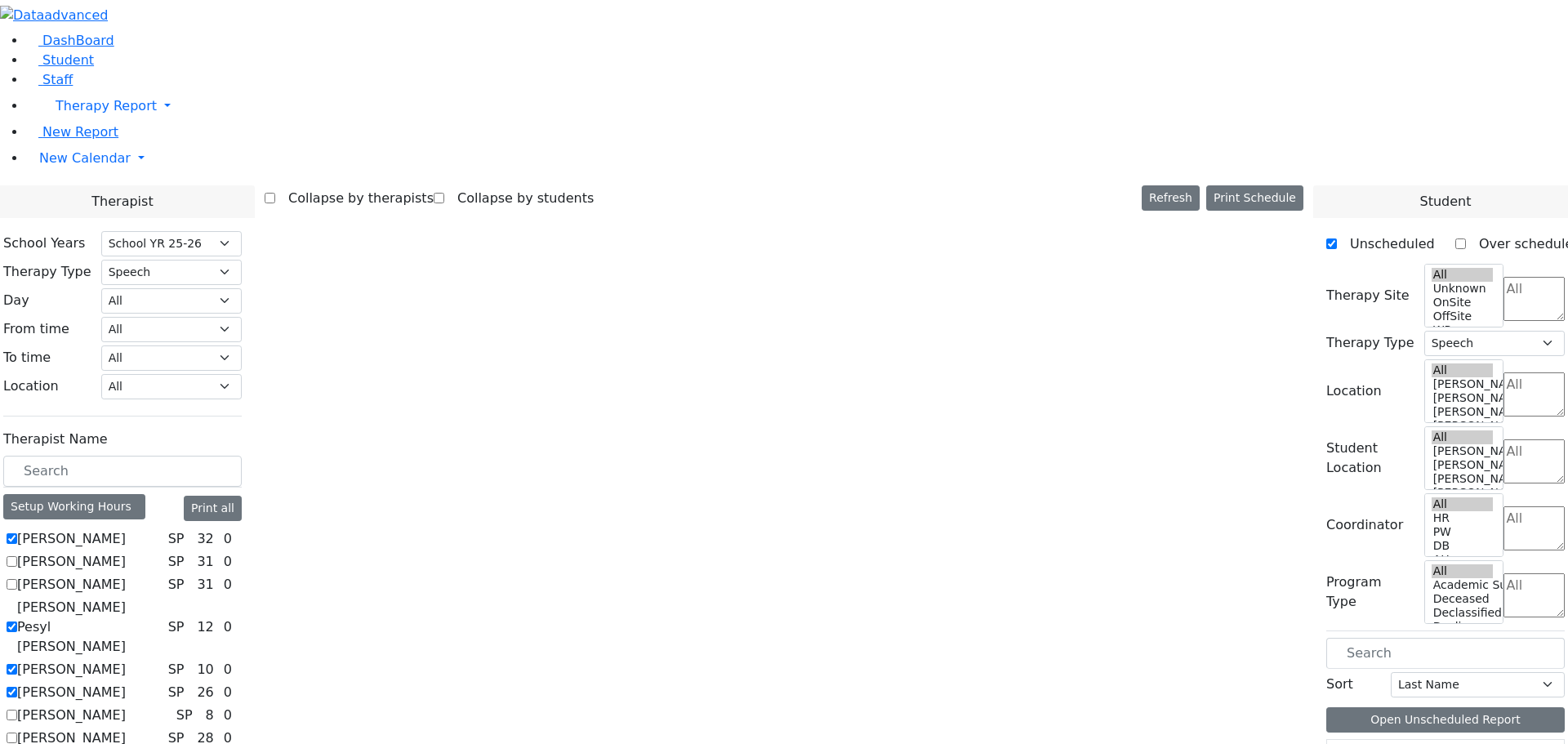
checkbox input "false"
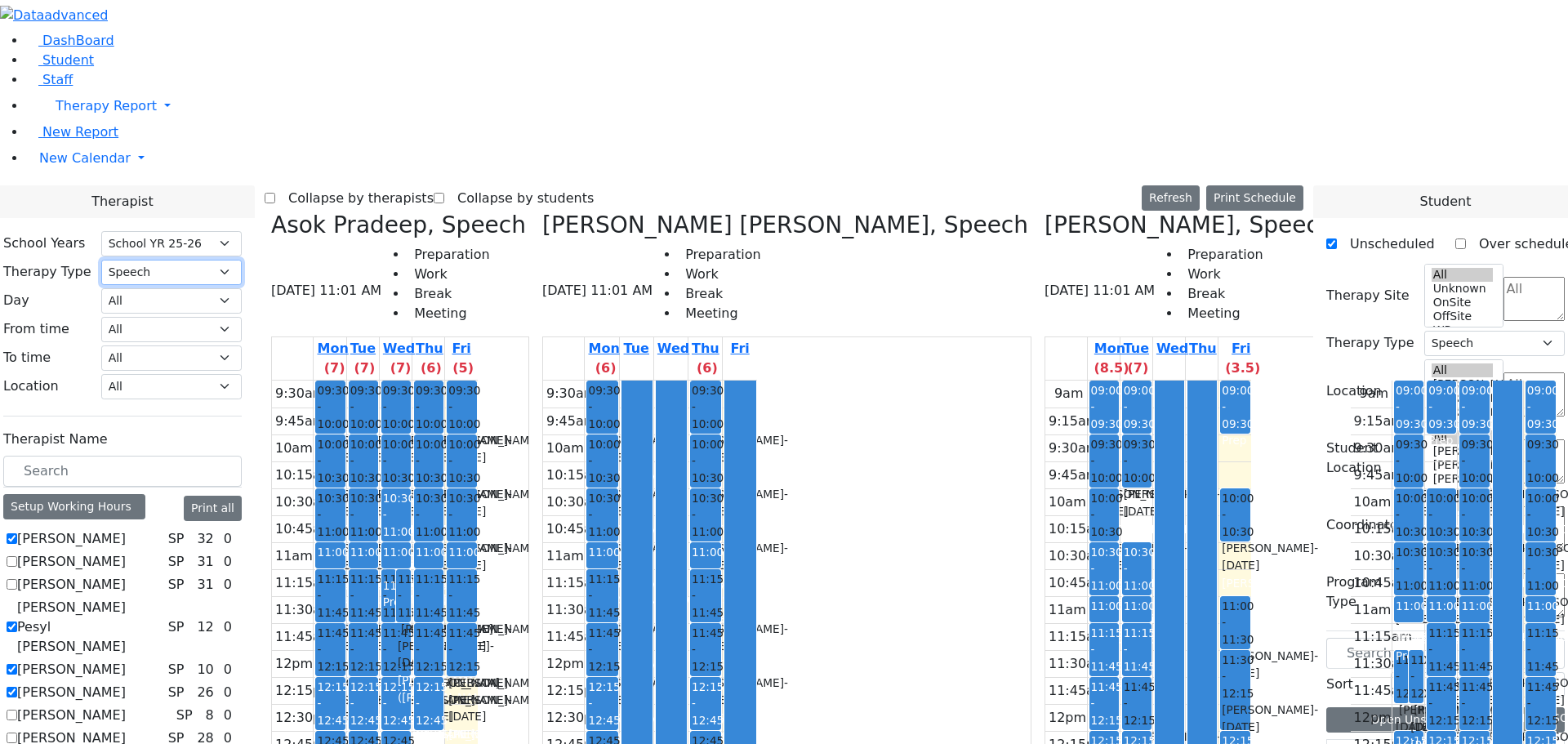
click at [241, 260] on select "All Psych Hearing Vision Speech Physical Occupational" at bounding box center [171, 272] width 141 height 25
select select "1"
click at [241, 260] on select "All Psych Hearing Vision Speech Physical Occupational" at bounding box center [171, 272] width 141 height 25
select select "1"
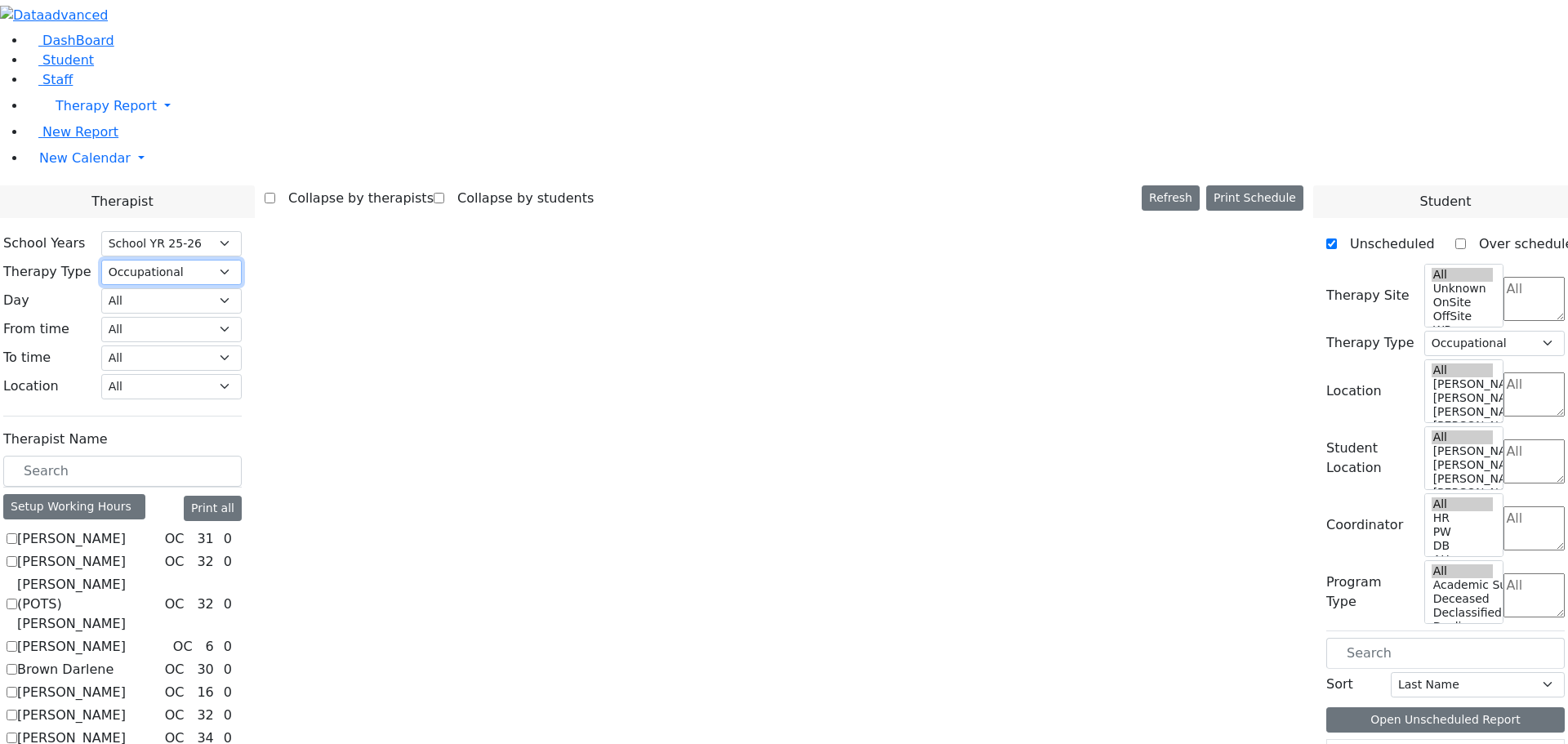
scroll to position [0, 0]
click at [126, 529] on label "[PERSON_NAME]" at bounding box center [72, 539] width 109 height 19
click at [17, 533] on input "[PERSON_NAME]" at bounding box center [12, 538] width 11 height 11
checkbox input "true"
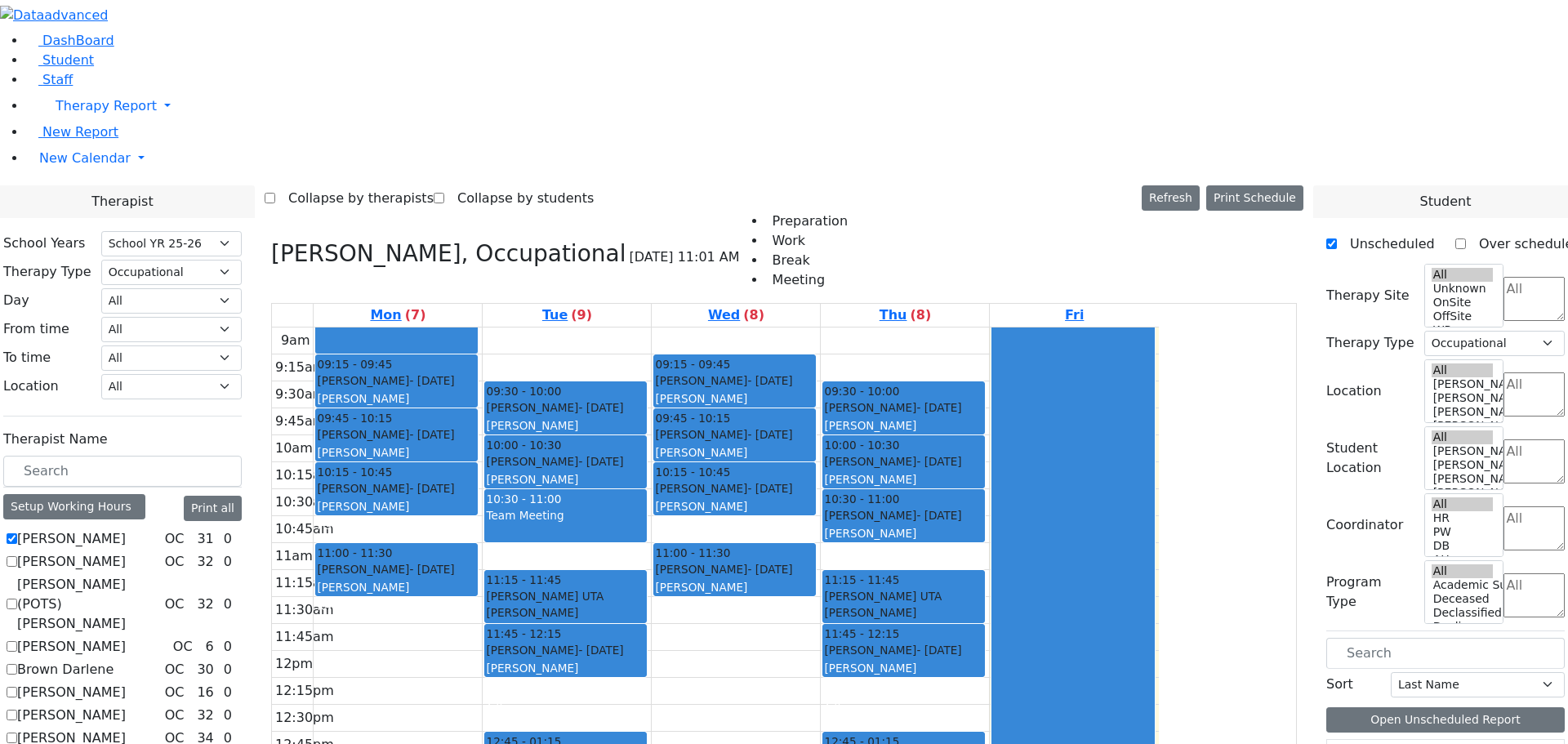
click at [158, 574] on label "[PERSON_NAME] (POTS) [PERSON_NAME]" at bounding box center [88, 604] width 141 height 59
click at [17, 599] on input "[PERSON_NAME] (POTS) [PERSON_NAME]" at bounding box center [12, 604] width 11 height 11
checkbox input "true"
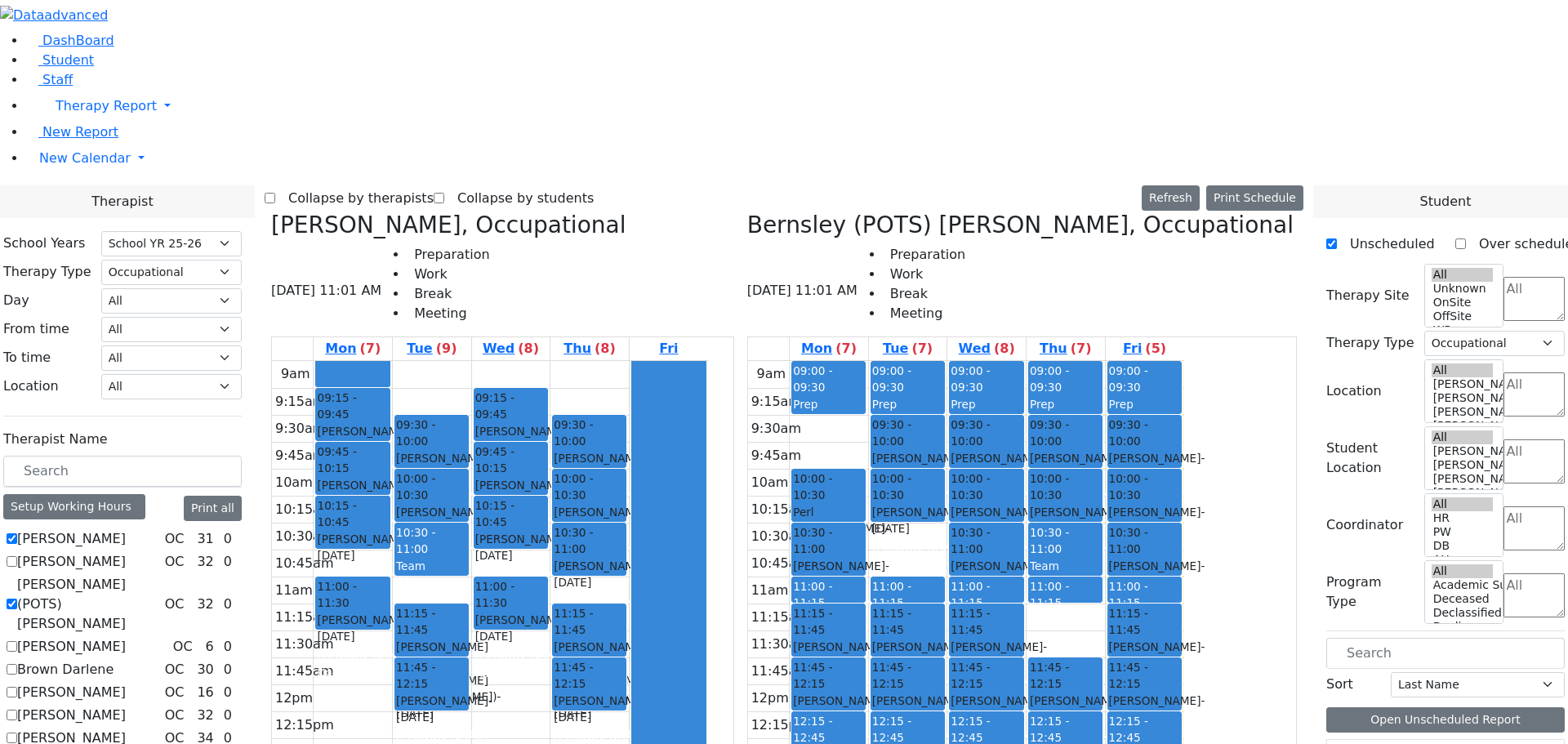
click at [126, 636] on label "[PERSON_NAME]" at bounding box center [72, 646] width 109 height 19
click at [17, 640] on input "[PERSON_NAME]" at bounding box center [12, 645] width 11 height 11
checkbox input "true"
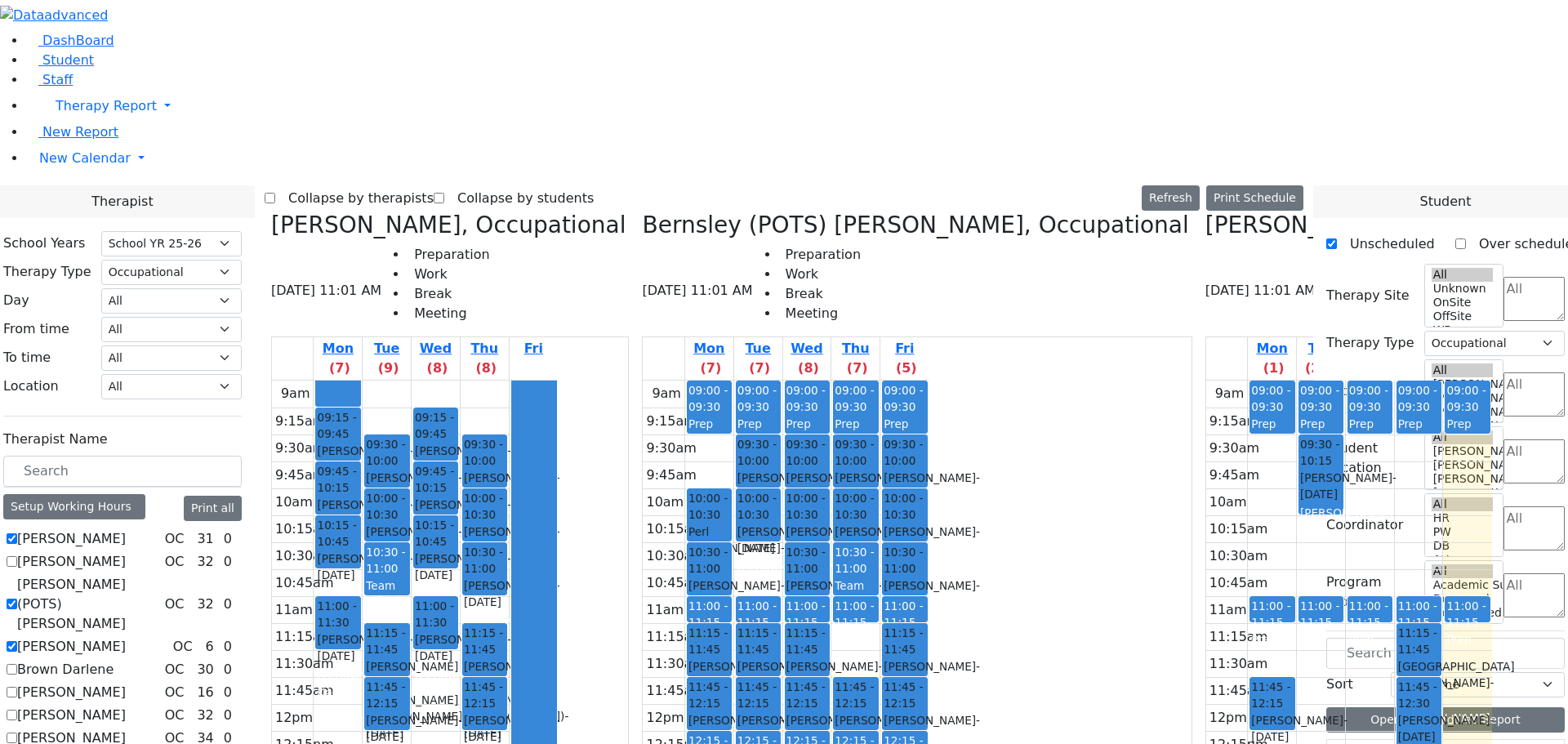
click at [113, 660] on label "Brown Darlene" at bounding box center [65, 669] width 96 height 19
click at [17, 664] on input "Brown Darlene" at bounding box center [12, 668] width 11 height 11
checkbox input "true"
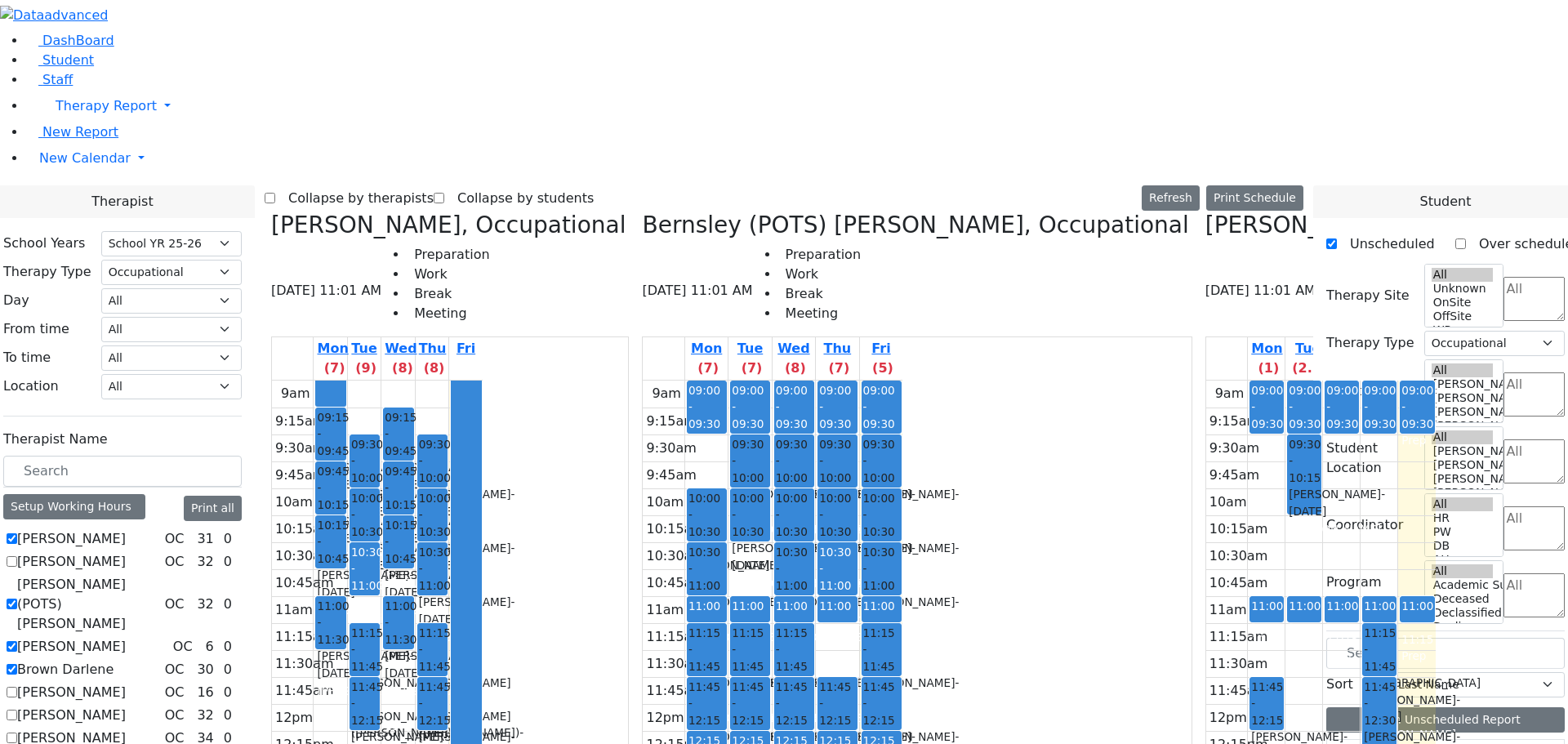
click at [126, 682] on label "[PERSON_NAME]" at bounding box center [72, 692] width 109 height 19
click at [17, 687] on input "[PERSON_NAME]" at bounding box center [12, 692] width 11 height 11
checkbox input "true"
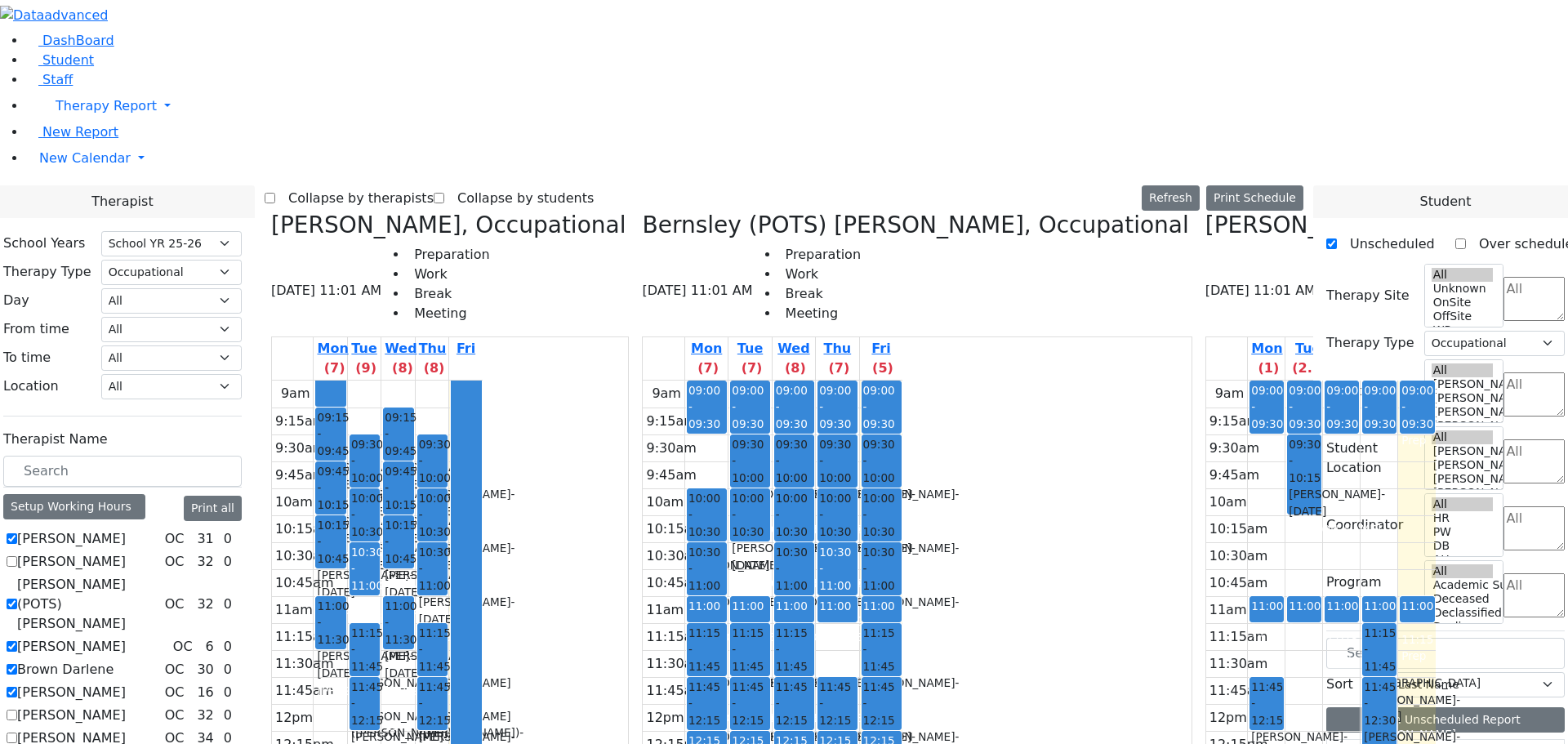
checkbox input "true"
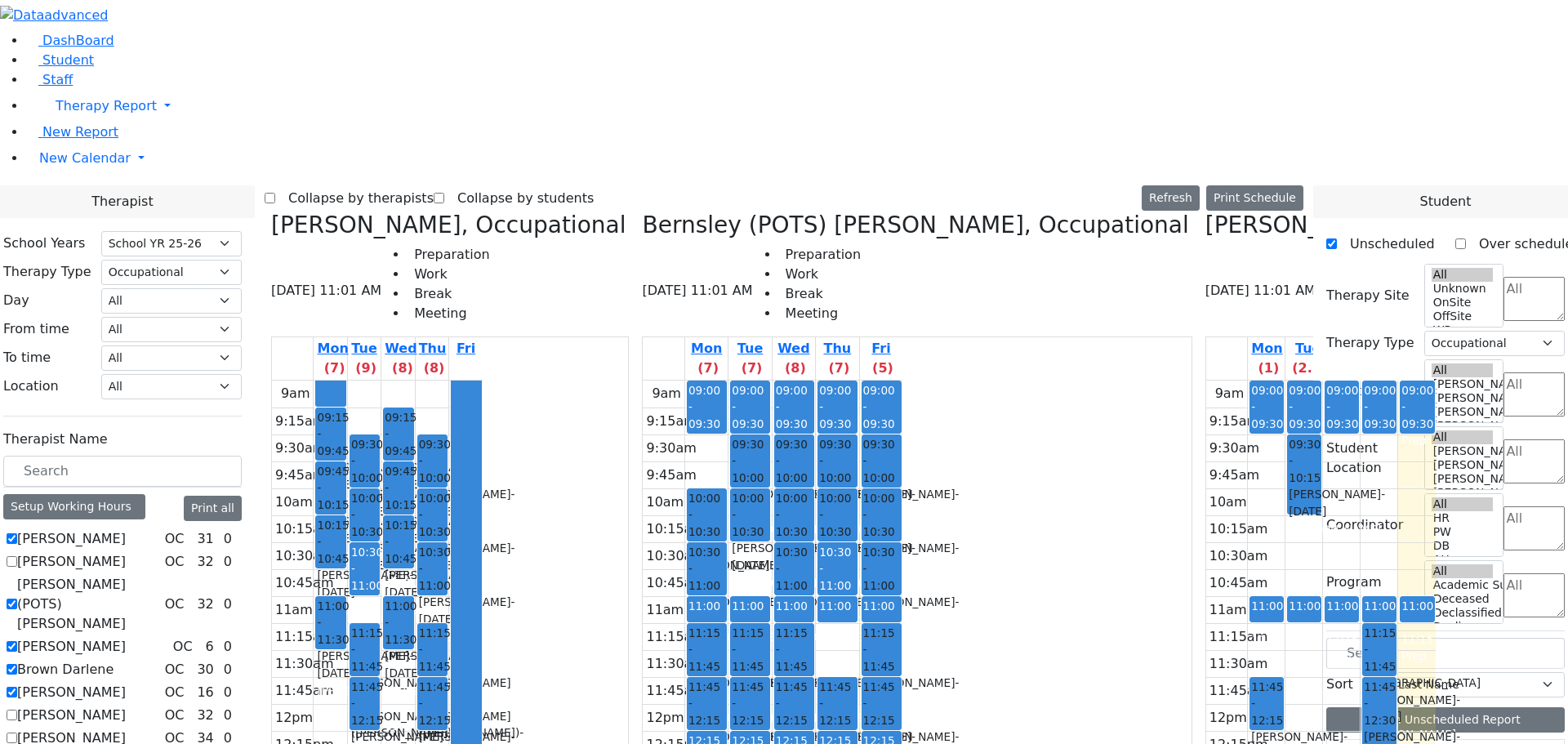
checkbox input "true"
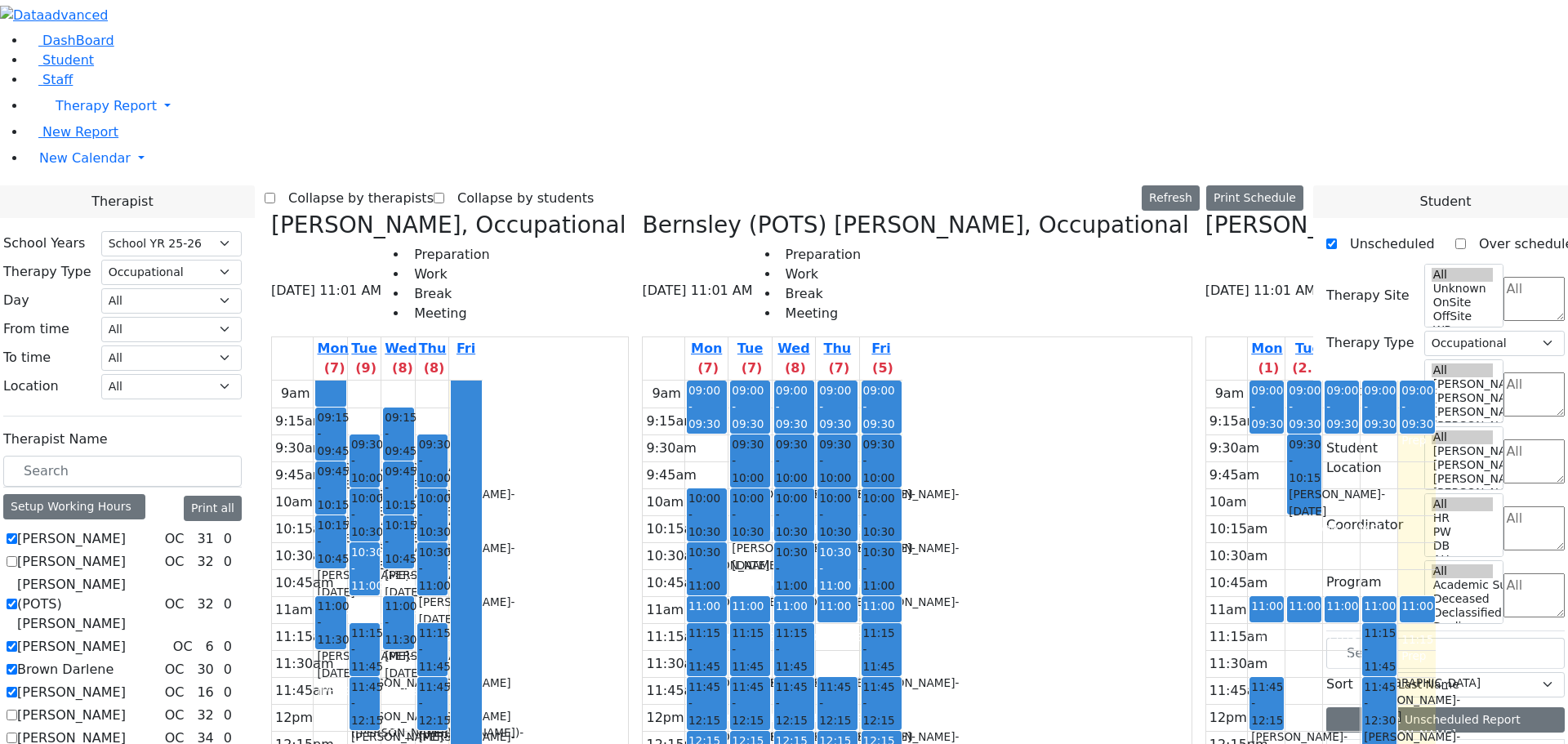
checkbox input "true"
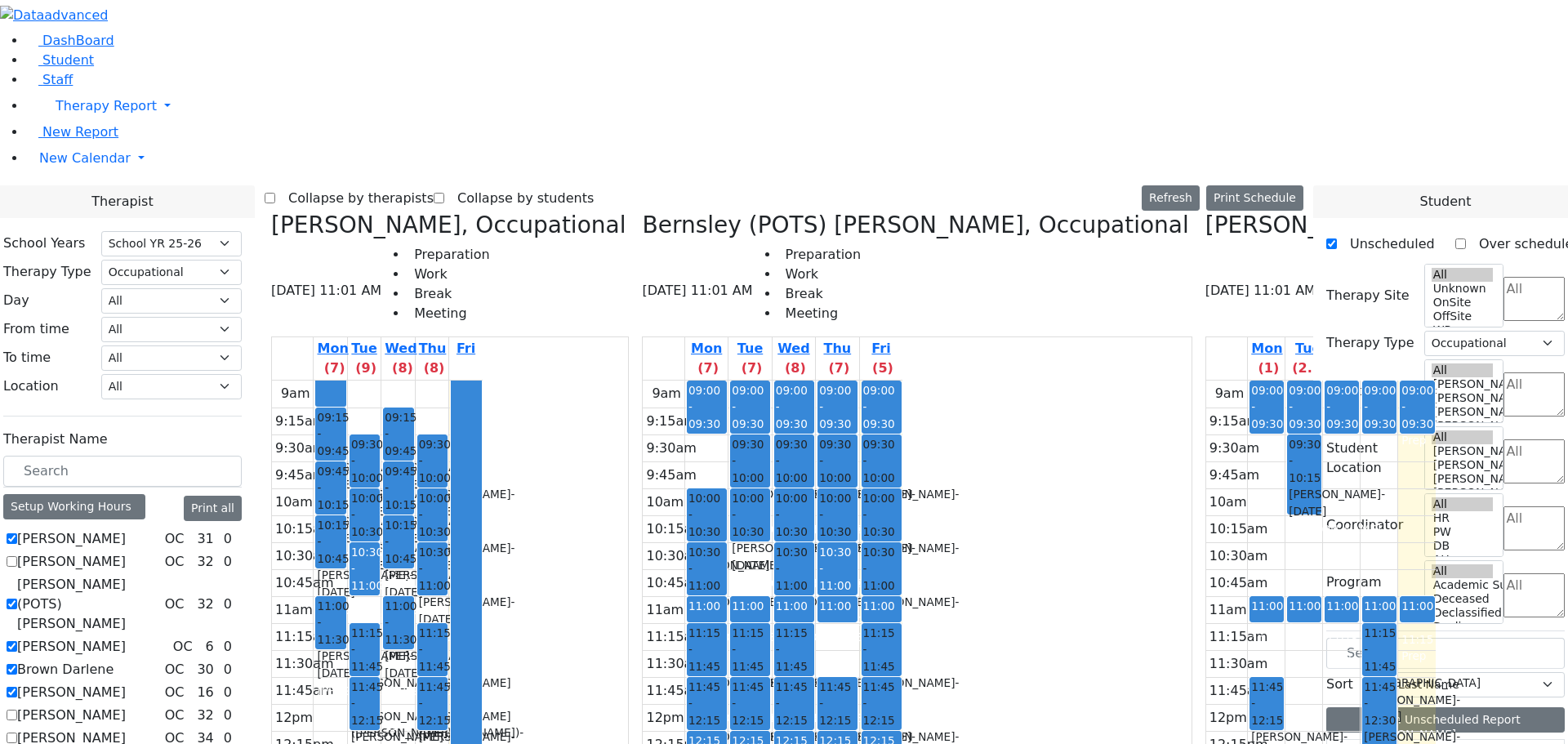
checkbox input "true"
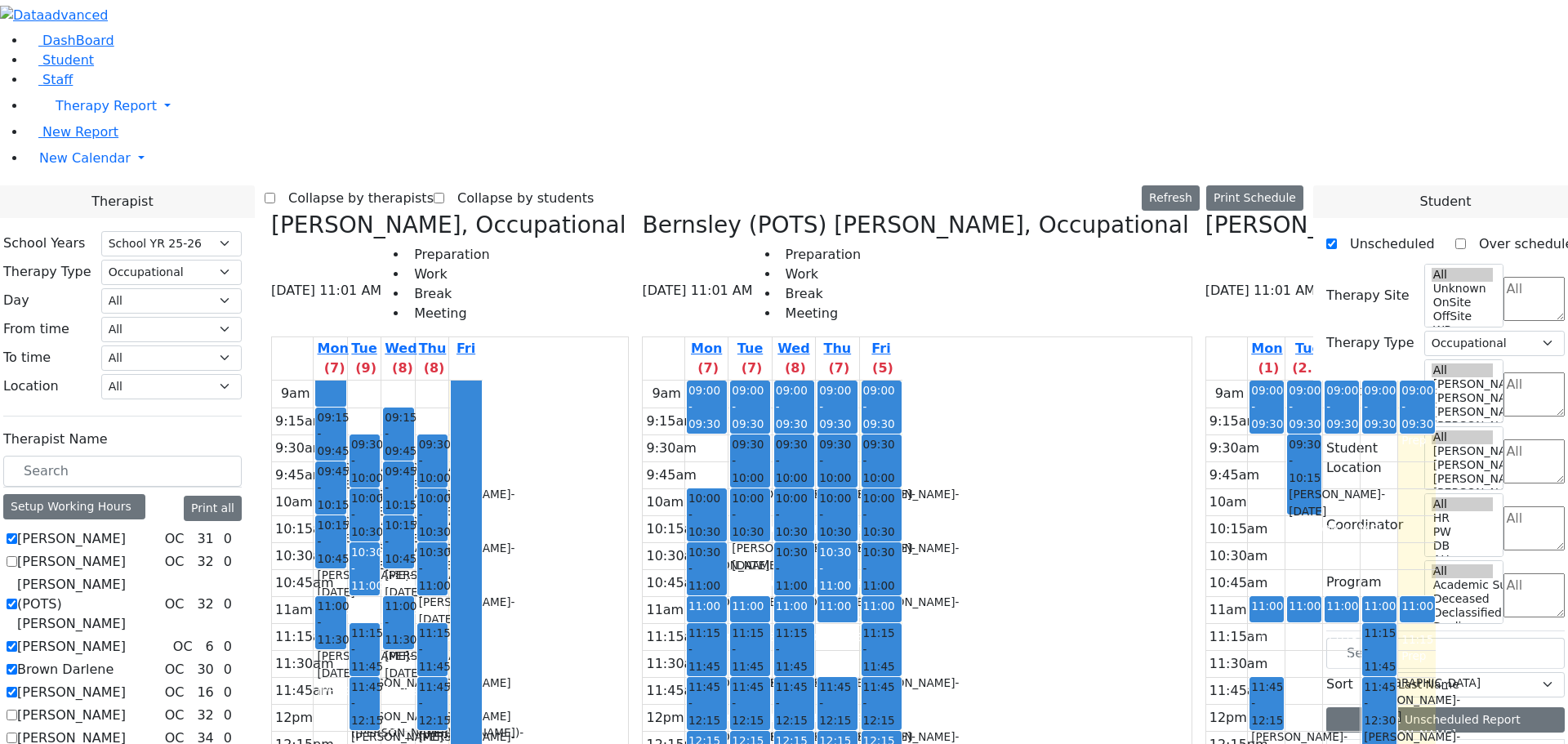
checkbox input "true"
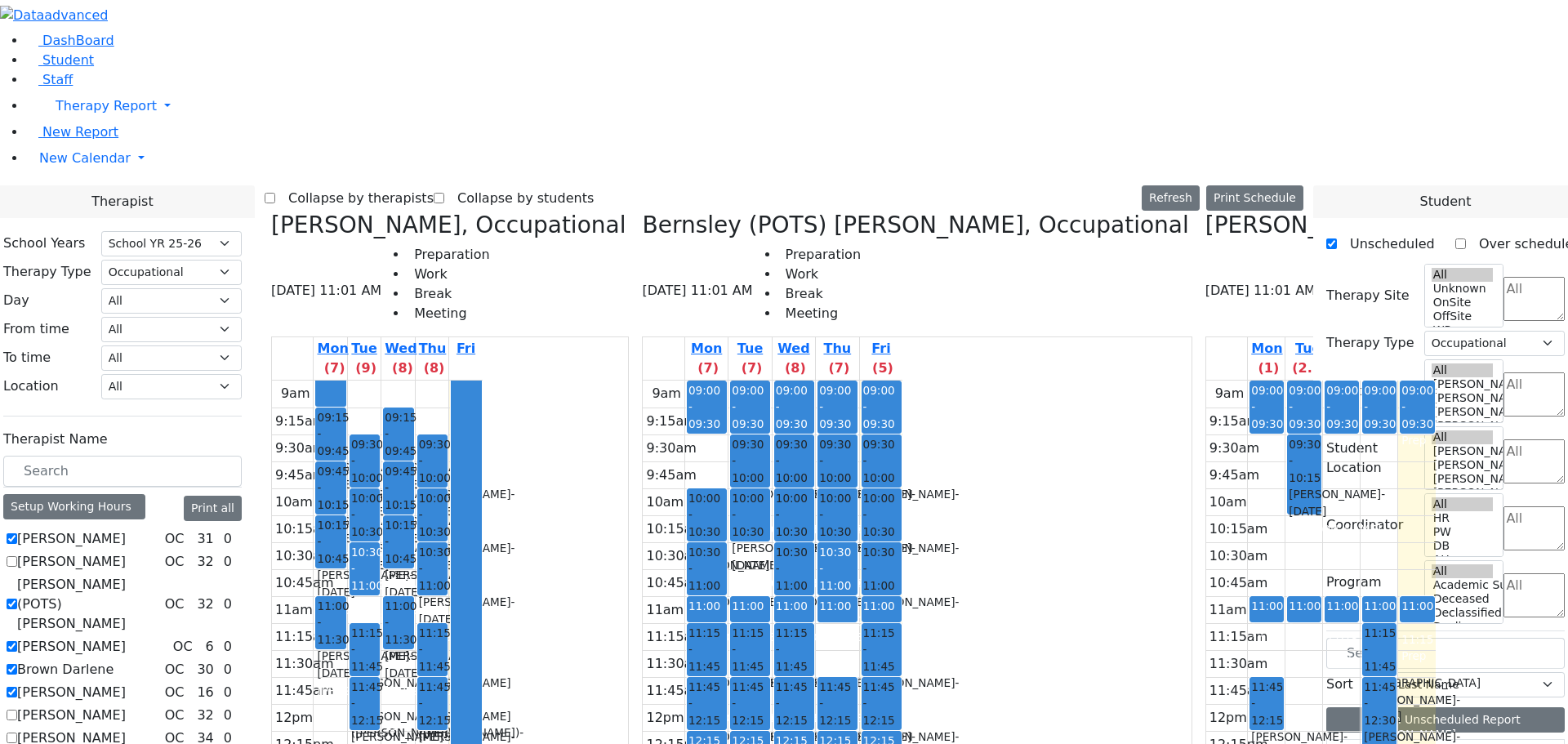
checkbox input "true"
click at [1265, 185] on button "Print Schedule" at bounding box center [1255, 198] width 97 height 25
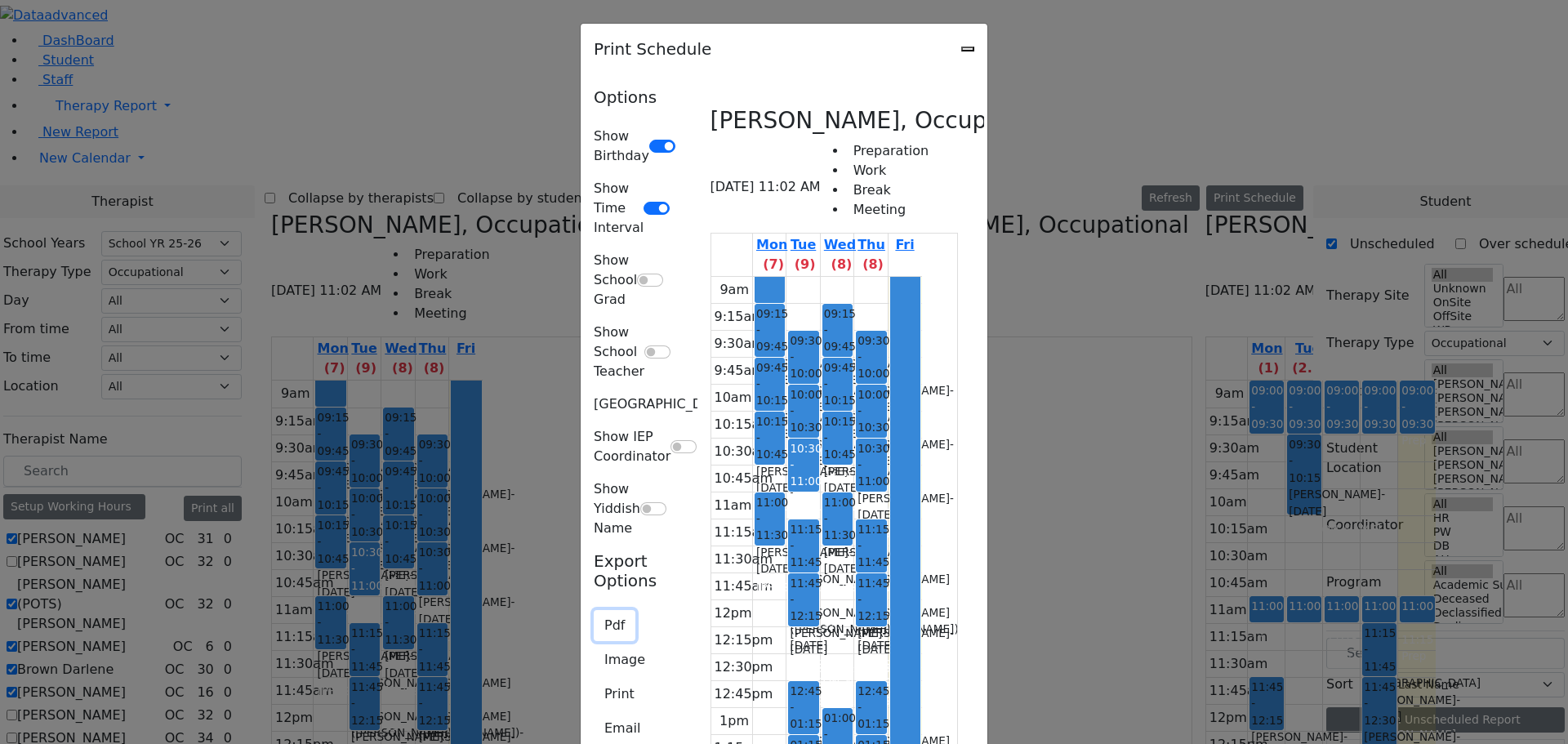
click at [594, 609] on button "Pdf" at bounding box center [614, 625] width 42 height 31
